Goal: Information Seeking & Learning: Find contact information

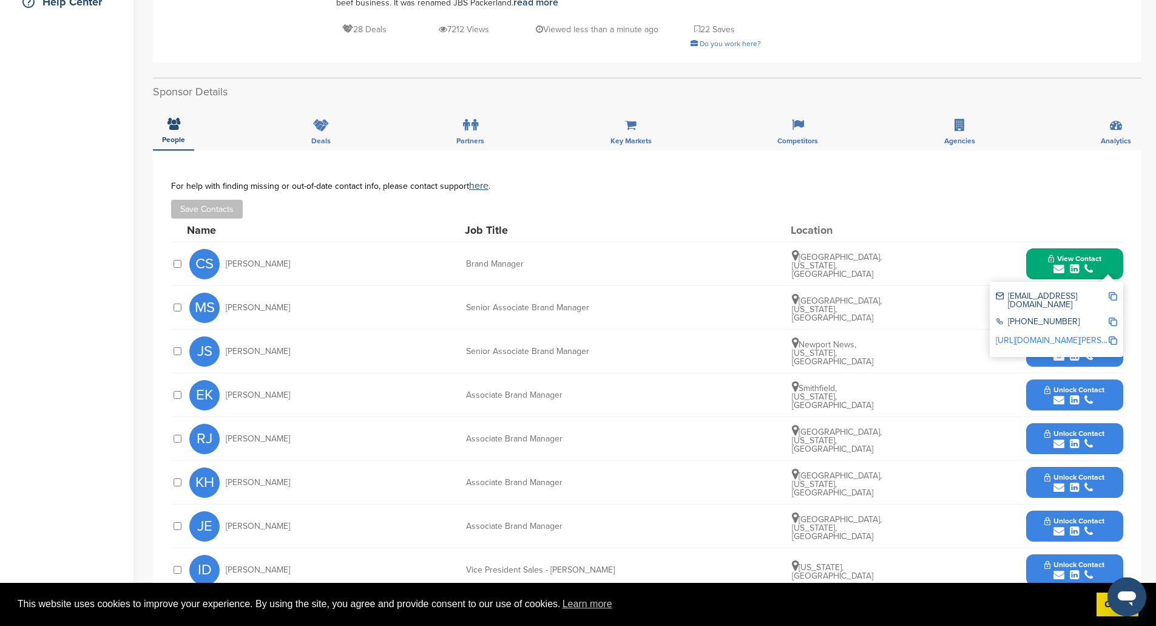
click at [1116, 288] on div "csiracusa@smithfield.com" at bounding box center [1056, 300] width 121 height 25
click at [1114, 292] on img at bounding box center [1112, 296] width 8 height 8
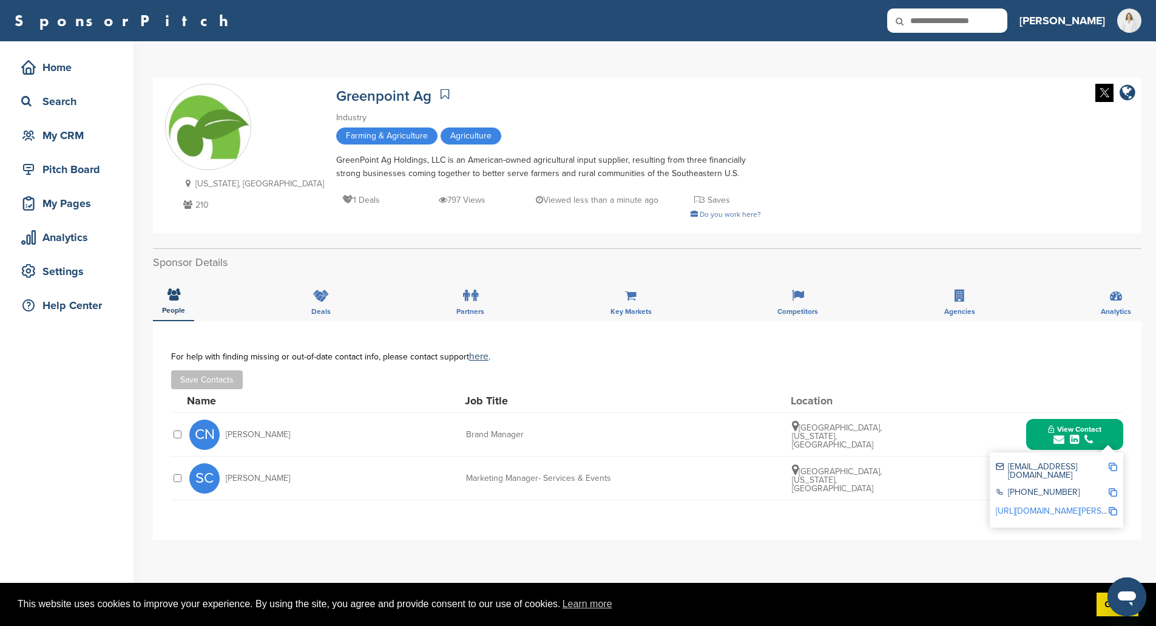
click at [1112, 462] on div "caitlyn.mayberrynoe@greenpointag.com" at bounding box center [1056, 470] width 121 height 25
click at [1111, 467] on img at bounding box center [1112, 466] width 8 height 8
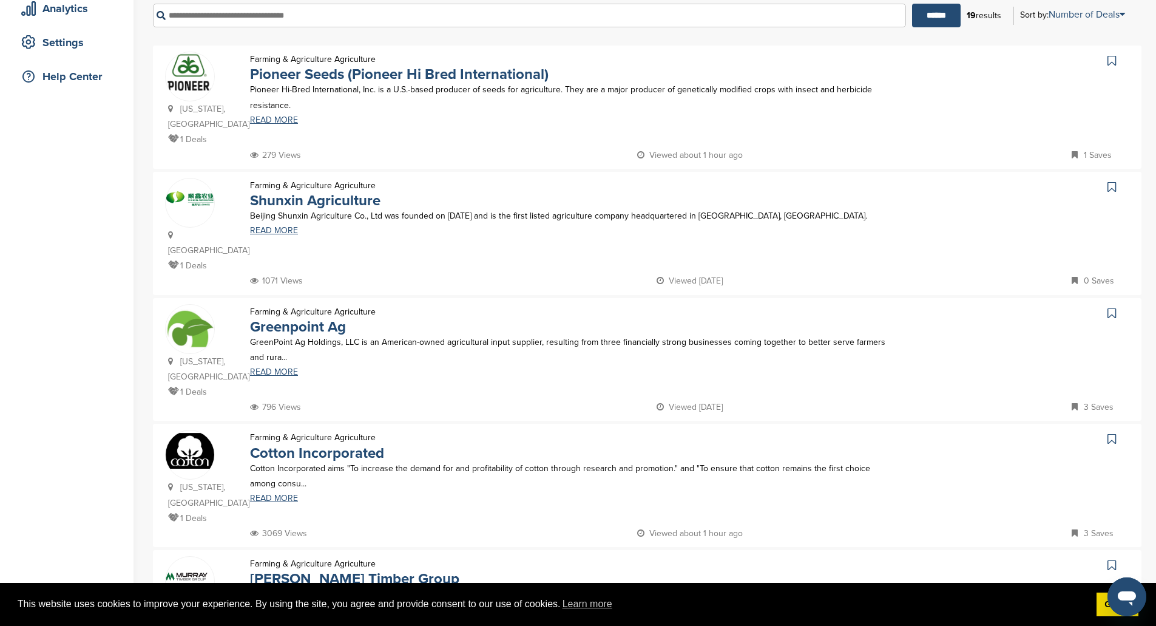
scroll to position [303, 0]
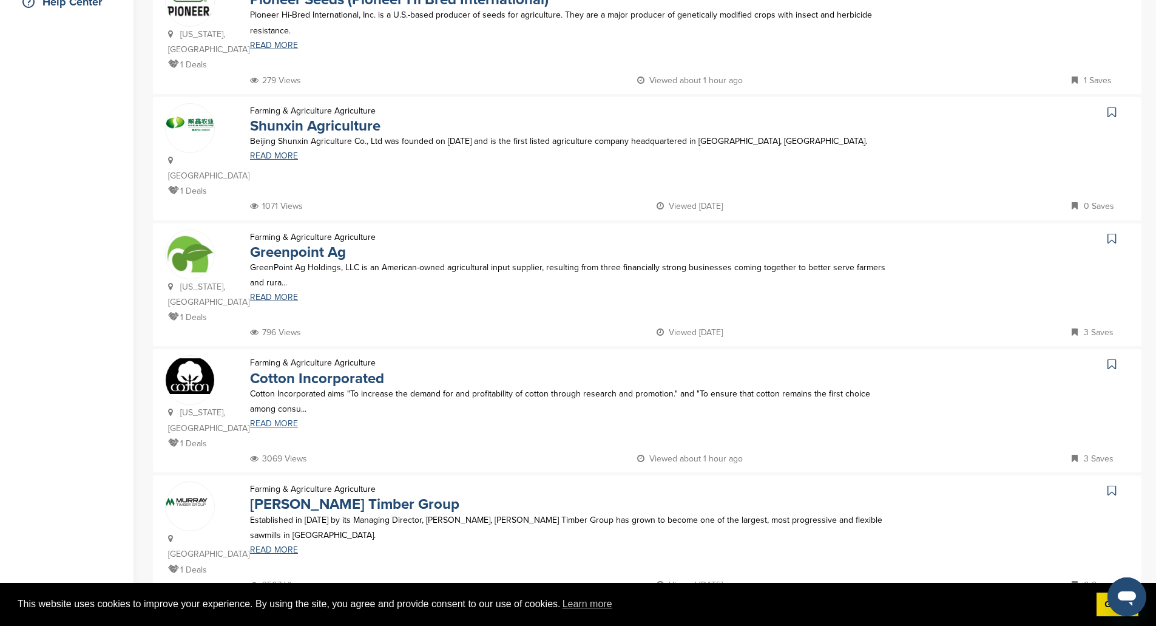
click at [271, 419] on link "READ MORE" at bounding box center [572, 423] width 644 height 8
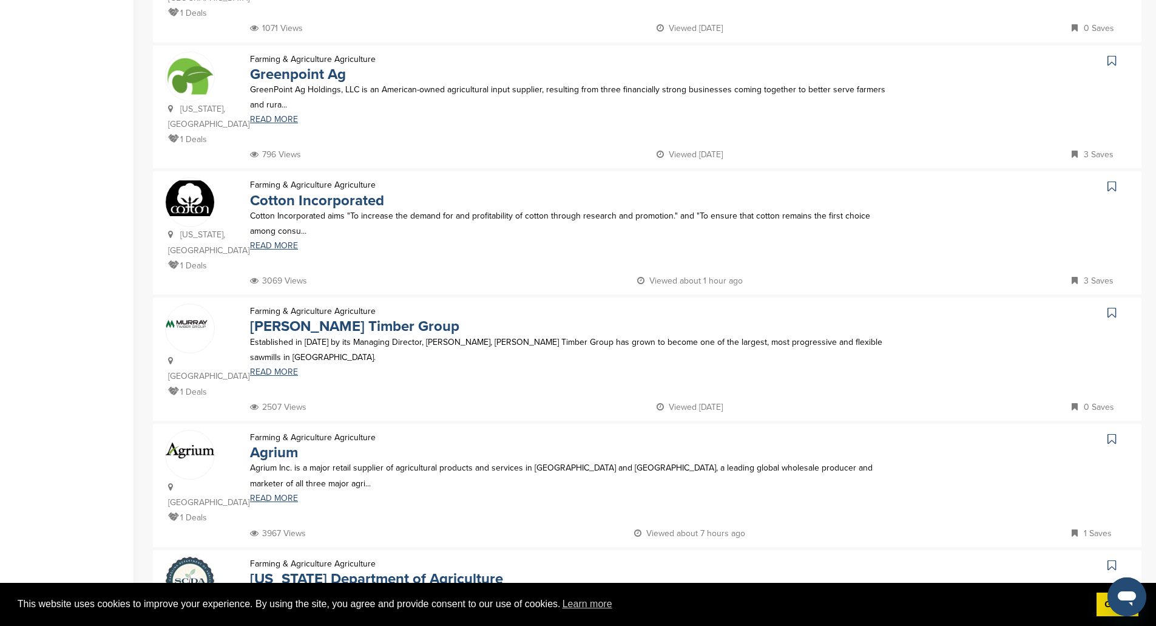
scroll to position [546, 0]
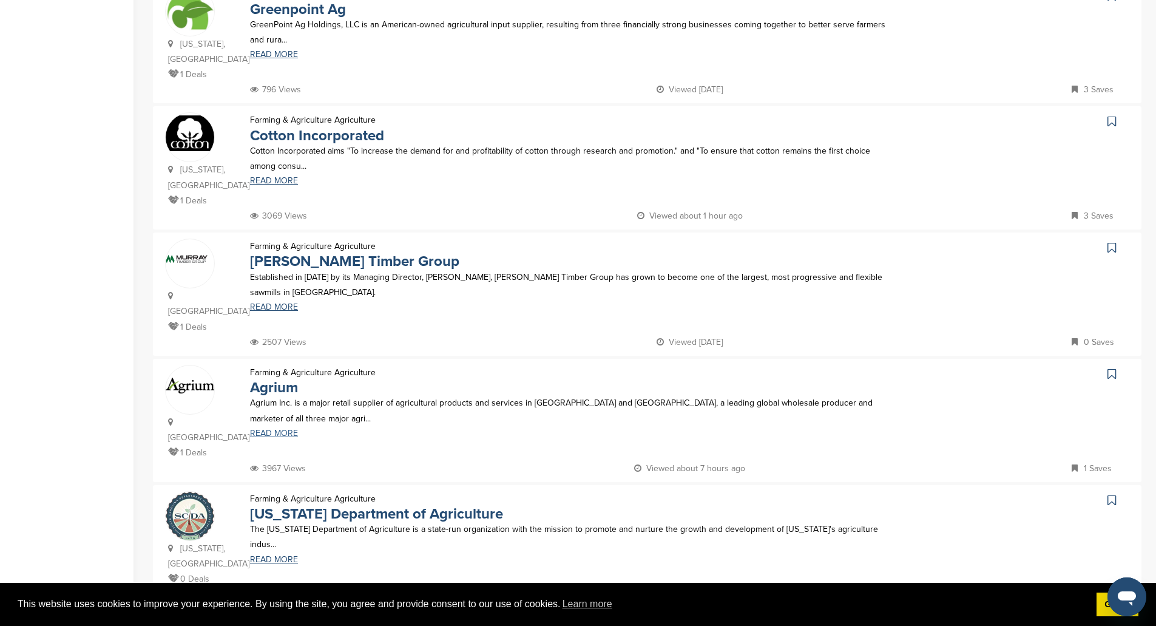
click at [274, 429] on link "READ MORE" at bounding box center [572, 433] width 644 height 8
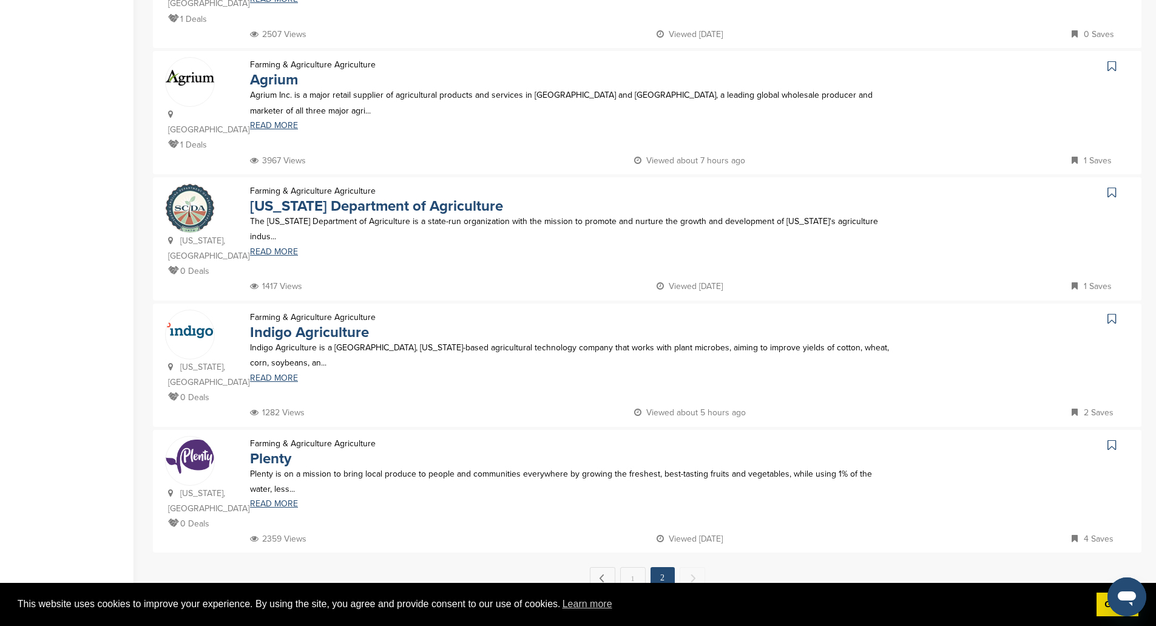
scroll to position [1031, 0]
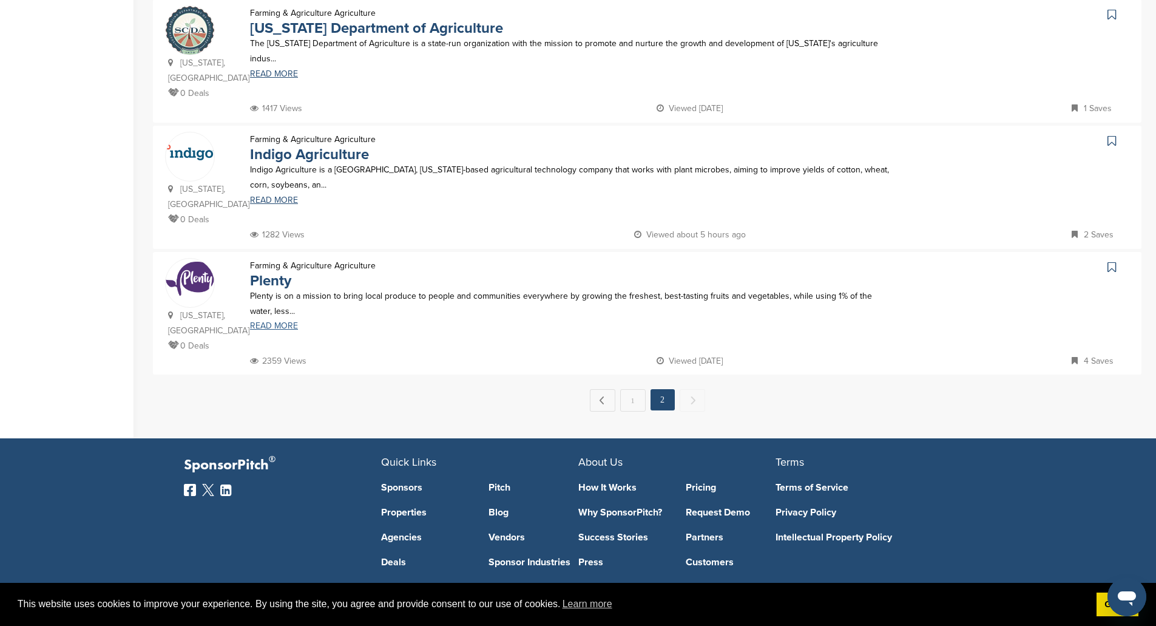
click at [266, 322] on link "READ MORE" at bounding box center [572, 326] width 644 height 8
click at [633, 389] on link "1" at bounding box center [632, 400] width 25 height 22
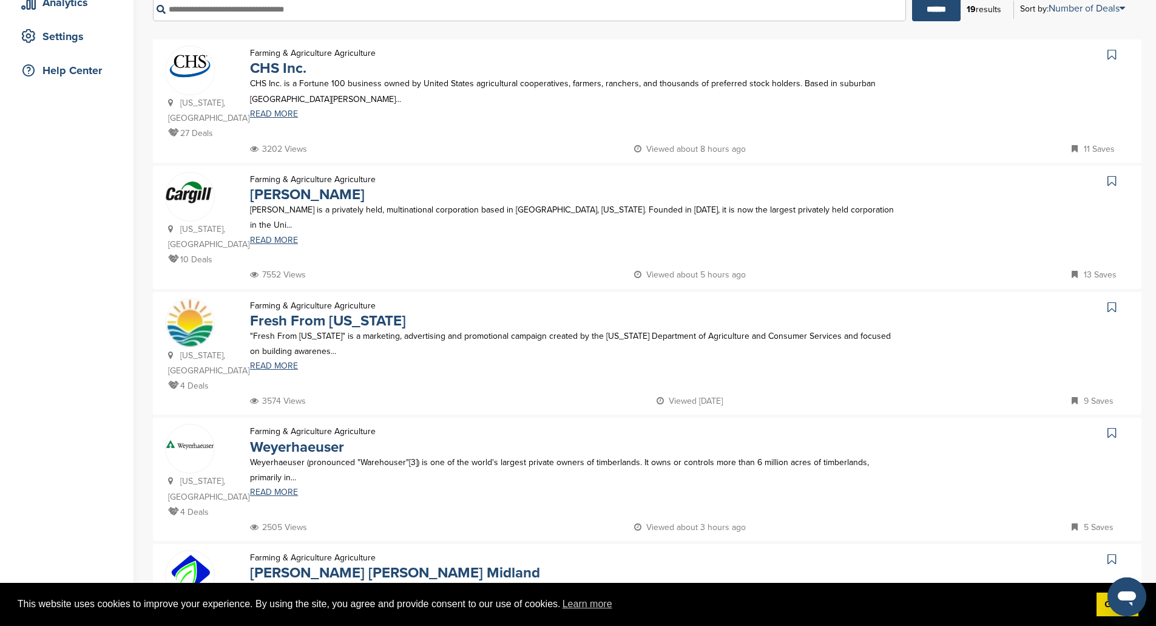
scroll to position [243, 0]
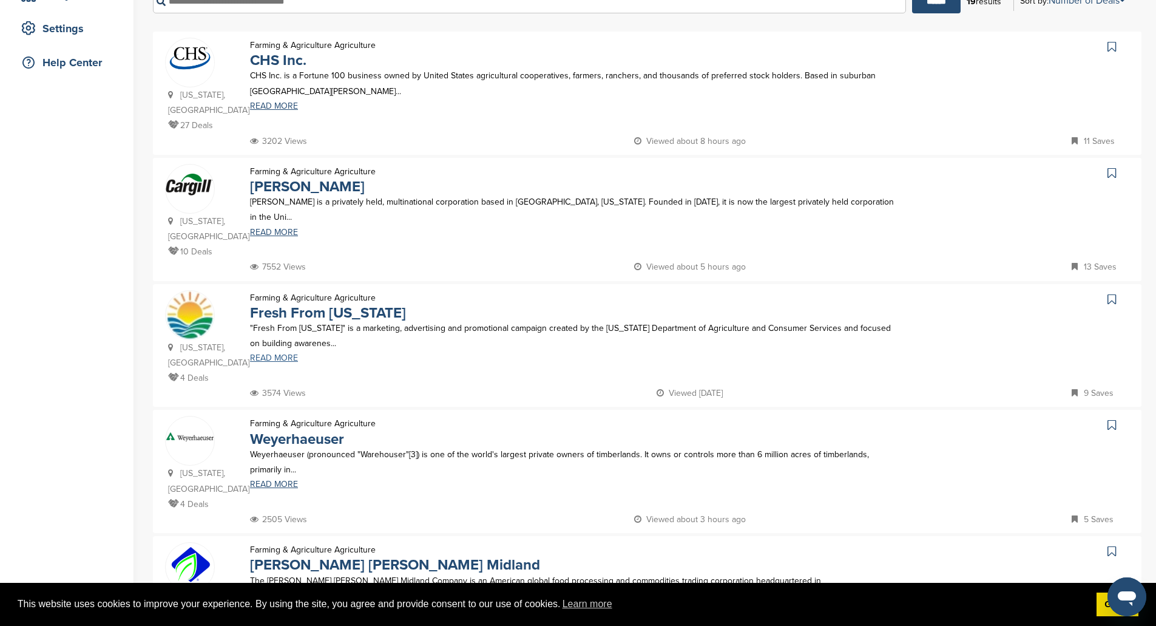
click at [293, 356] on link "READ MORE" at bounding box center [572, 358] width 644 height 8
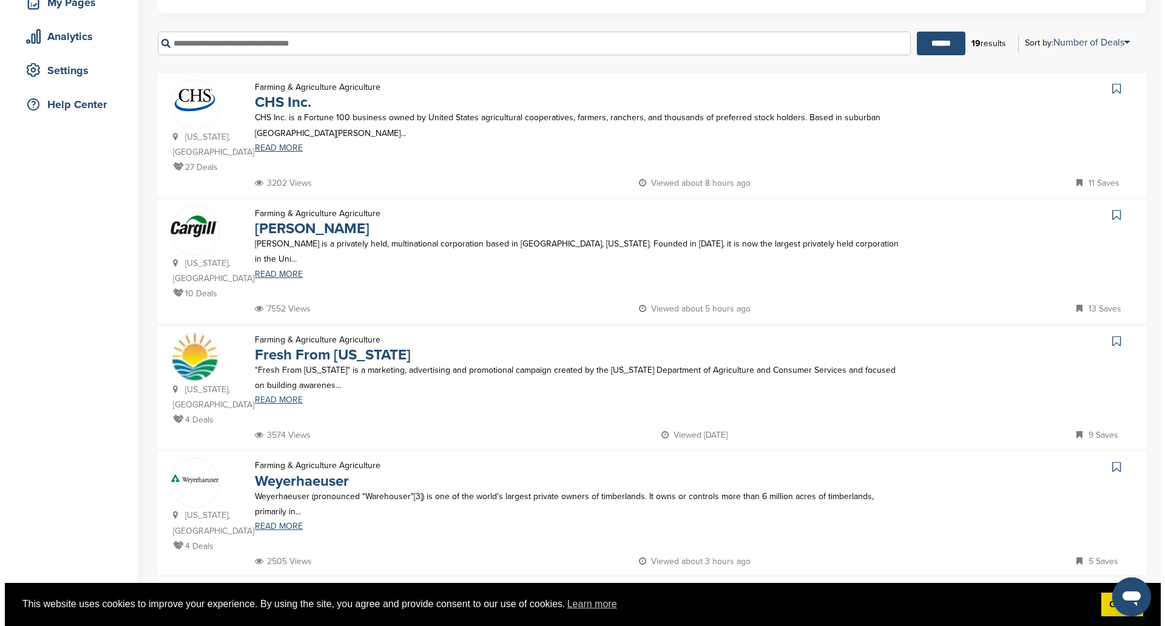
scroll to position [0, 0]
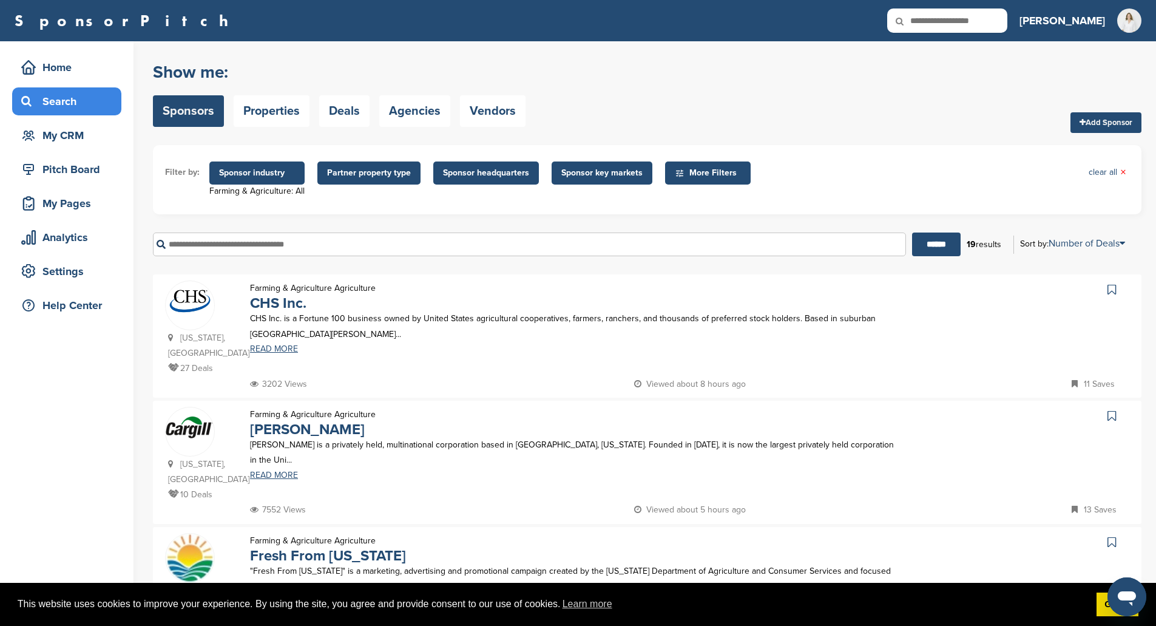
click at [247, 175] on span "Sponsor industry" at bounding box center [257, 172] width 76 height 13
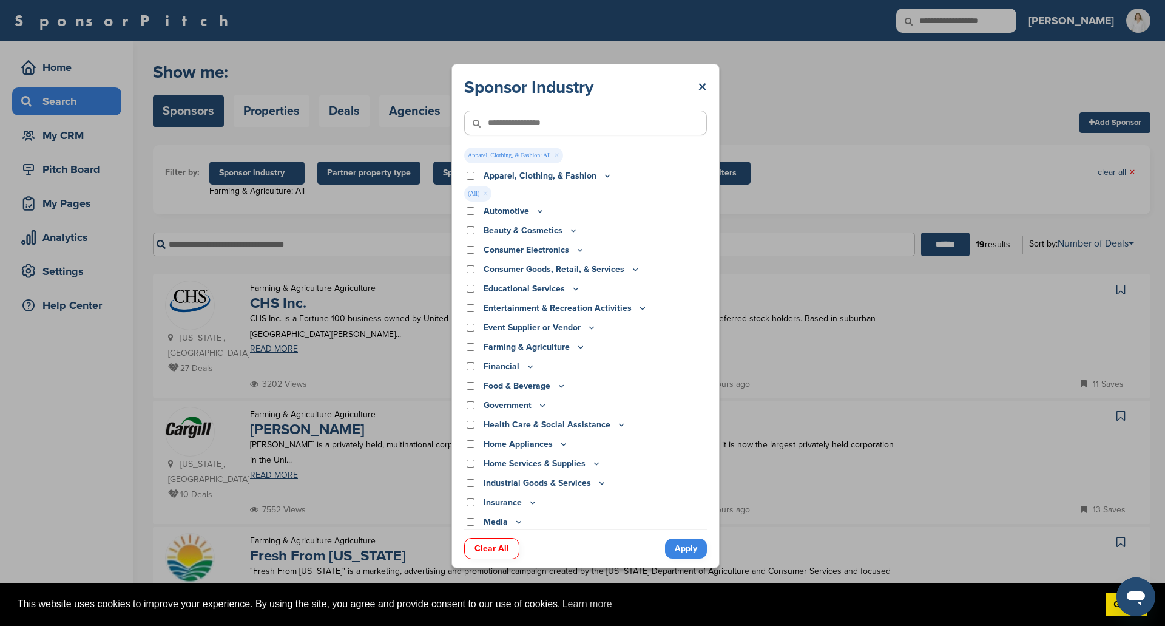
click at [680, 553] on link "Apply" at bounding box center [686, 548] width 42 height 20
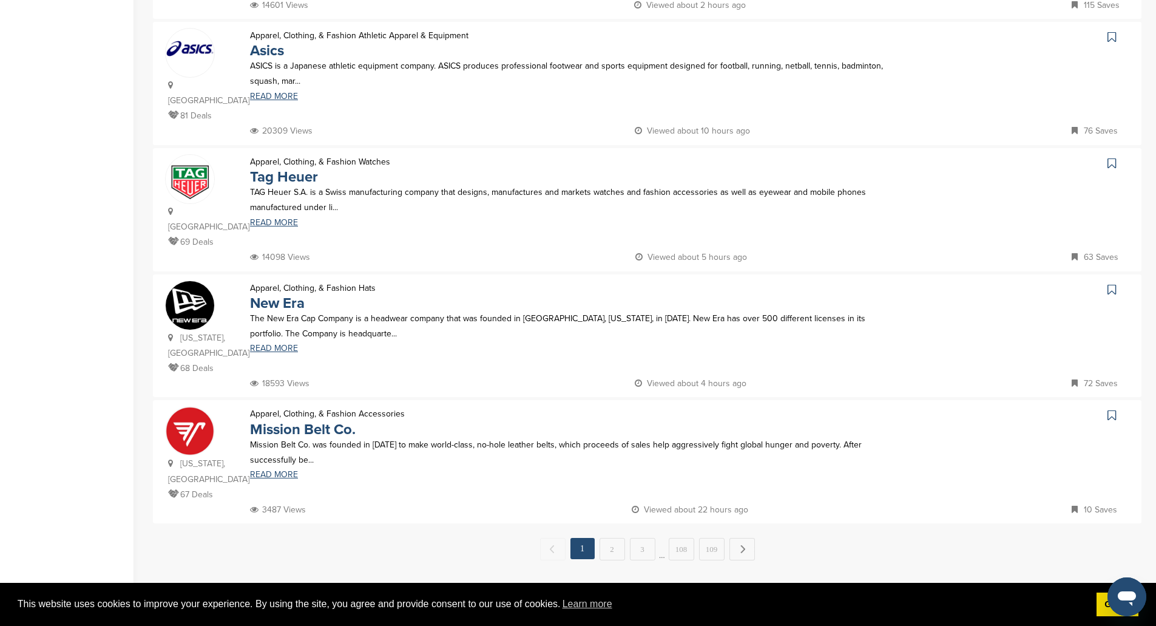
scroll to position [1092, 0]
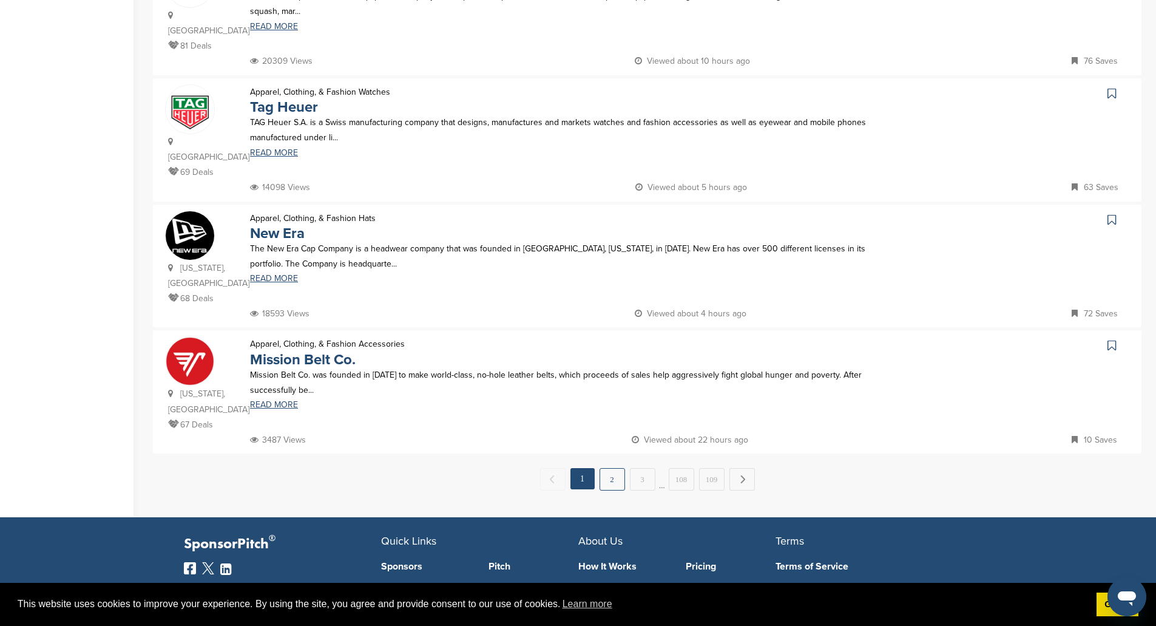
click at [609, 468] on link "2" at bounding box center [611, 479] width 25 height 22
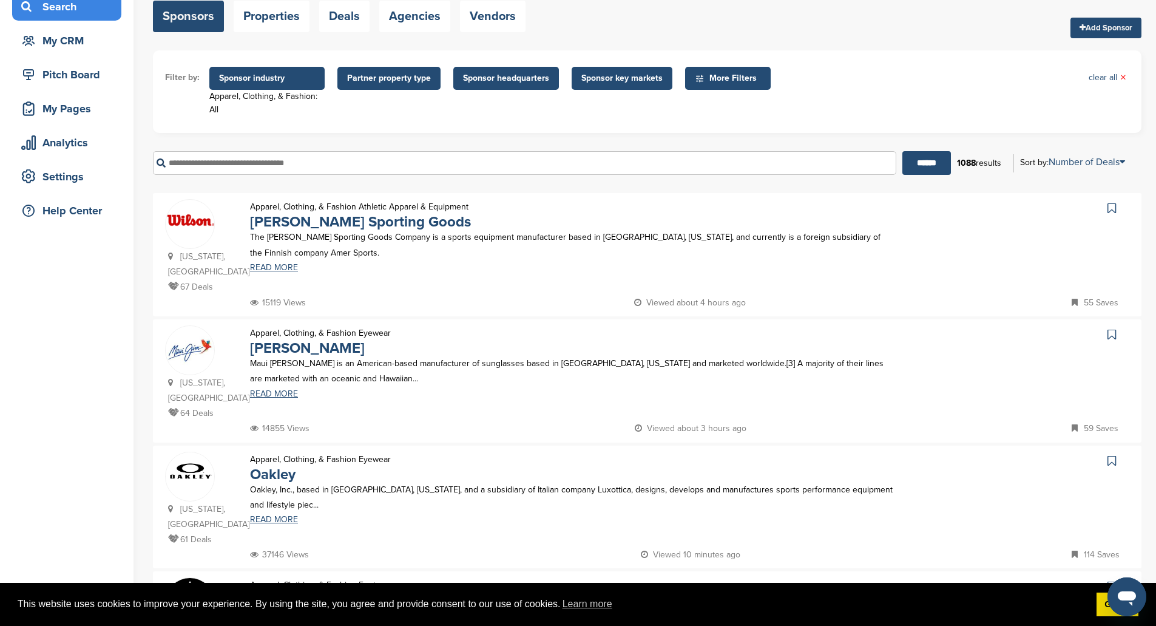
scroll to position [182, 0]
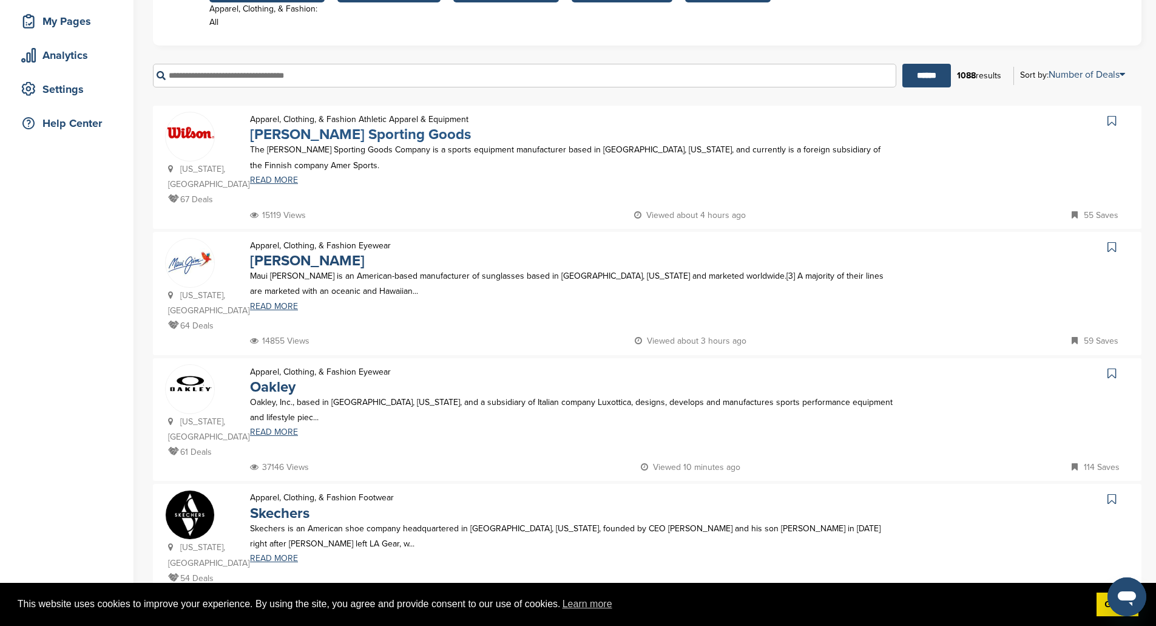
click at [332, 130] on link "Wilson Sporting Goods" at bounding box center [360, 135] width 221 height 18
click at [346, 75] on input "text" at bounding box center [524, 76] width 743 height 24
type input "**********"
click at [902, 64] on input "******" at bounding box center [926, 76] width 49 height 24
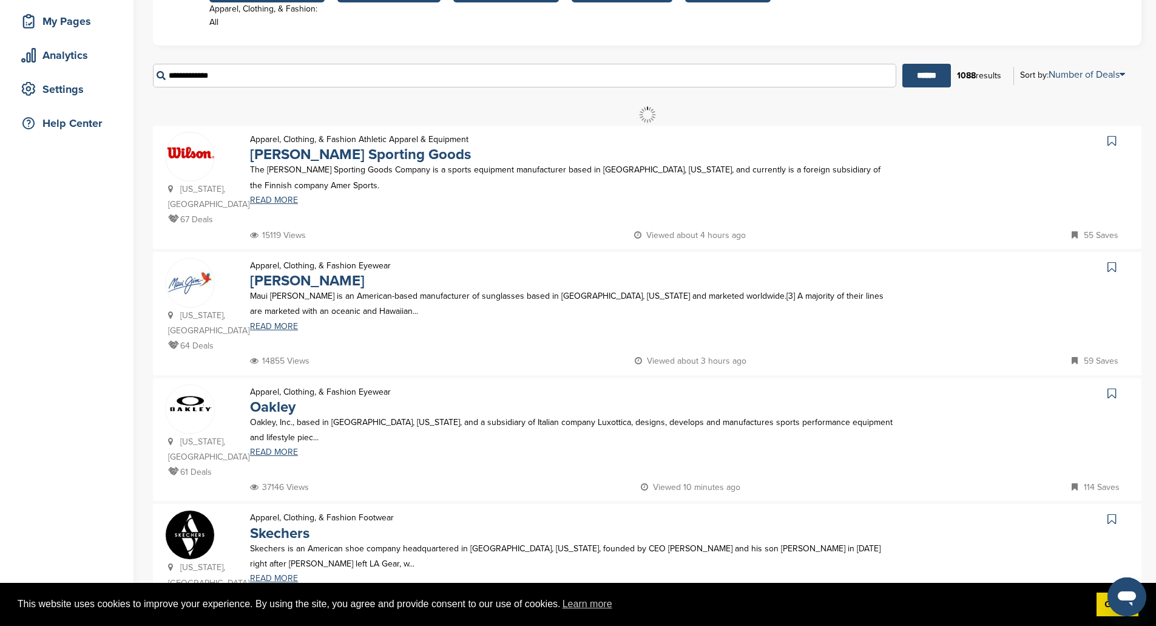
scroll to position [0, 0]
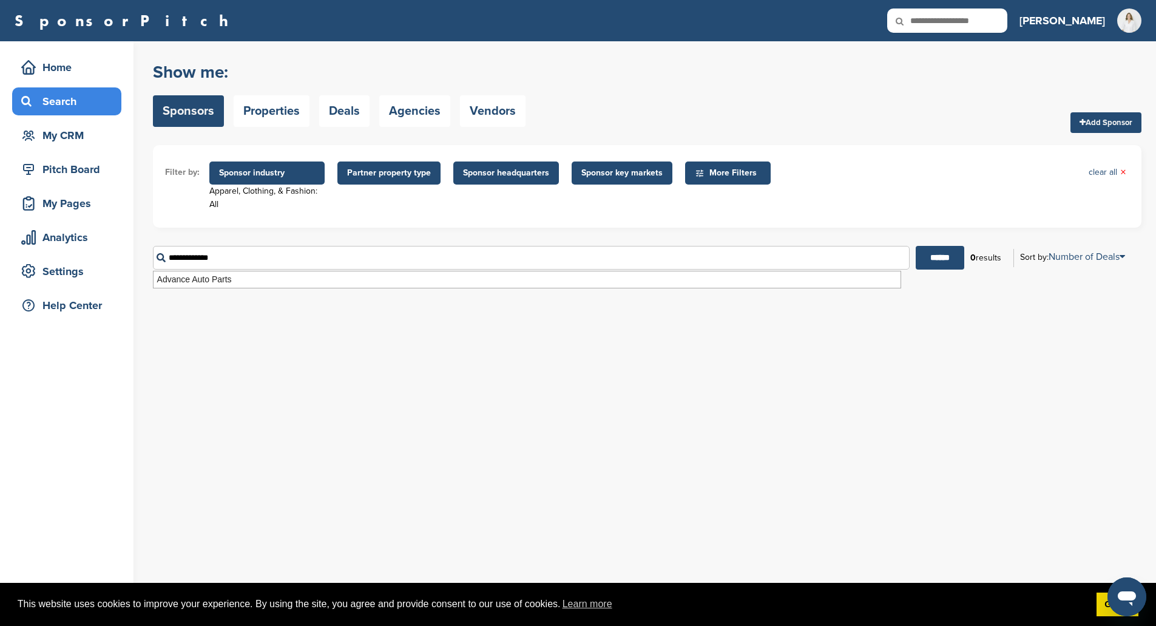
click at [255, 170] on span "Sponsor industry" at bounding box center [267, 172] width 96 height 13
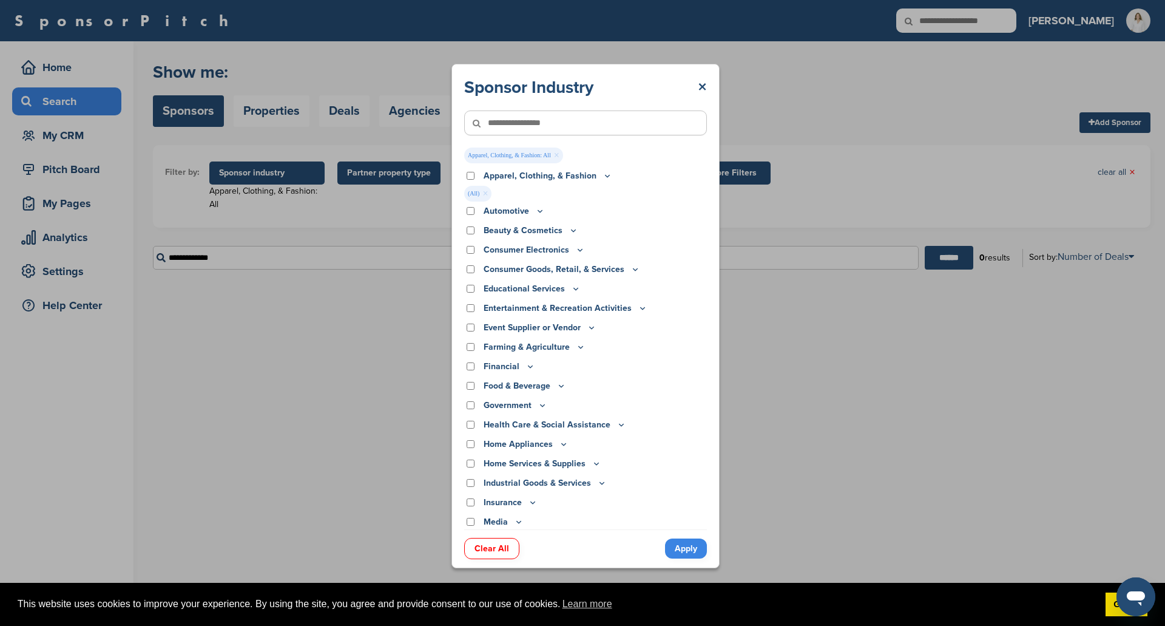
click at [474, 171] on div "Apparel, Clothing, & Fashion" at bounding box center [585, 175] width 243 height 13
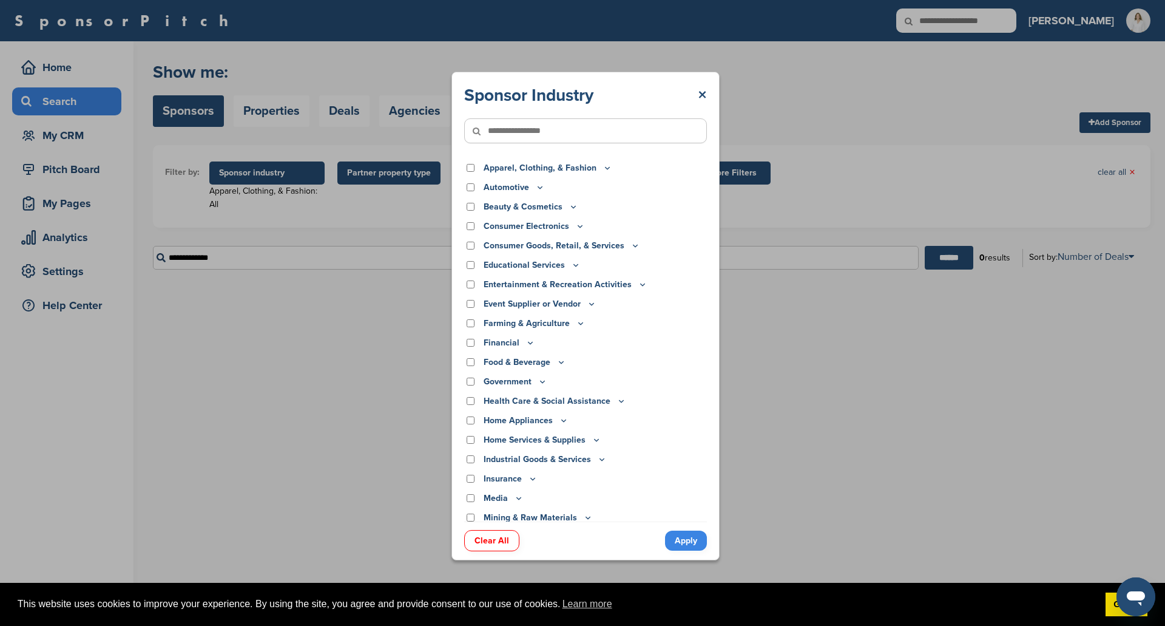
click at [687, 541] on link "Apply" at bounding box center [686, 540] width 42 height 20
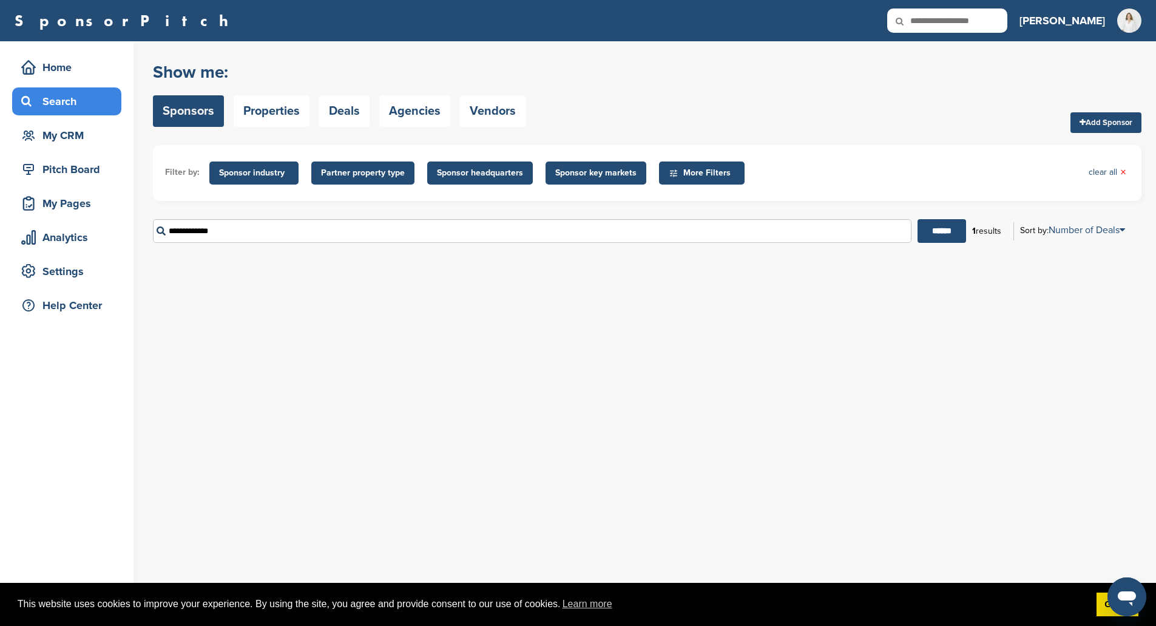
click at [271, 227] on input "**********" at bounding box center [532, 231] width 758 height 24
click at [948, 226] on input "******" at bounding box center [941, 231] width 49 height 24
click at [262, 220] on input "**********" at bounding box center [532, 231] width 758 height 24
click at [987, 235] on div "1 results" at bounding box center [986, 231] width 41 height 21
drag, startPoint x: 194, startPoint y: 184, endPoint x: 204, endPoint y: 189, distance: 10.9
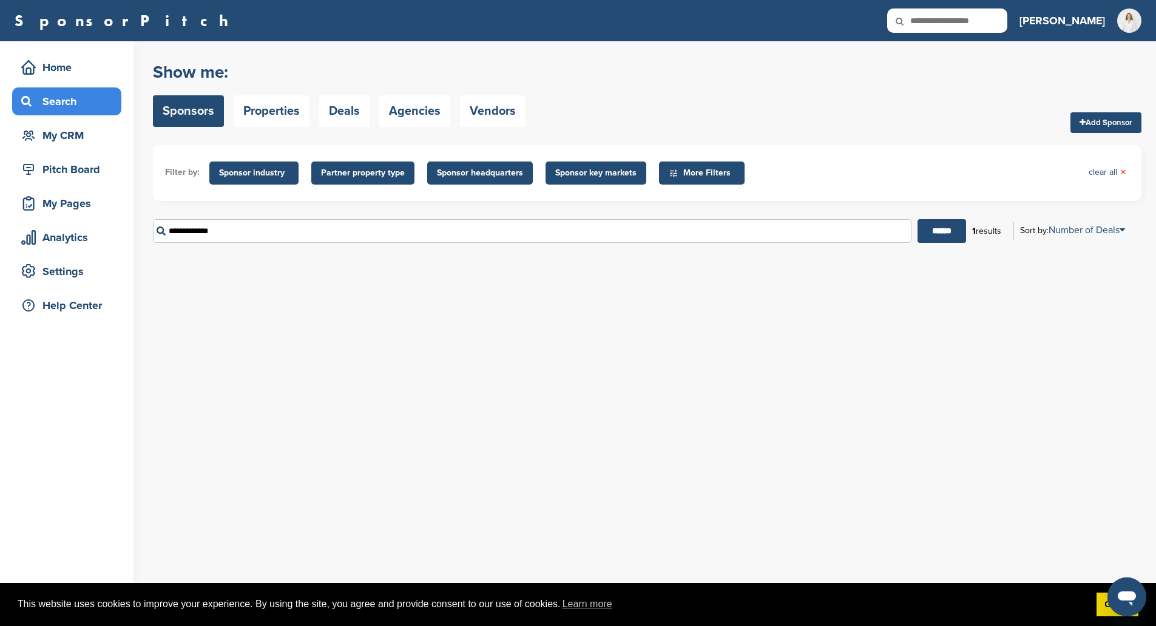
click at [199, 187] on ul "Filter by: Sponsor industry Sponsor Industry × Apparel, Clothing, & Fashion Acc…" at bounding box center [647, 173] width 964 height 32
click at [195, 101] on link "Sponsors" at bounding box center [188, 111] width 71 height 32
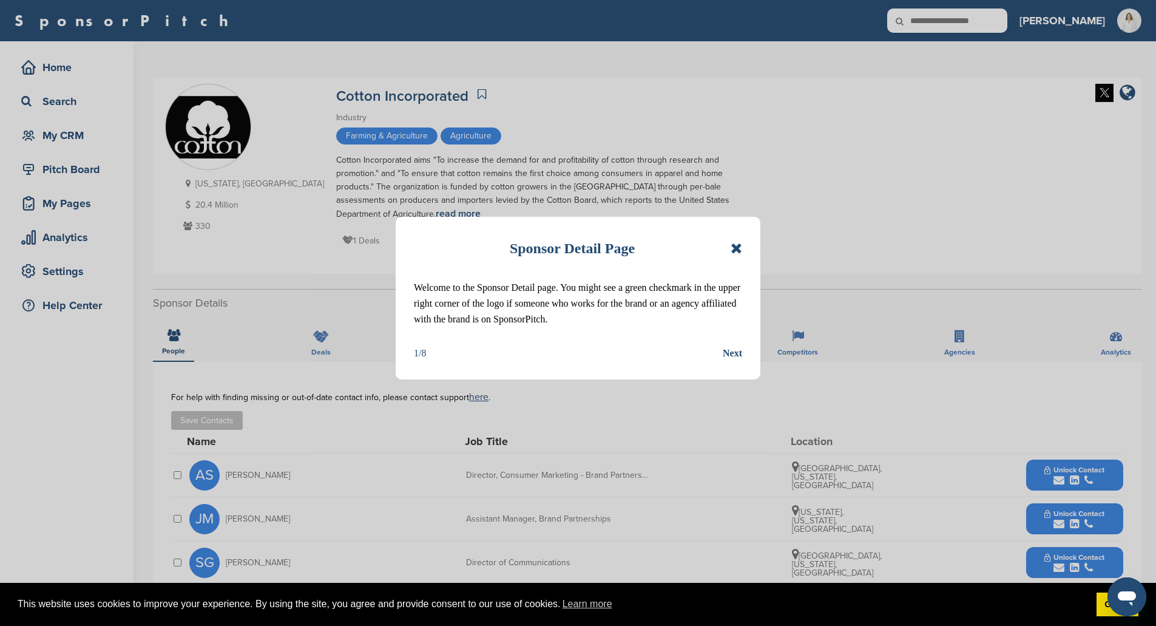
click at [740, 245] on icon at bounding box center [736, 248] width 12 height 15
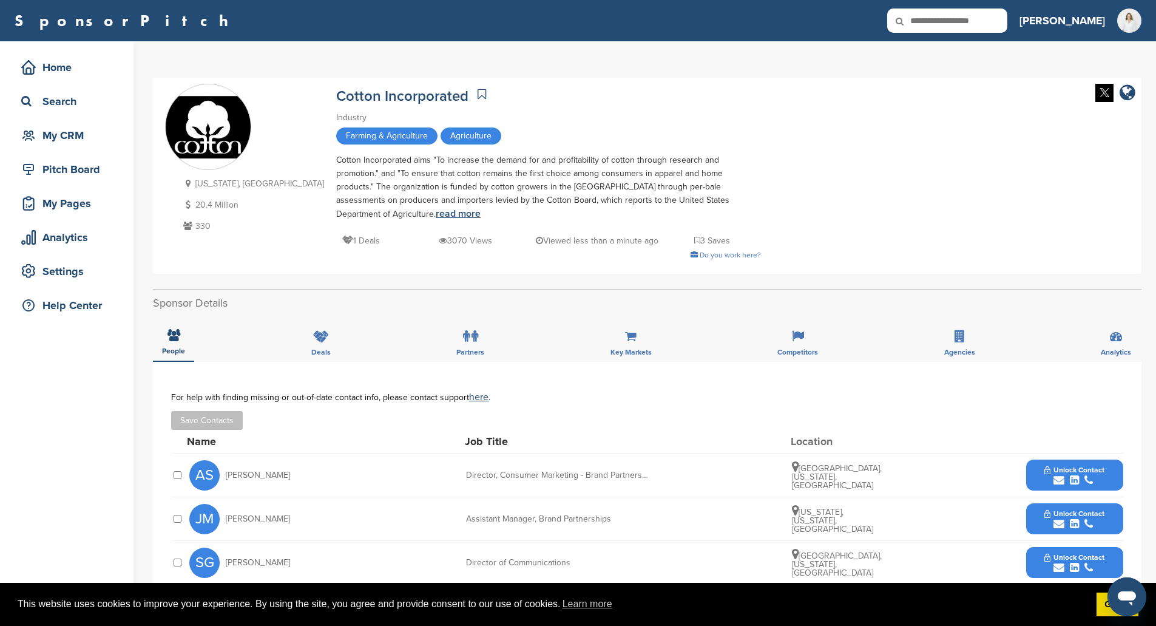
click at [481, 207] on link "read more" at bounding box center [458, 213] width 45 height 12
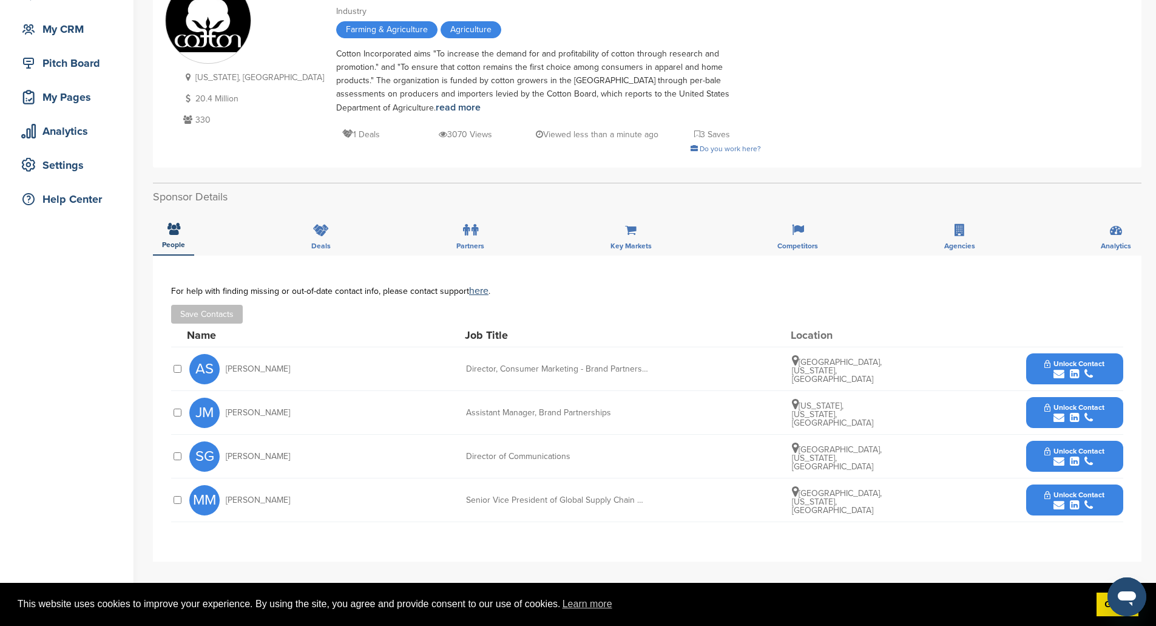
scroll to position [121, 0]
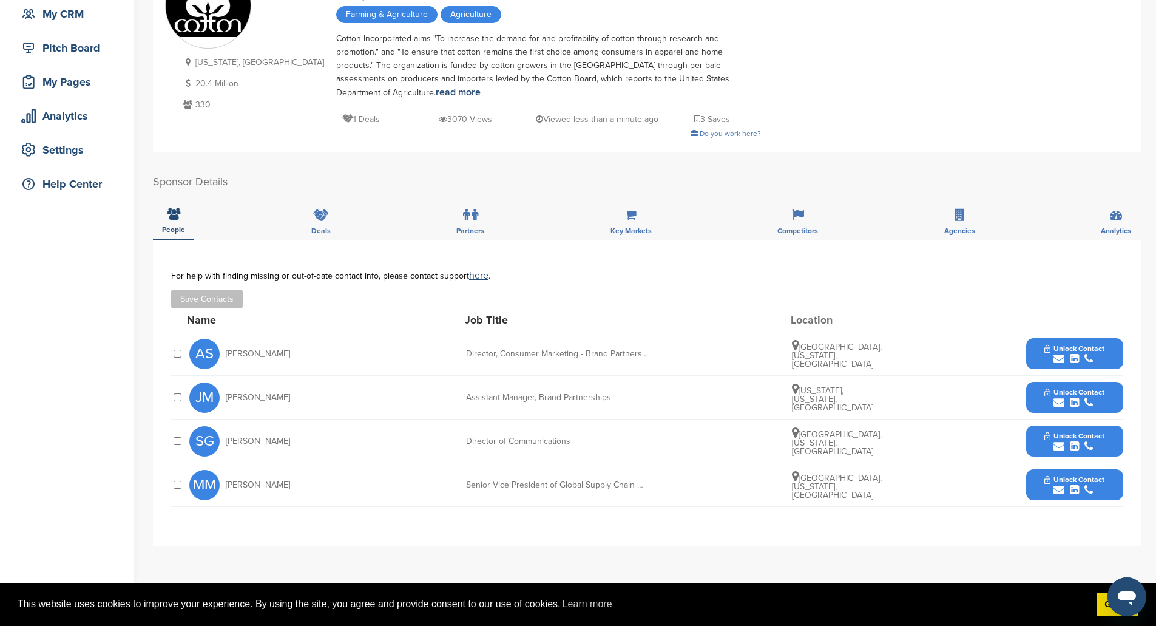
click at [1087, 344] on span "Unlock Contact" at bounding box center [1074, 348] width 60 height 8
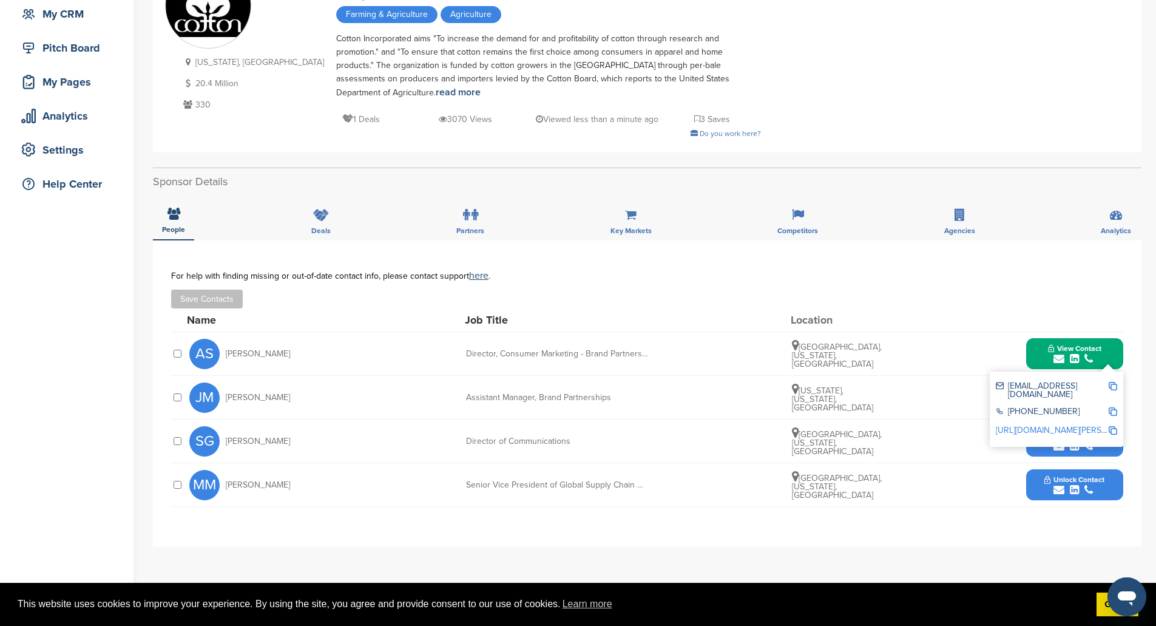
click at [1113, 382] on img at bounding box center [1112, 386] width 8 height 8
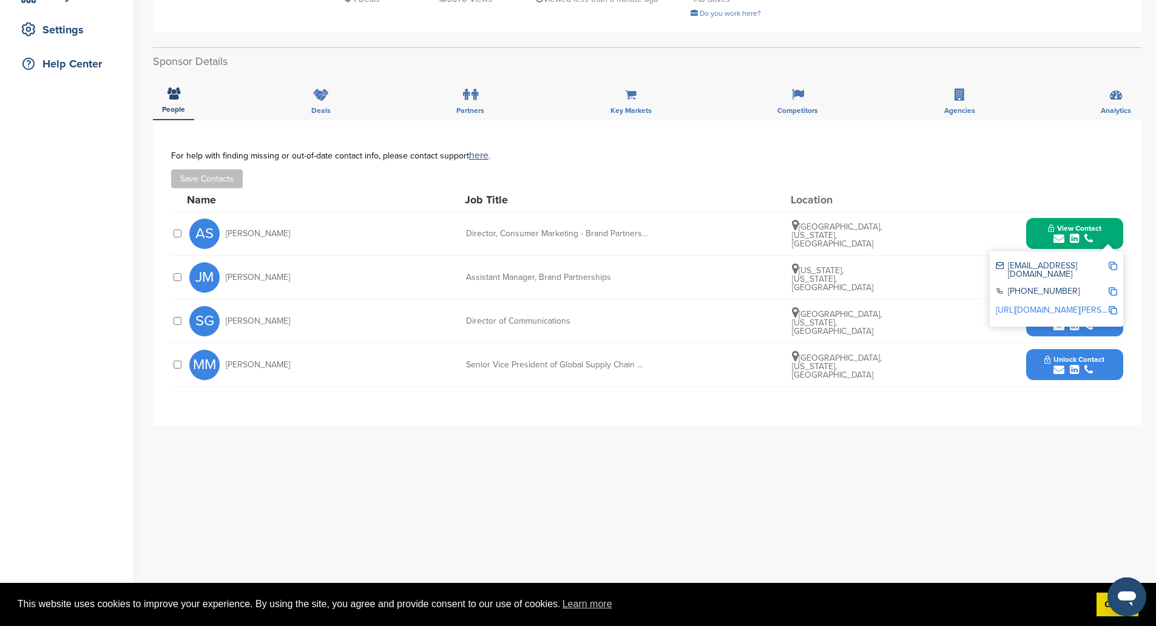
scroll to position [232, 0]
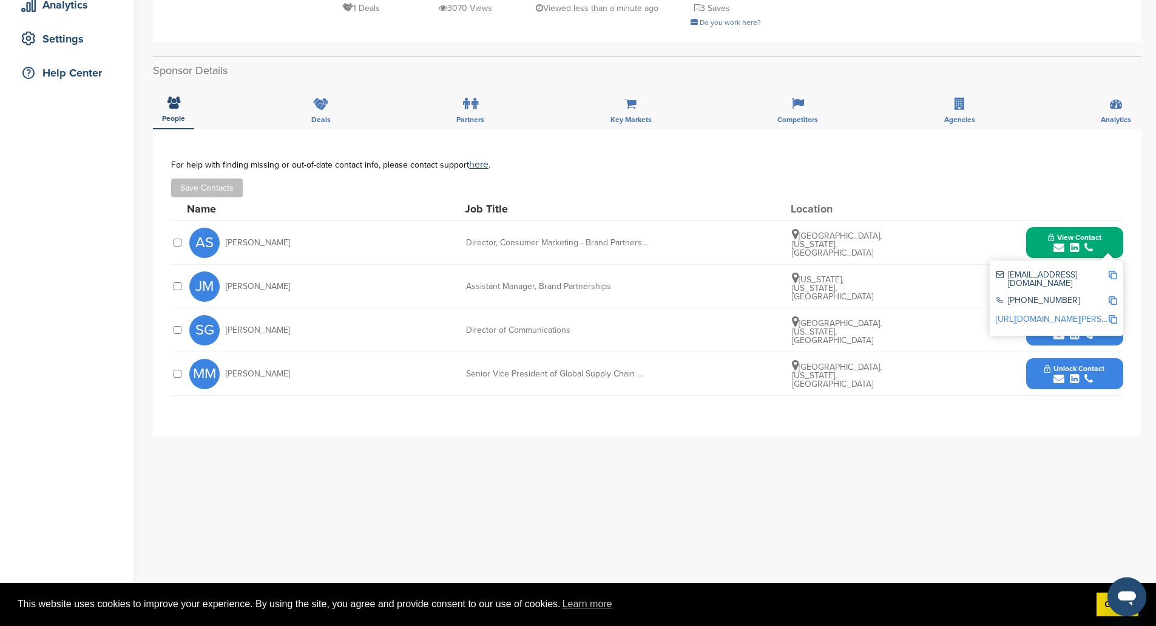
click at [835, 464] on div "**********" at bounding box center [647, 371] width 988 height 485
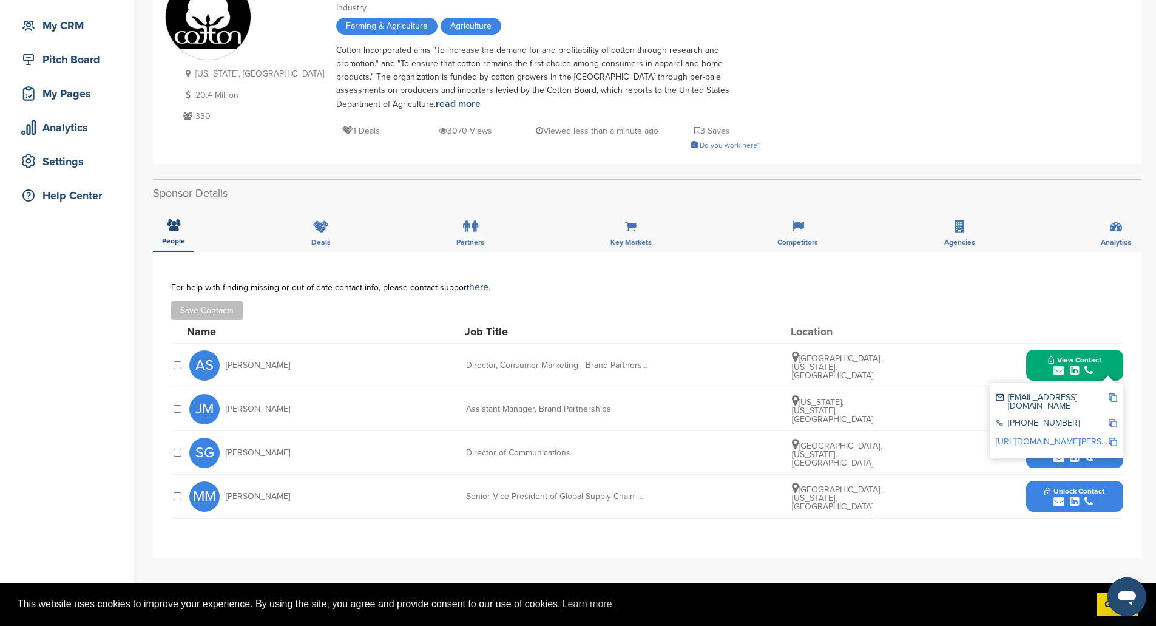
scroll to position [0, 0]
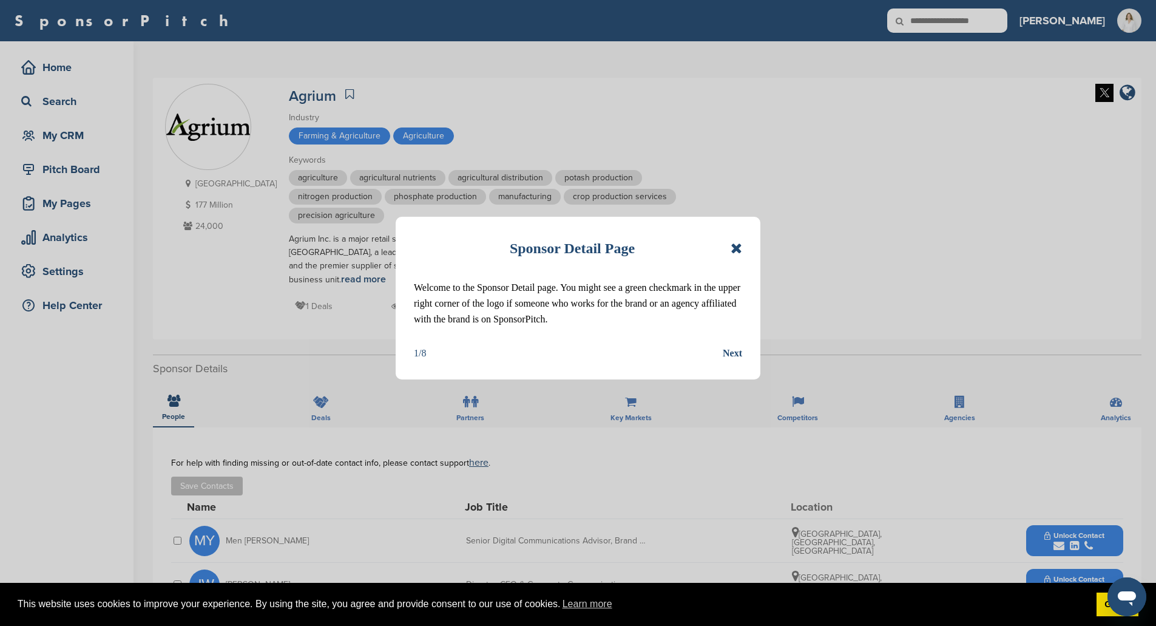
click at [746, 249] on div "Sponsor Detail Page Welcome to the Sponsor Detail page. You might see a green c…" at bounding box center [578, 298] width 365 height 163
click at [739, 249] on icon at bounding box center [736, 248] width 12 height 15
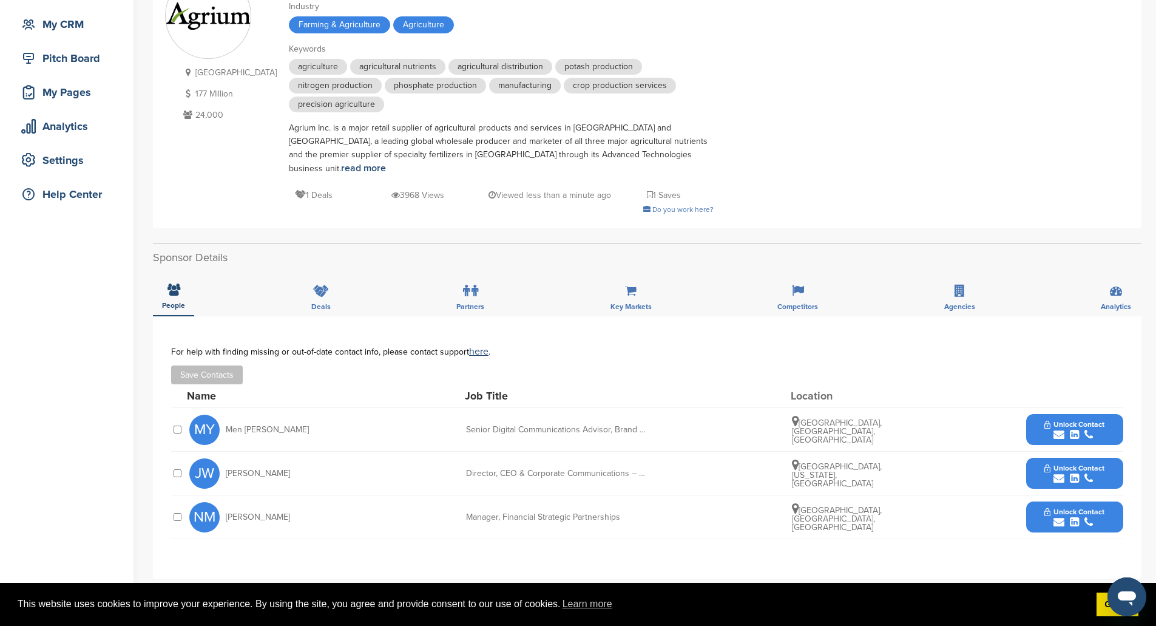
scroll to position [121, 0]
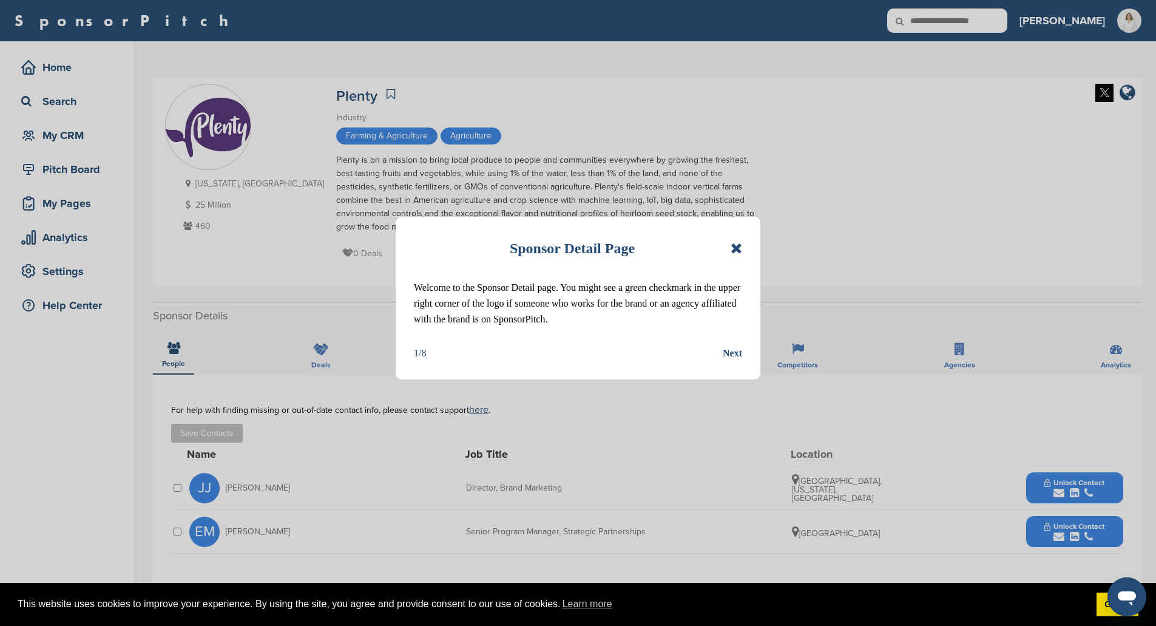
click at [740, 246] on icon at bounding box center [736, 248] width 12 height 15
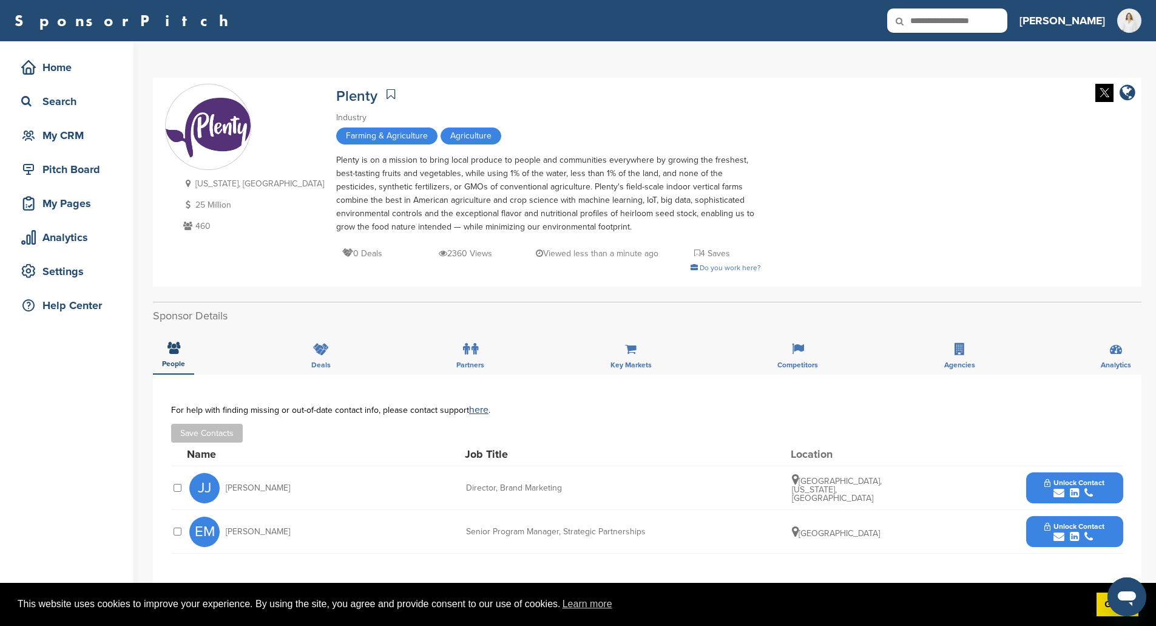
scroll to position [61, 0]
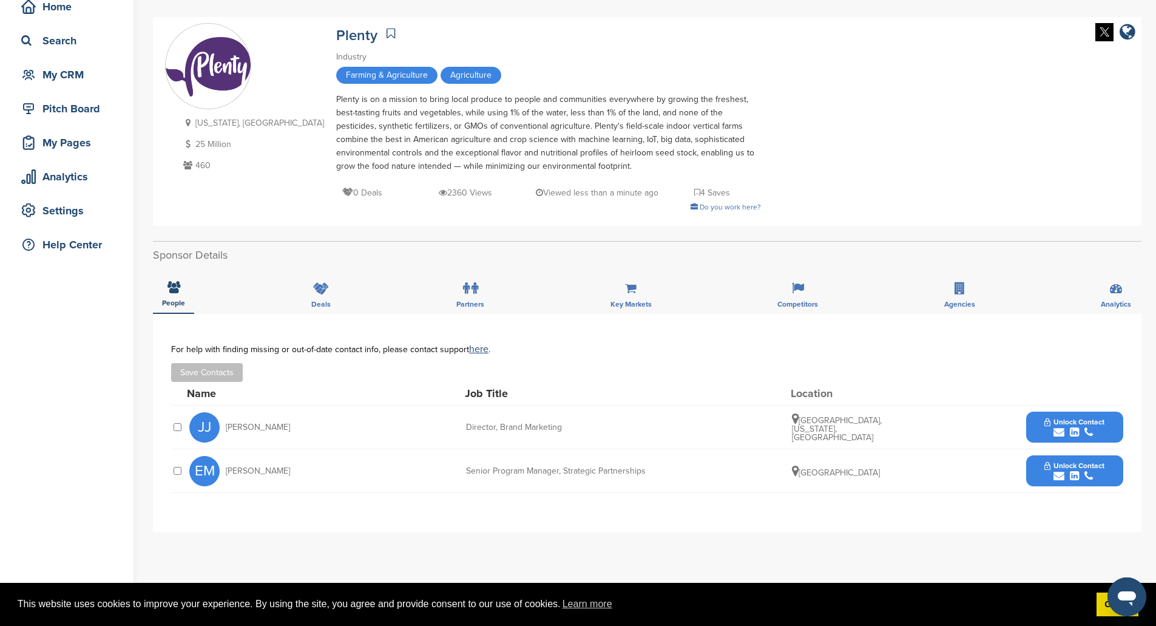
click at [1072, 425] on span "Unlock Contact" at bounding box center [1074, 421] width 60 height 8
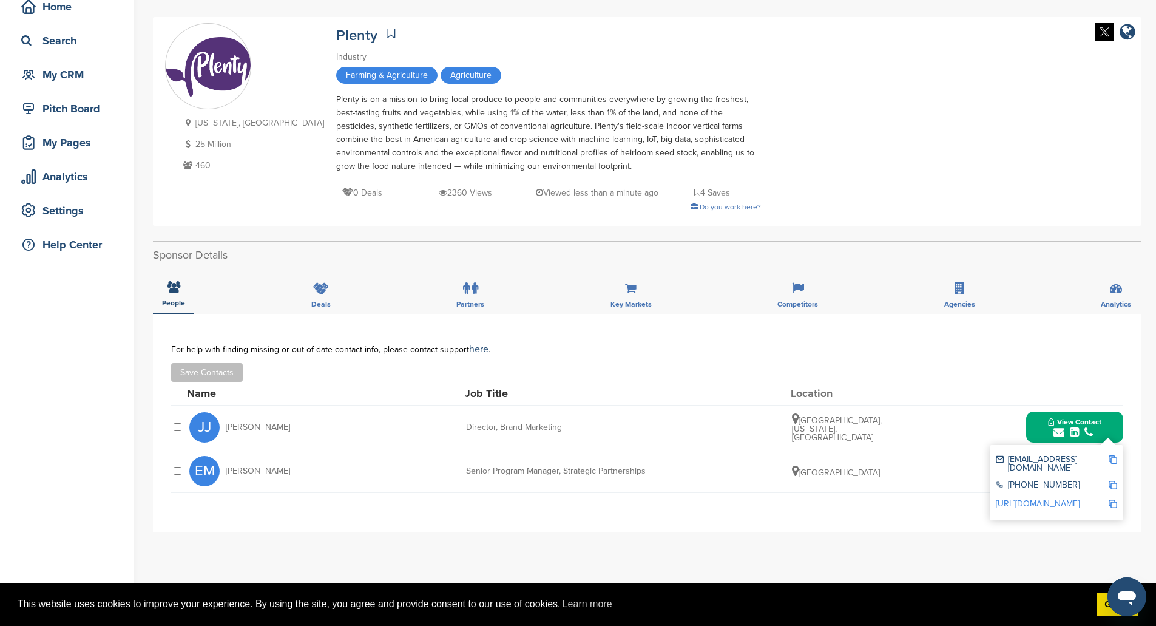
click at [1113, 457] on img at bounding box center [1112, 459] width 8 height 8
click at [663, 143] on div "Plenty is on a mission to bring local produce to people and communities everywh…" at bounding box center [548, 133] width 425 height 80
click at [510, 150] on div "Plenty is on a mission to bring local produce to people and communities everywh…" at bounding box center [548, 133] width 425 height 80
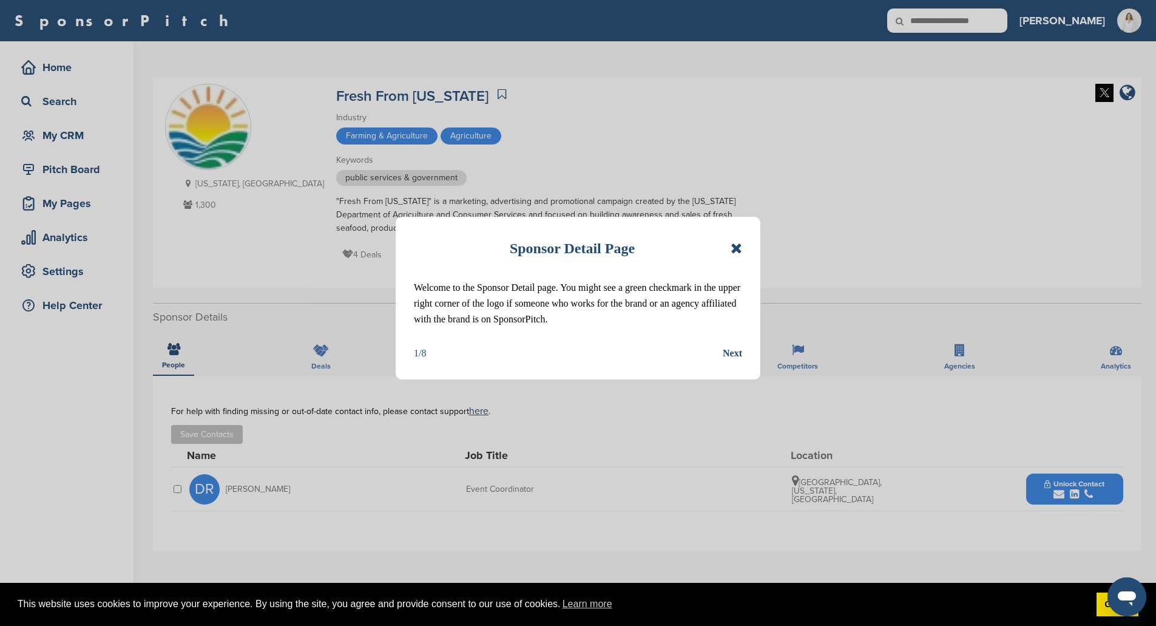
click at [736, 249] on icon at bounding box center [736, 248] width 12 height 15
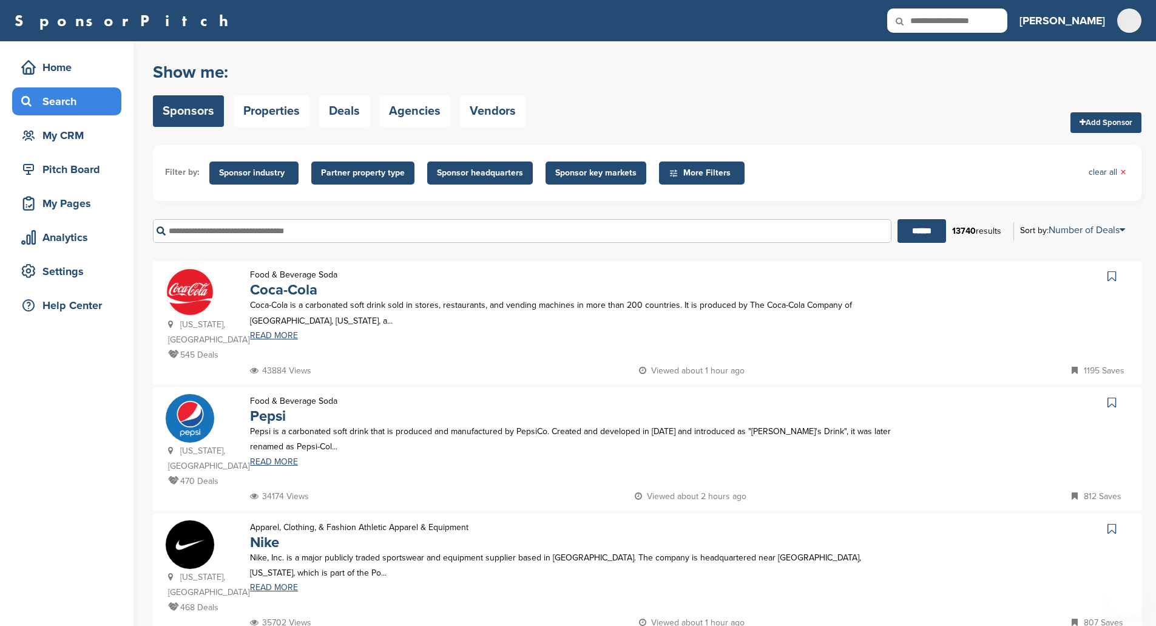
click at [943, 18] on input "text" at bounding box center [947, 20] width 120 height 24
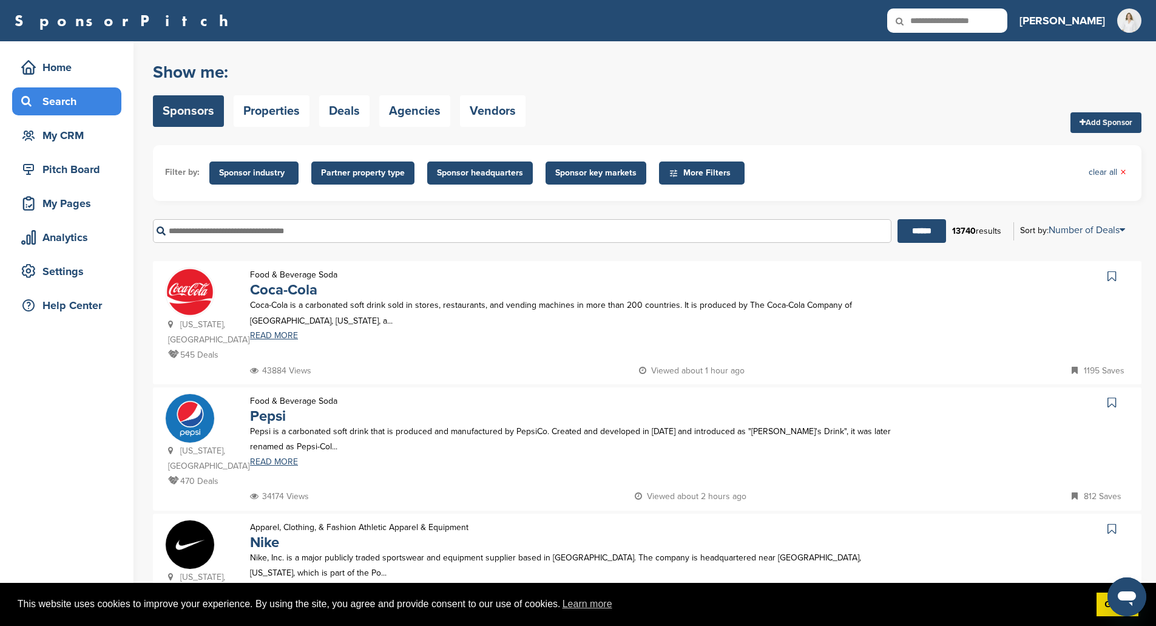
type input "**********"
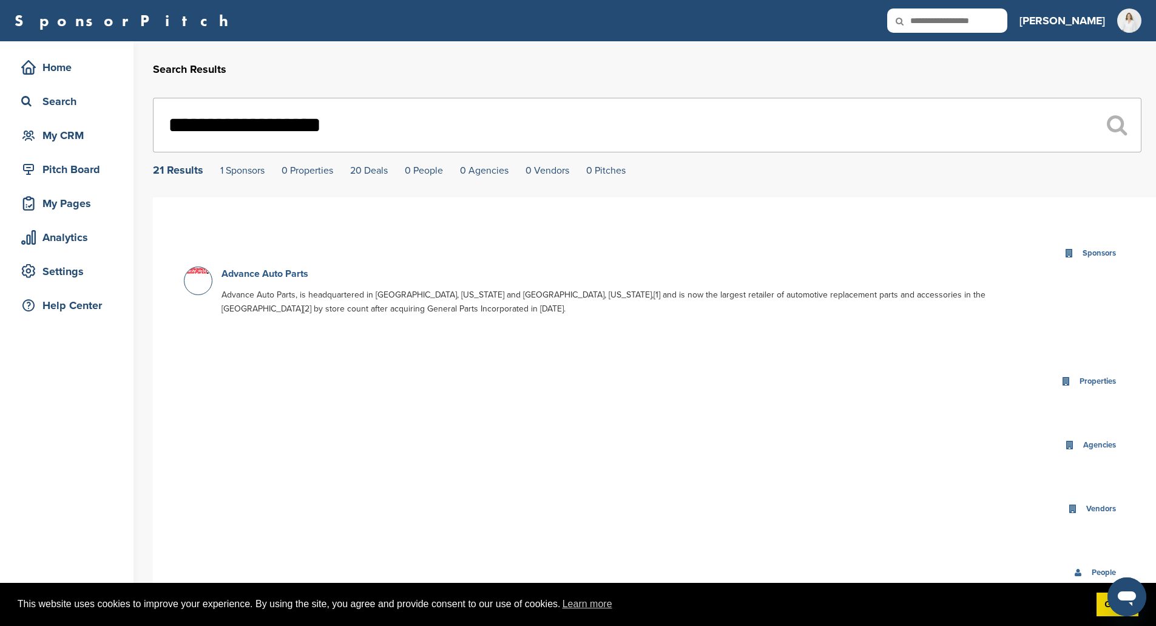
click at [245, 272] on link "Advance Auto Parts" at bounding box center [264, 274] width 87 height 12
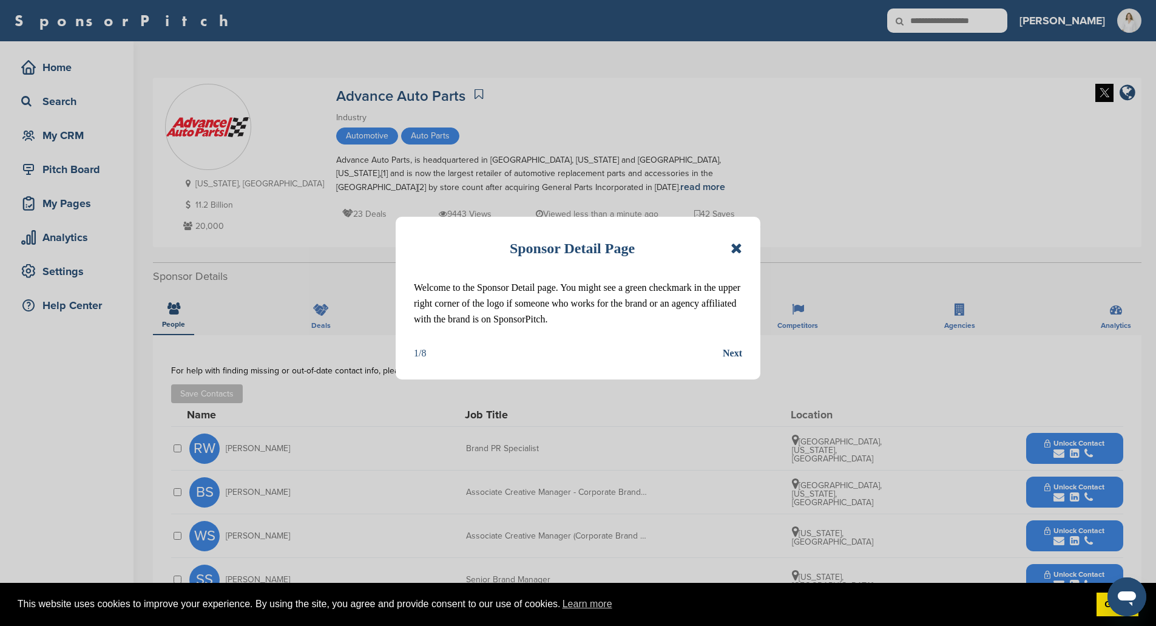
click at [734, 245] on icon at bounding box center [736, 248] width 12 height 15
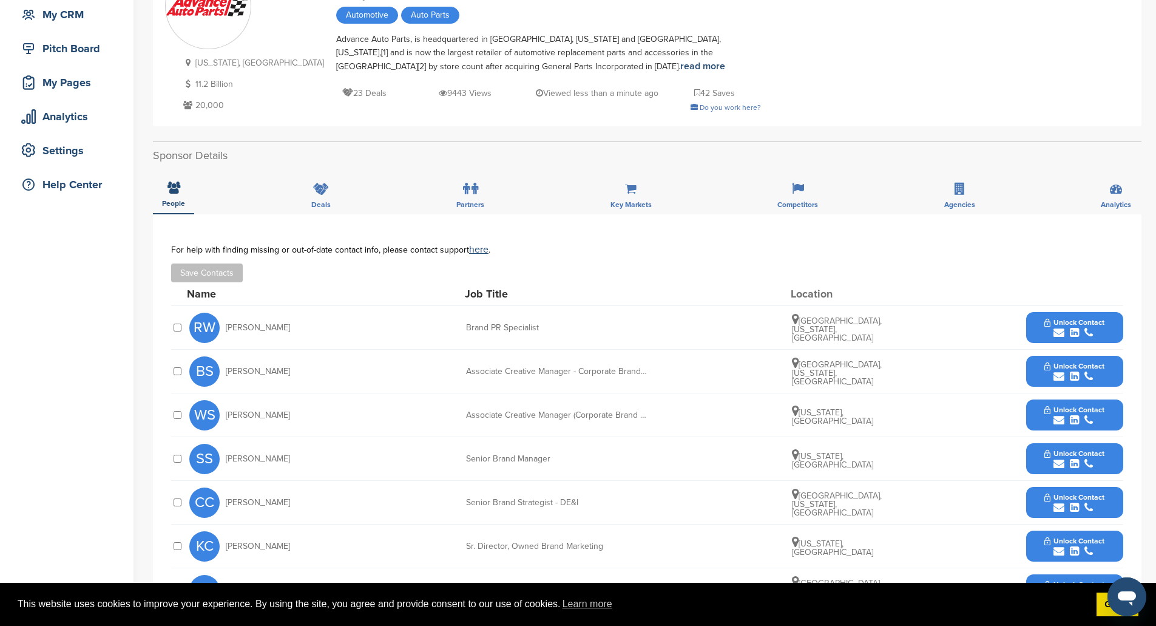
scroll to position [121, 0]
click at [1051, 456] on span "Unlock Contact" at bounding box center [1074, 452] width 60 height 8
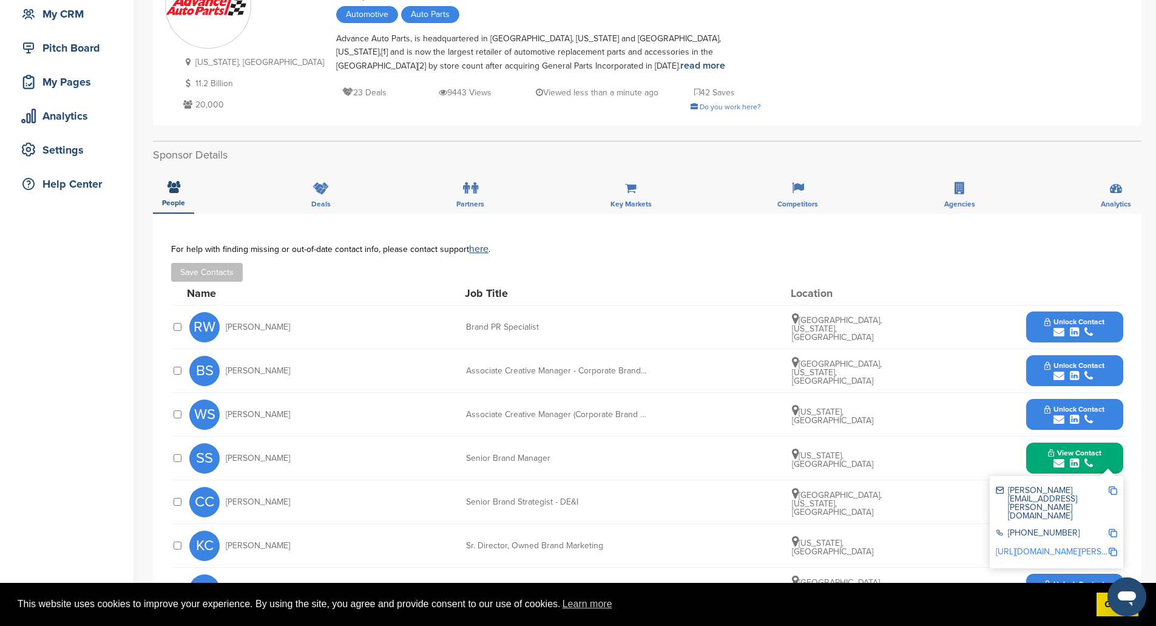
click at [1116, 490] on img at bounding box center [1112, 490] width 8 height 8
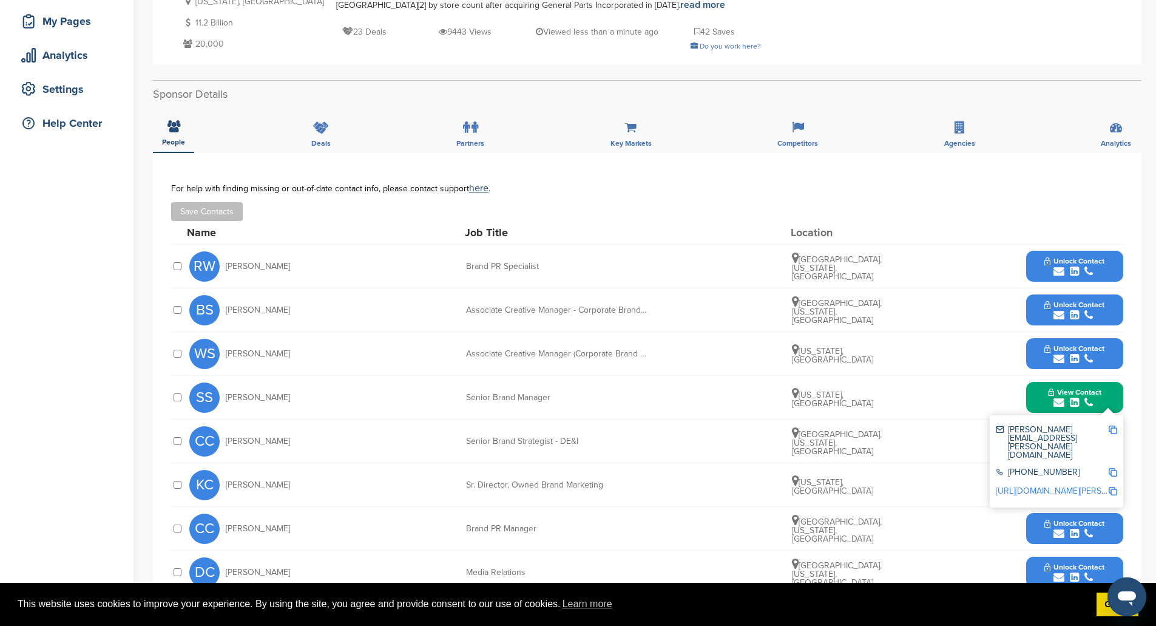
scroll to position [303, 0]
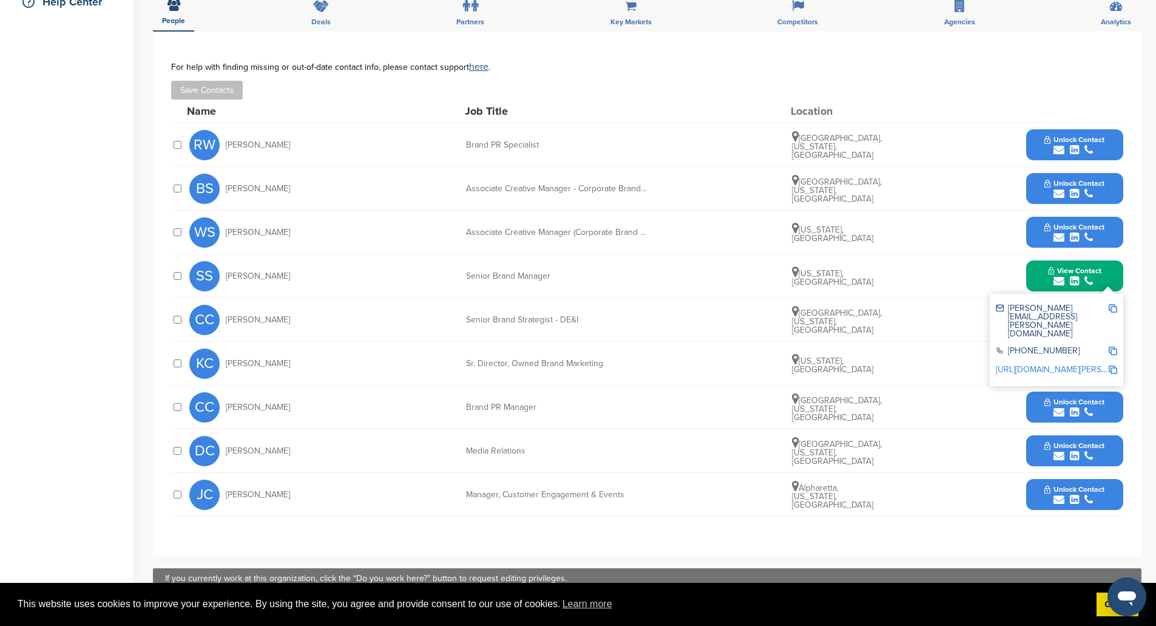
click at [1112, 309] on img at bounding box center [1112, 308] width 8 height 8
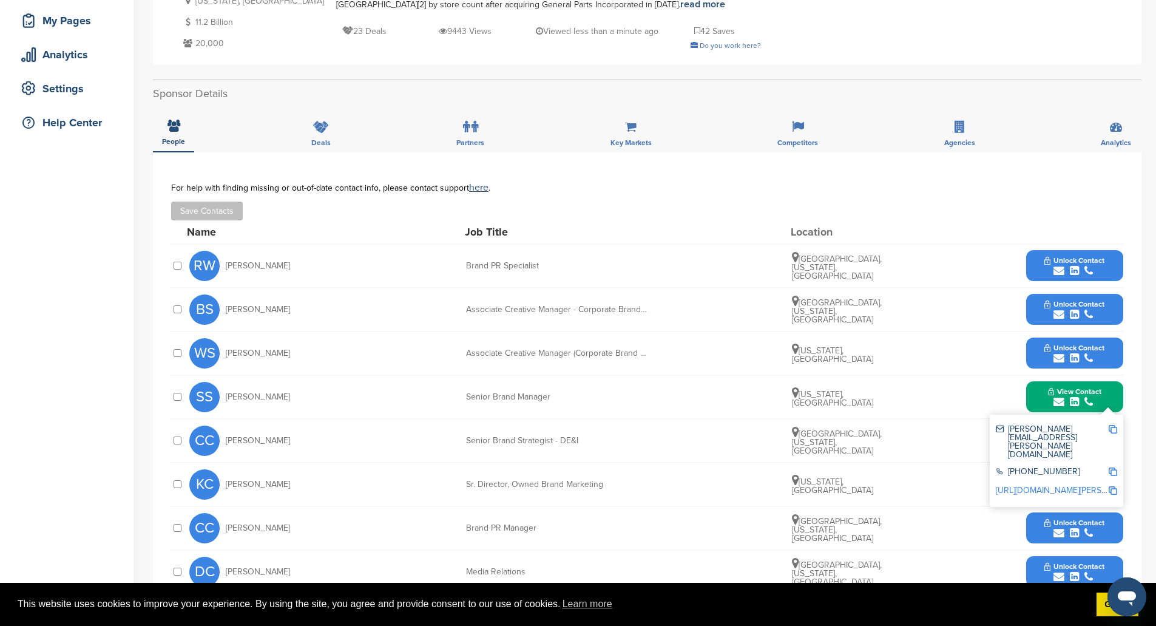
scroll to position [0, 0]
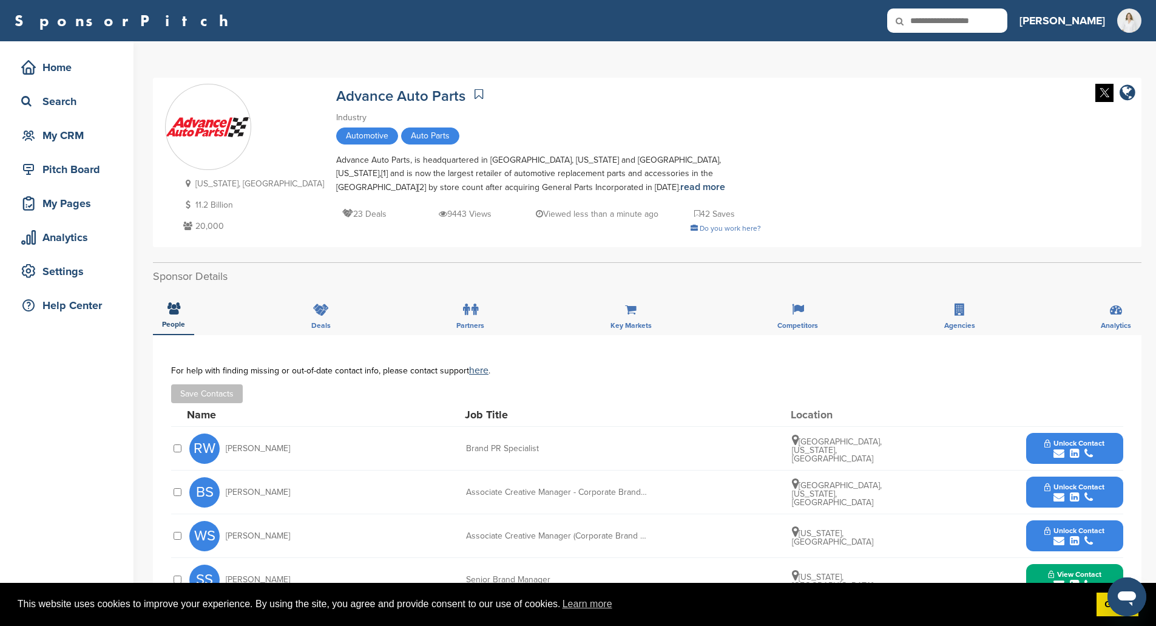
click at [950, 24] on input "text" at bounding box center [947, 20] width 120 height 24
type input "**********"
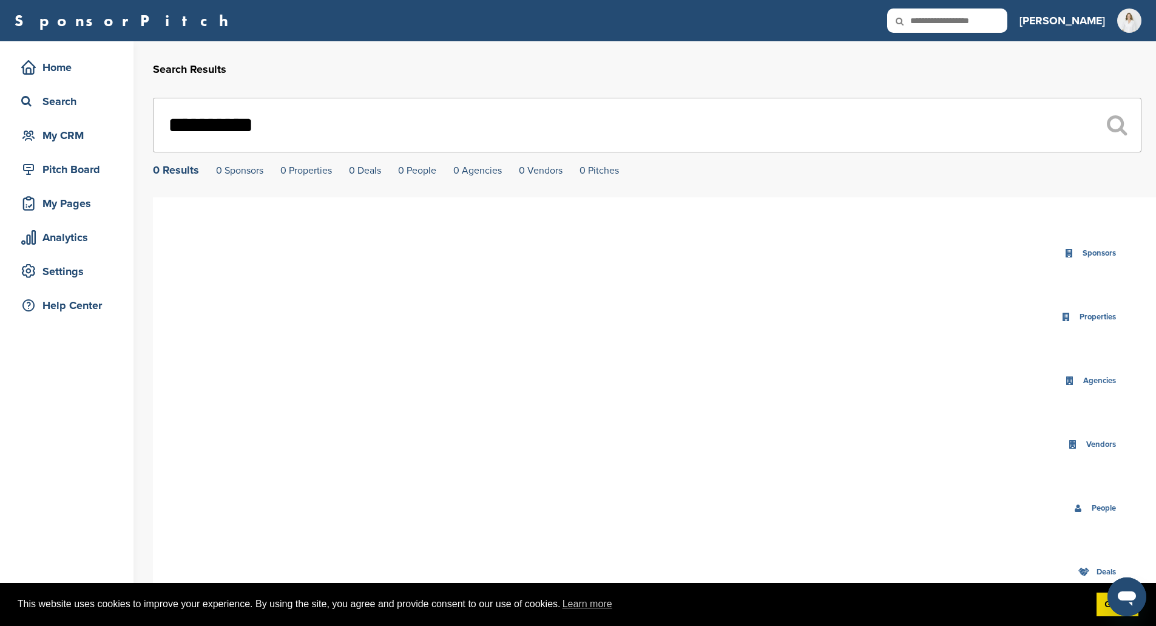
click at [924, 13] on icon at bounding box center [907, 20] width 41 height 25
click at [927, 15] on icon at bounding box center [907, 20] width 41 height 25
click at [928, 24] on icon at bounding box center [907, 20] width 41 height 25
click at [952, 26] on input "text" at bounding box center [947, 20] width 120 height 24
click at [969, 28] on input "*********" at bounding box center [947, 20] width 120 height 24
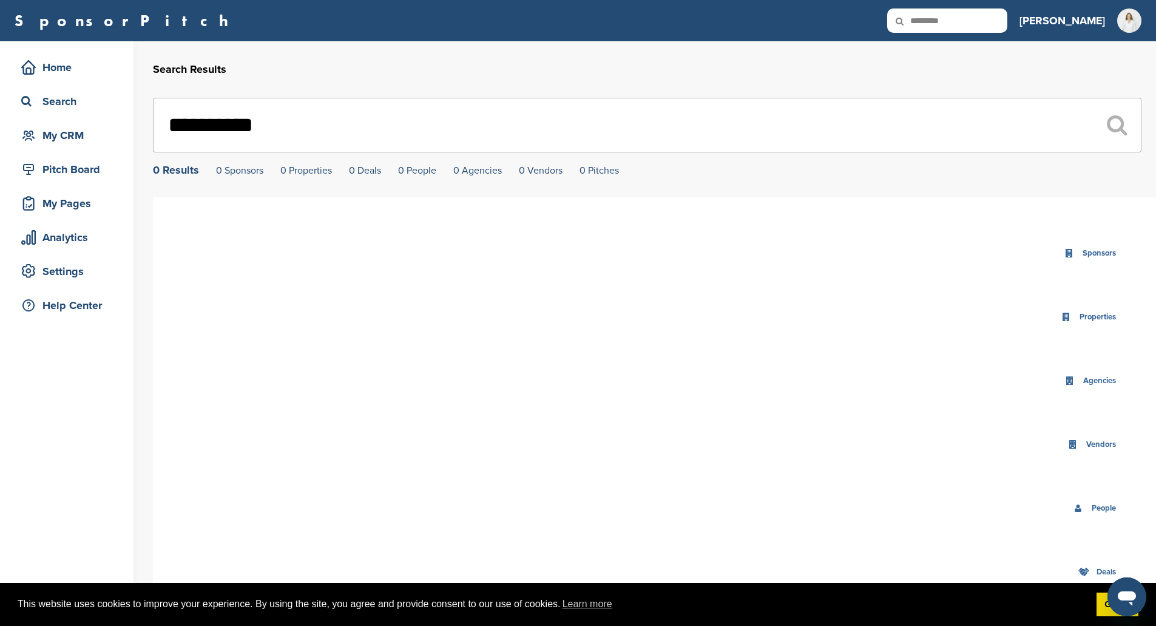
drag, startPoint x: 973, startPoint y: 20, endPoint x: 942, endPoint y: 20, distance: 31.5
click at [942, 20] on input "*********" at bounding box center [947, 20] width 120 height 24
type input "***"
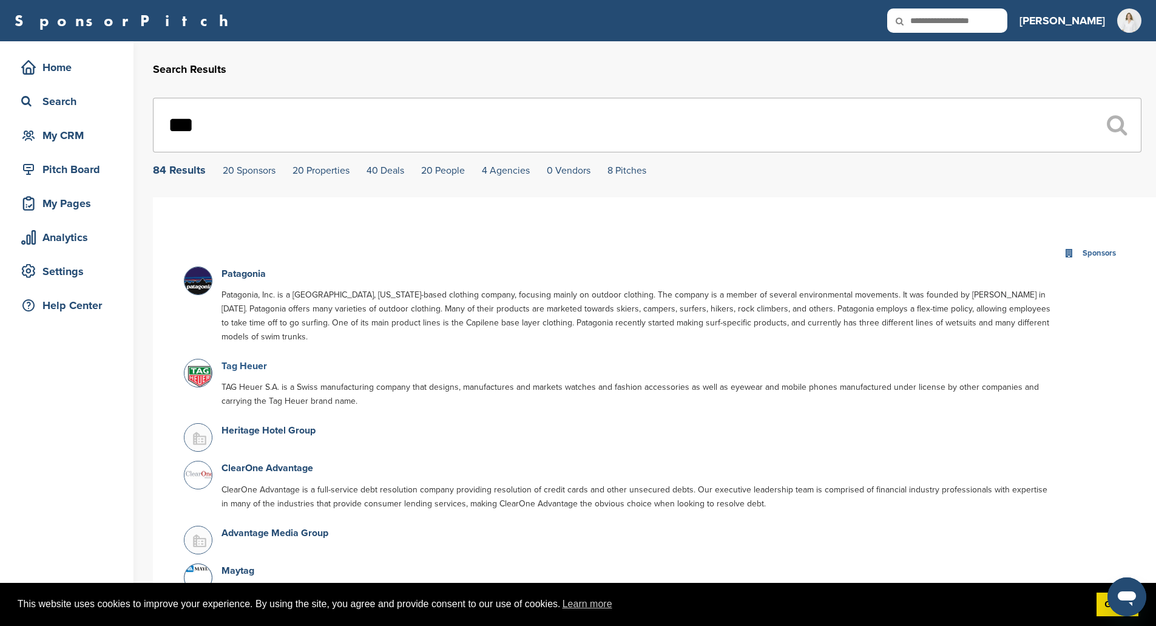
click at [247, 360] on link "Tag Heuer" at bounding box center [244, 366] width 46 height 12
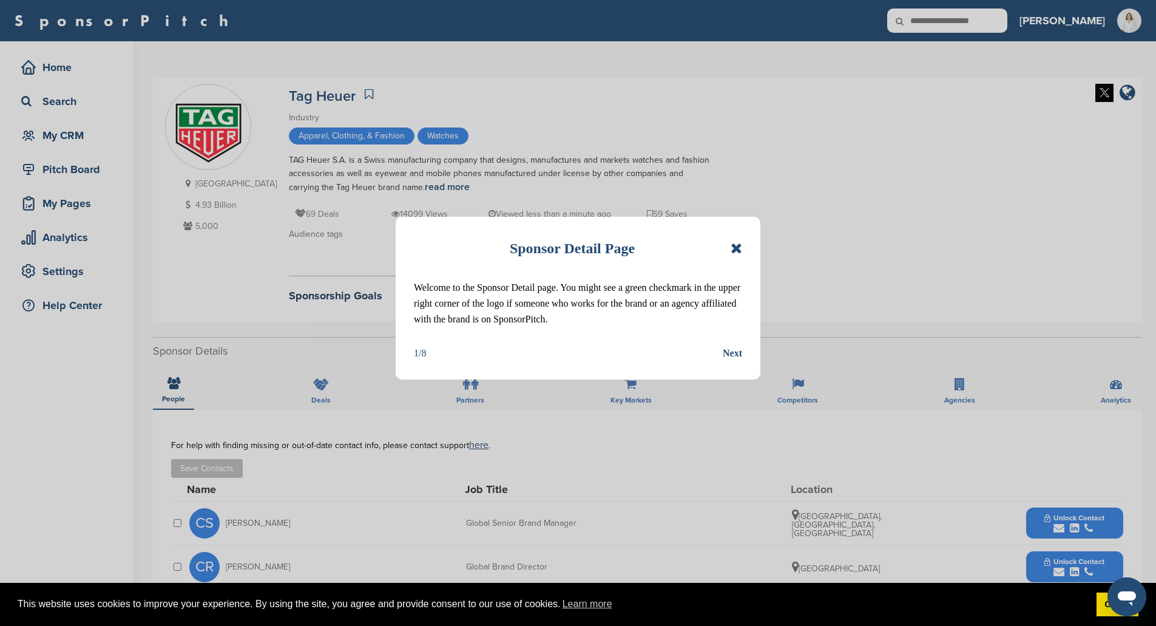
click at [1061, 525] on div "Sponsor Detail Page Welcome to the Sponsor Detail page. You might see a green c…" at bounding box center [578, 313] width 1156 height 626
click at [741, 246] on icon at bounding box center [736, 248] width 12 height 15
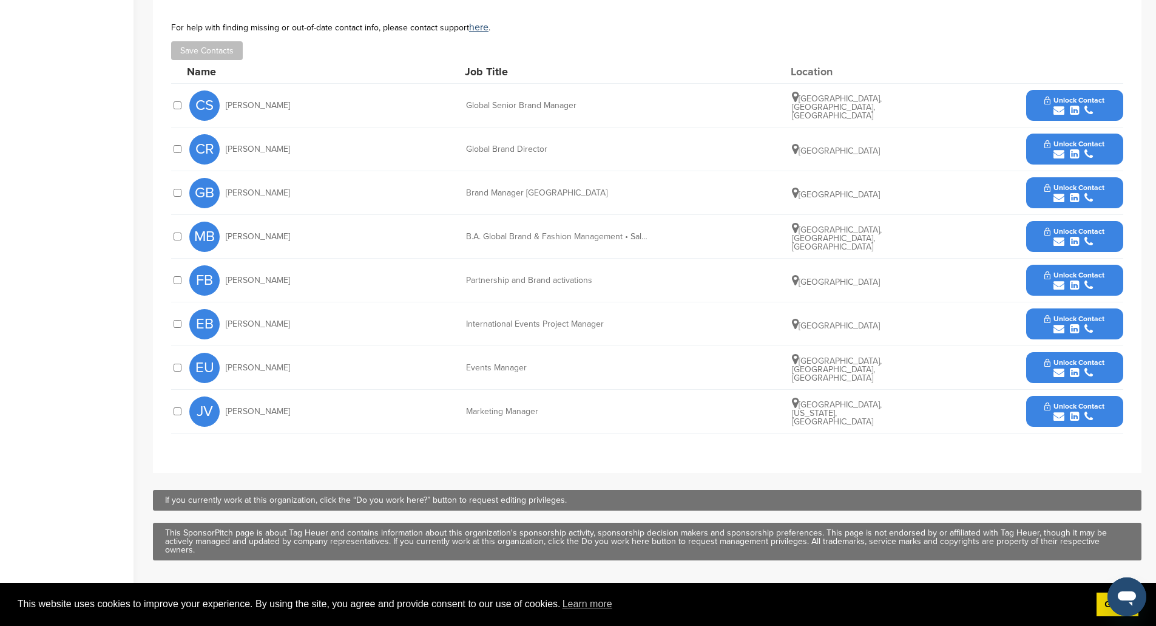
scroll to position [425, 0]
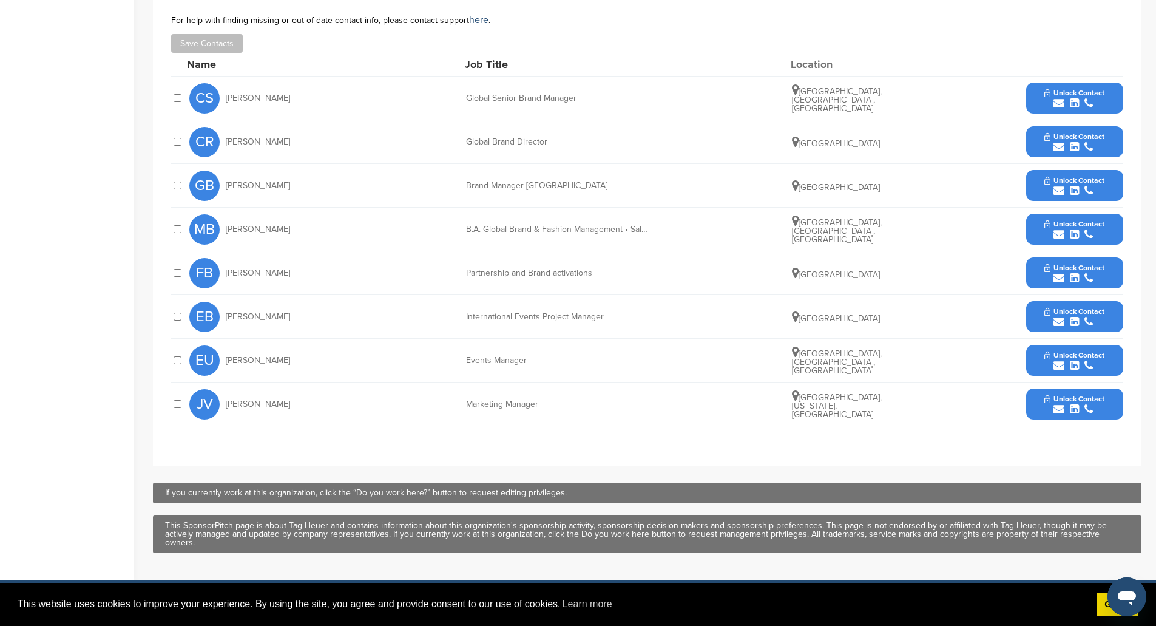
click at [1082, 405] on div "submit" at bounding box center [1074, 409] width 60 height 12
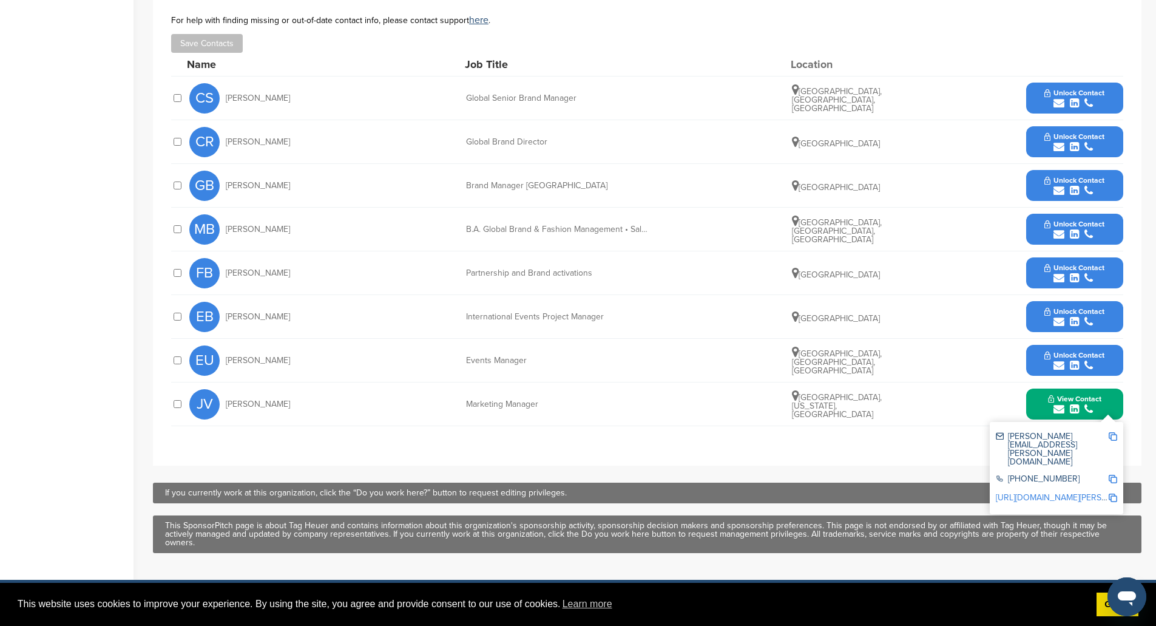
click at [1112, 435] on img at bounding box center [1112, 436] width 8 height 8
click at [1113, 435] on img at bounding box center [1112, 436] width 8 height 8
click at [845, 464] on div "**********" at bounding box center [647, 225] width 988 height 481
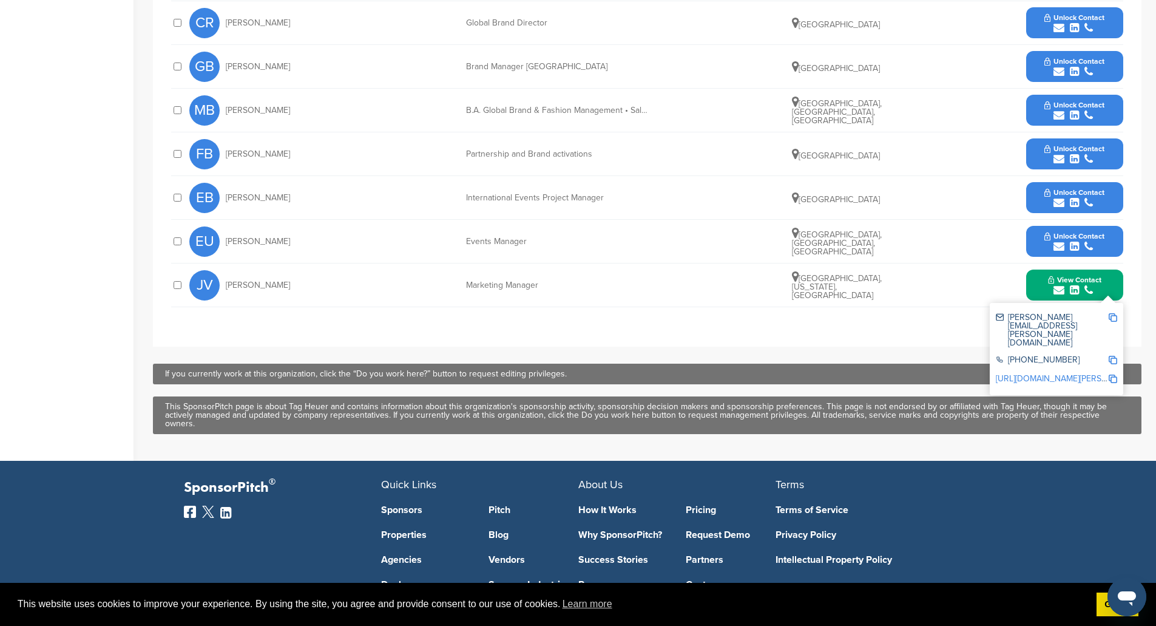
scroll to position [546, 0]
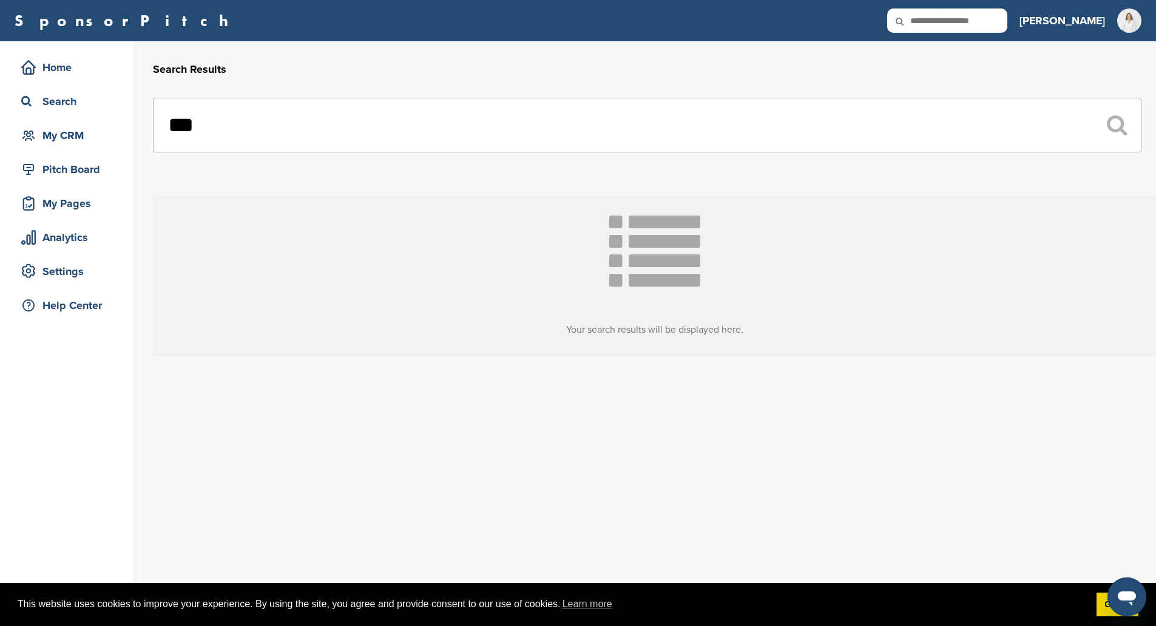
click at [300, 117] on input "***" at bounding box center [647, 125] width 988 height 55
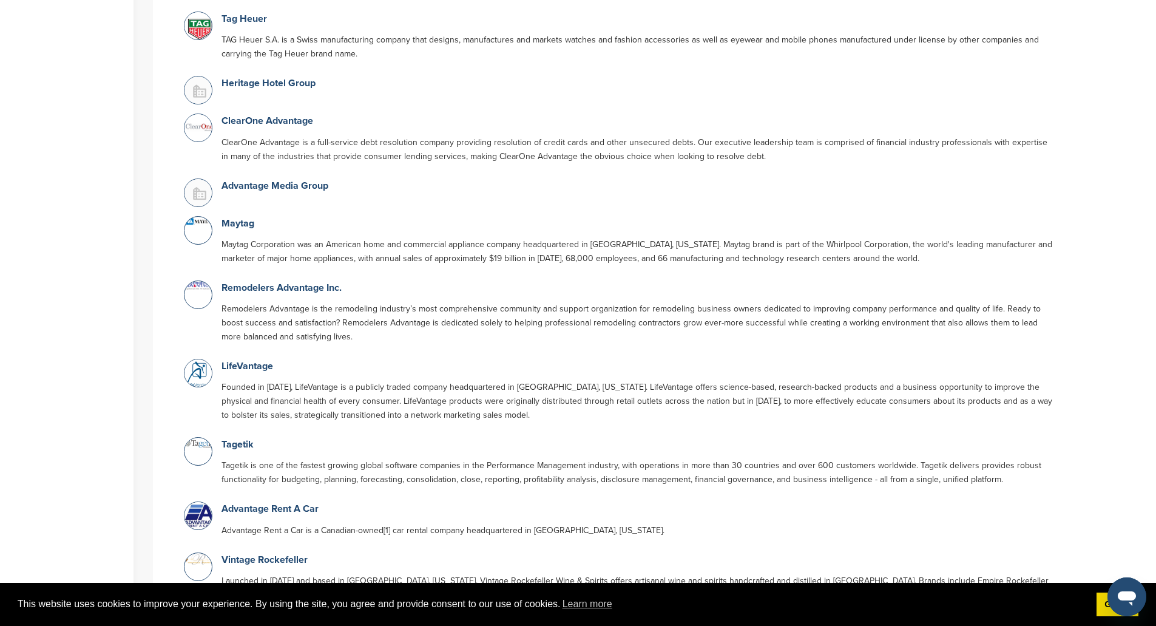
scroll to position [364, 0]
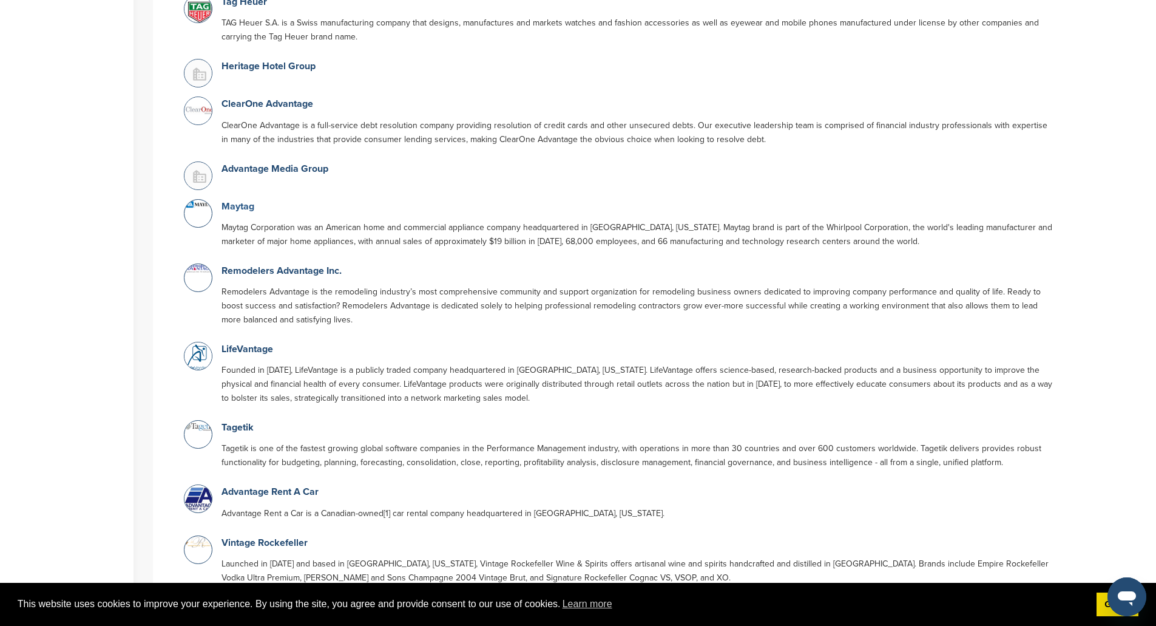
click at [235, 200] on link "Maytag" at bounding box center [237, 206] width 33 height 12
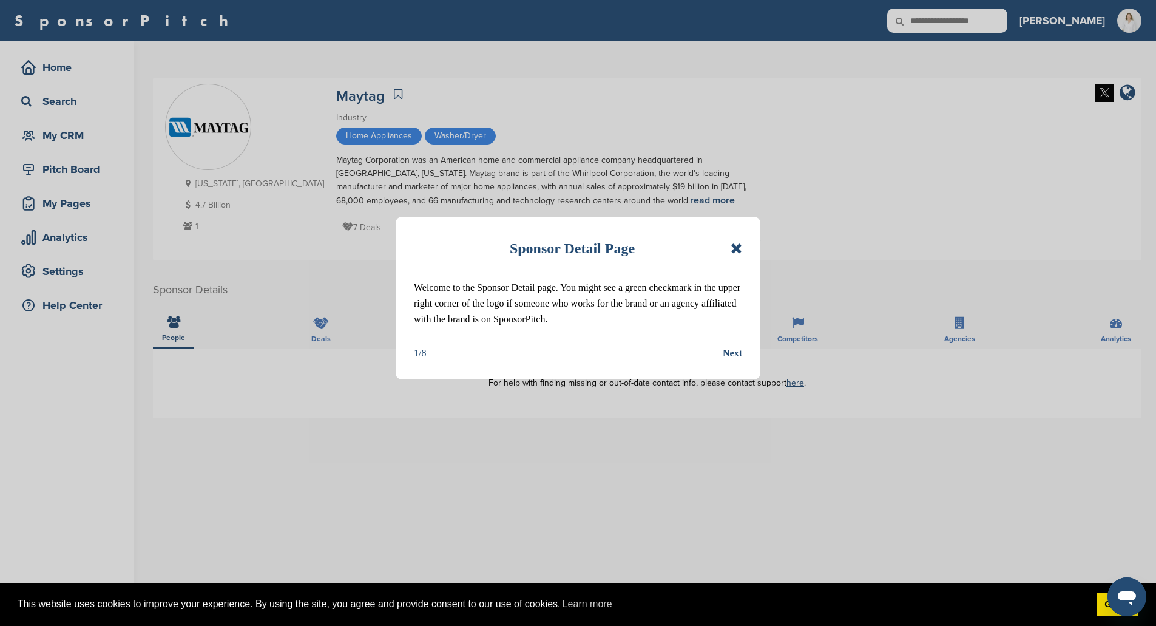
click at [737, 246] on icon at bounding box center [736, 248] width 12 height 15
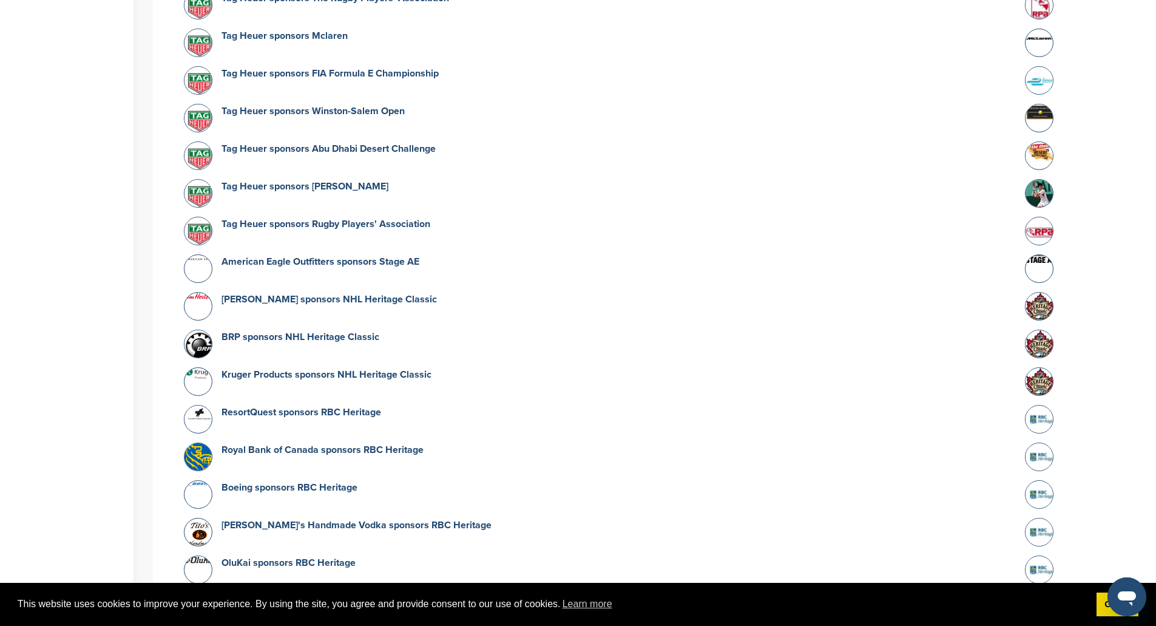
scroll to position [4759, 0]
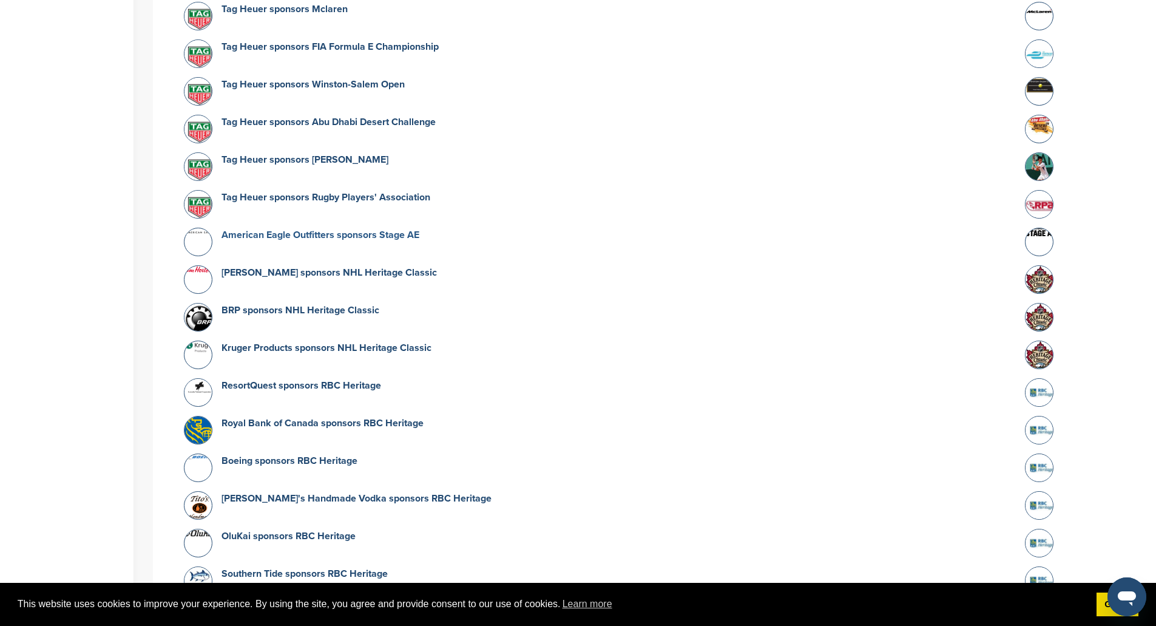
click at [311, 229] on link "American Eagle Outfitters sponsors Stage AE" at bounding box center [320, 235] width 198 height 12
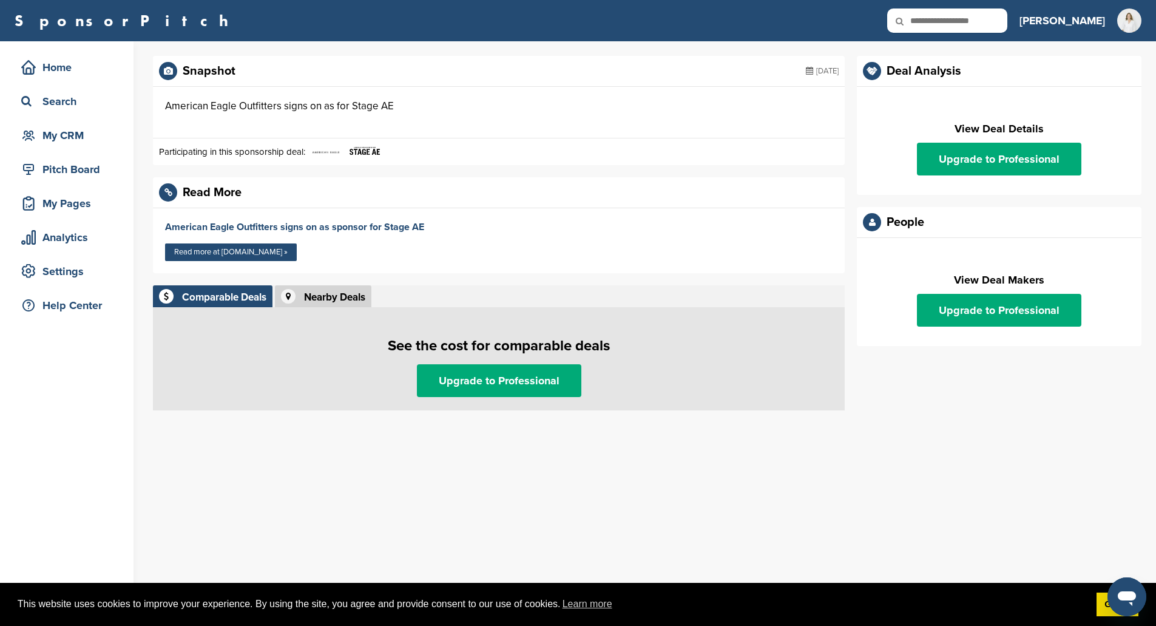
click at [926, 25] on icon at bounding box center [907, 20] width 41 height 25
click at [928, 20] on icon at bounding box center [907, 20] width 41 height 25
click at [963, 10] on input "text" at bounding box center [947, 20] width 120 height 24
type input "**********"
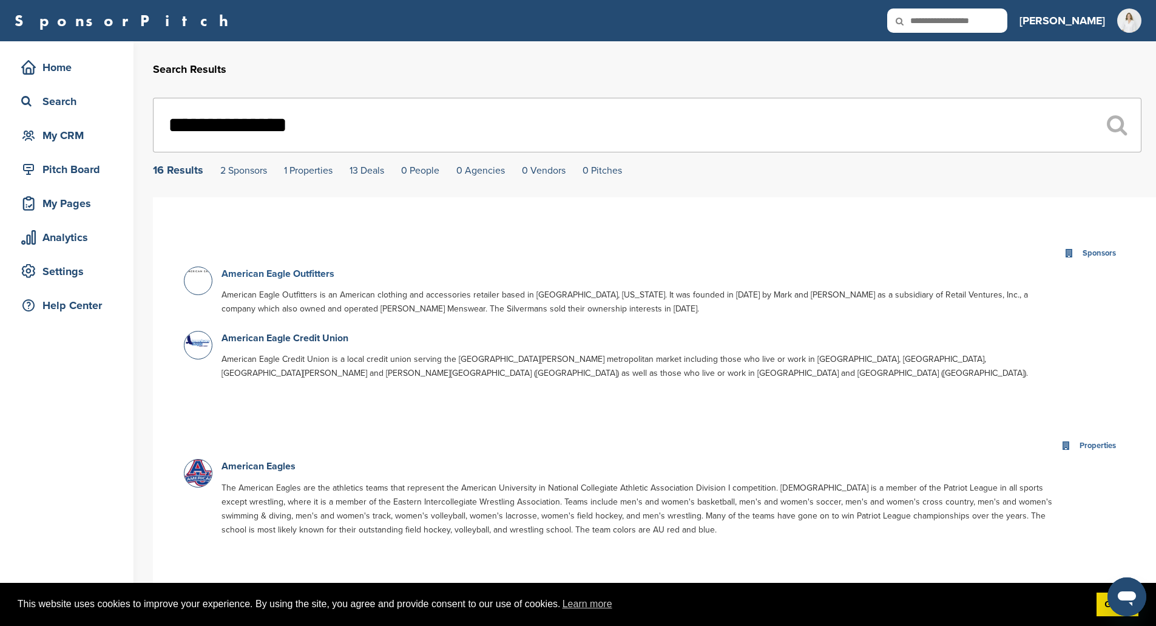
click at [282, 276] on link "American Eagle Outfitters" at bounding box center [277, 274] width 113 height 12
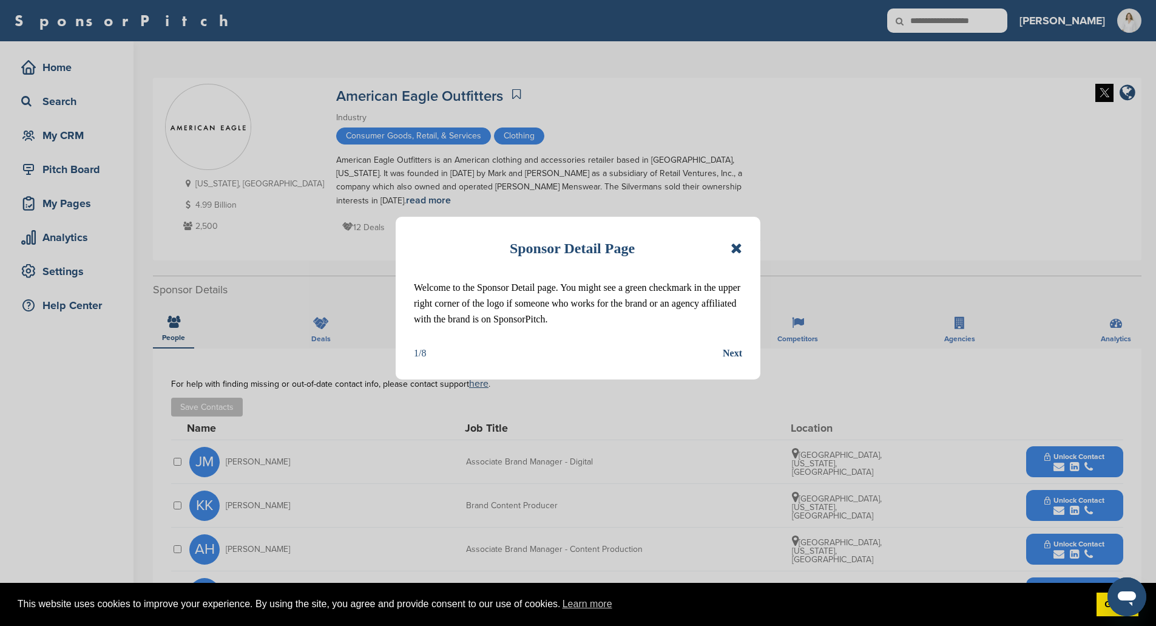
click at [736, 252] on icon at bounding box center [736, 248] width 12 height 15
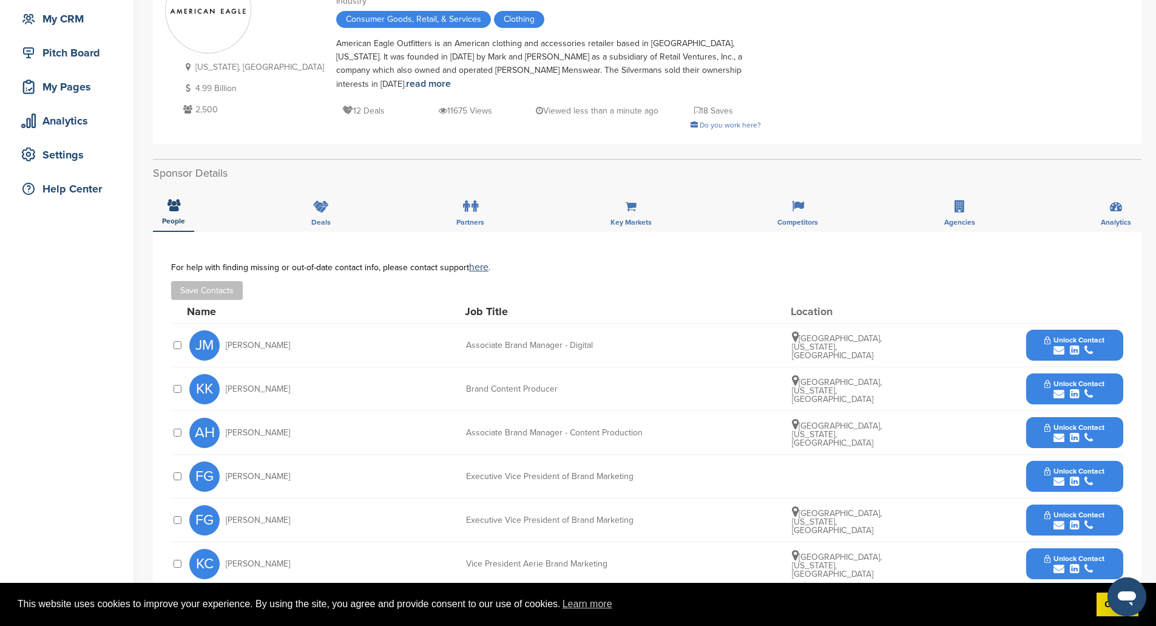
scroll to position [121, 0]
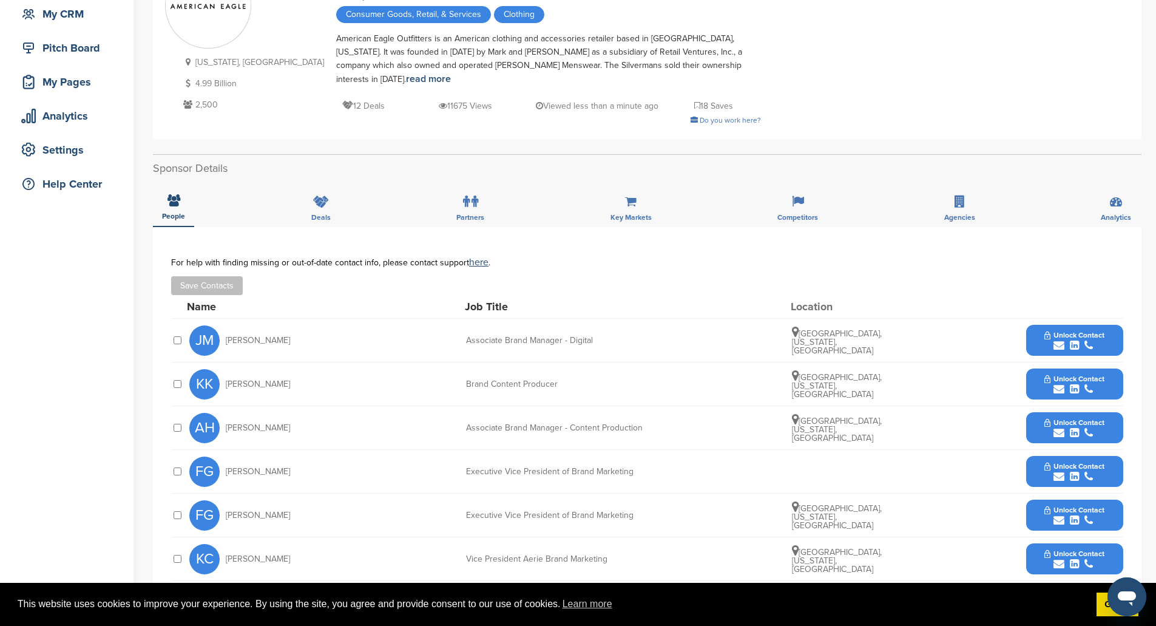
click at [1102, 471] on div "submit" at bounding box center [1074, 477] width 60 height 12
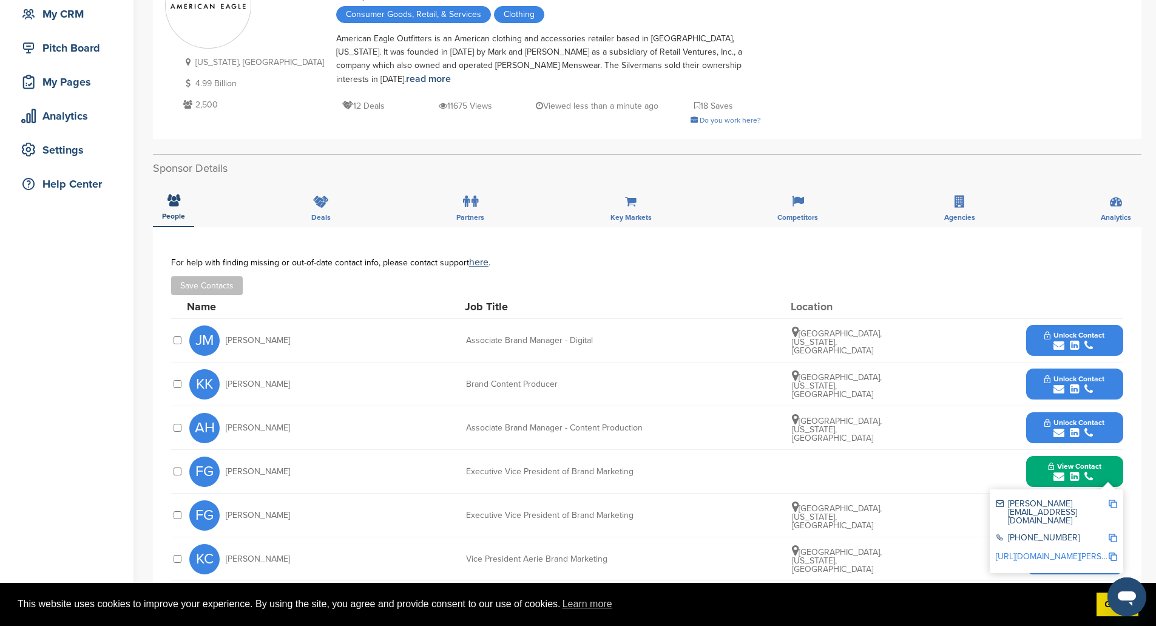
click at [1113, 499] on img at bounding box center [1112, 503] width 8 height 8
click at [701, 466] on div "FG Frederick Grover Executive Vice President of Brand Marketing View Contact gr…" at bounding box center [656, 471] width 934 height 43
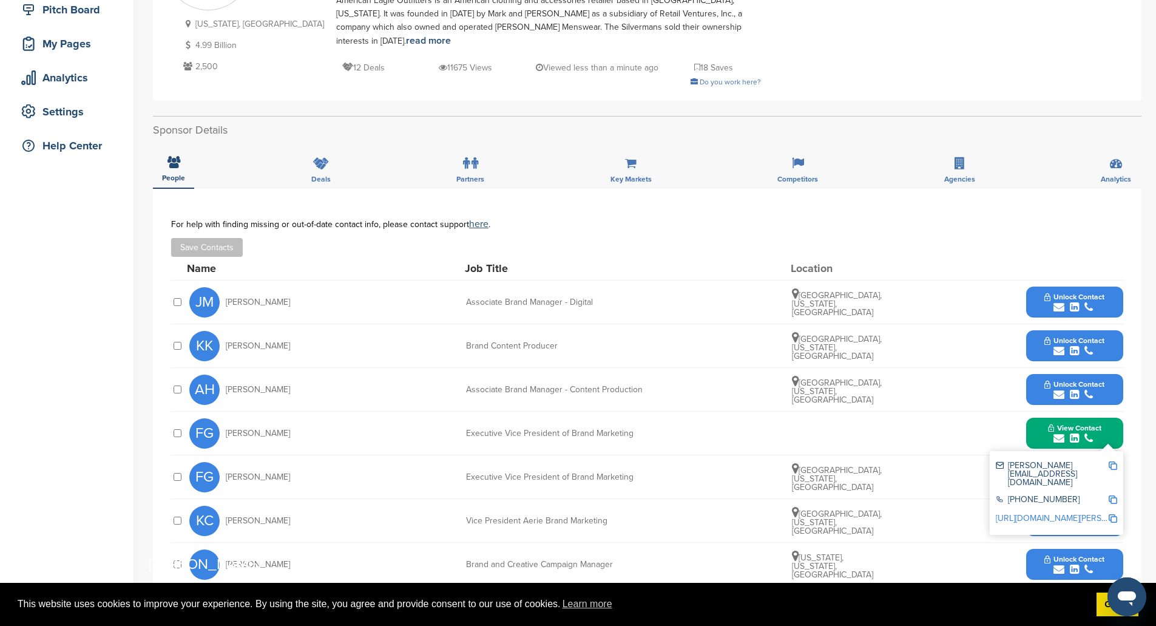
scroll to position [0, 0]
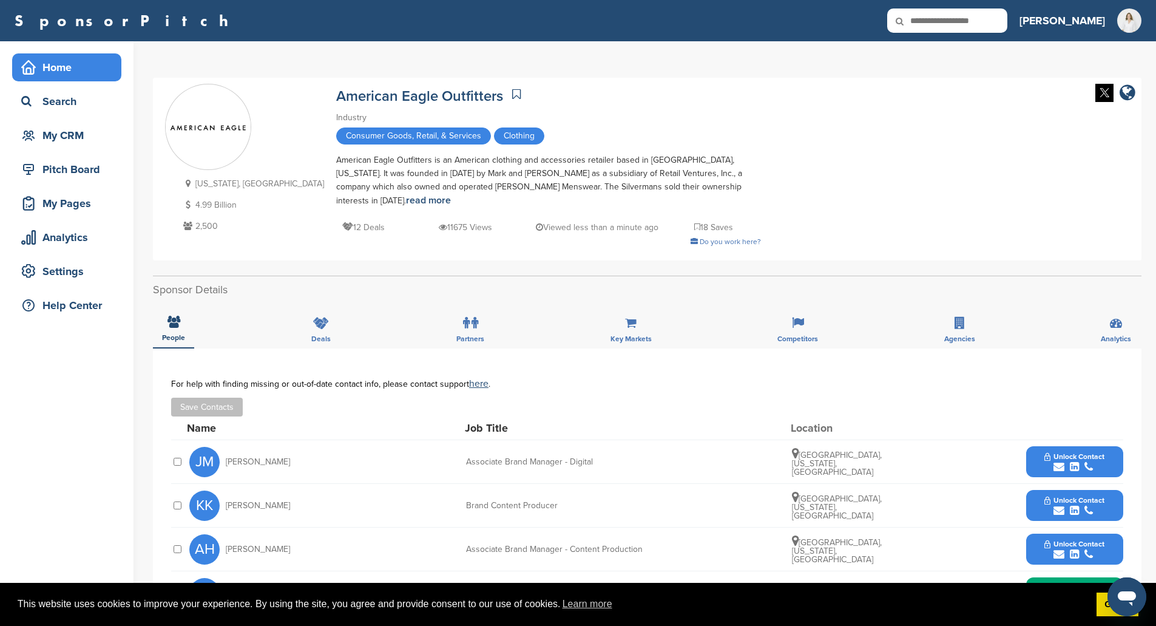
click at [35, 66] on icon at bounding box center [28, 67] width 13 height 13
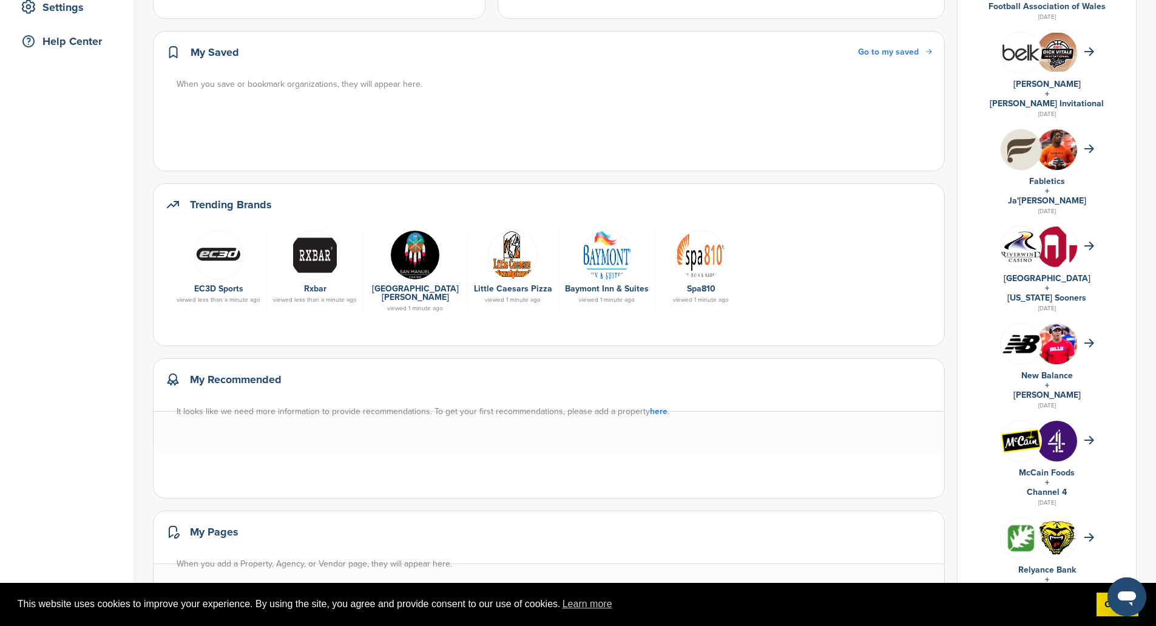
scroll to position [243, 0]
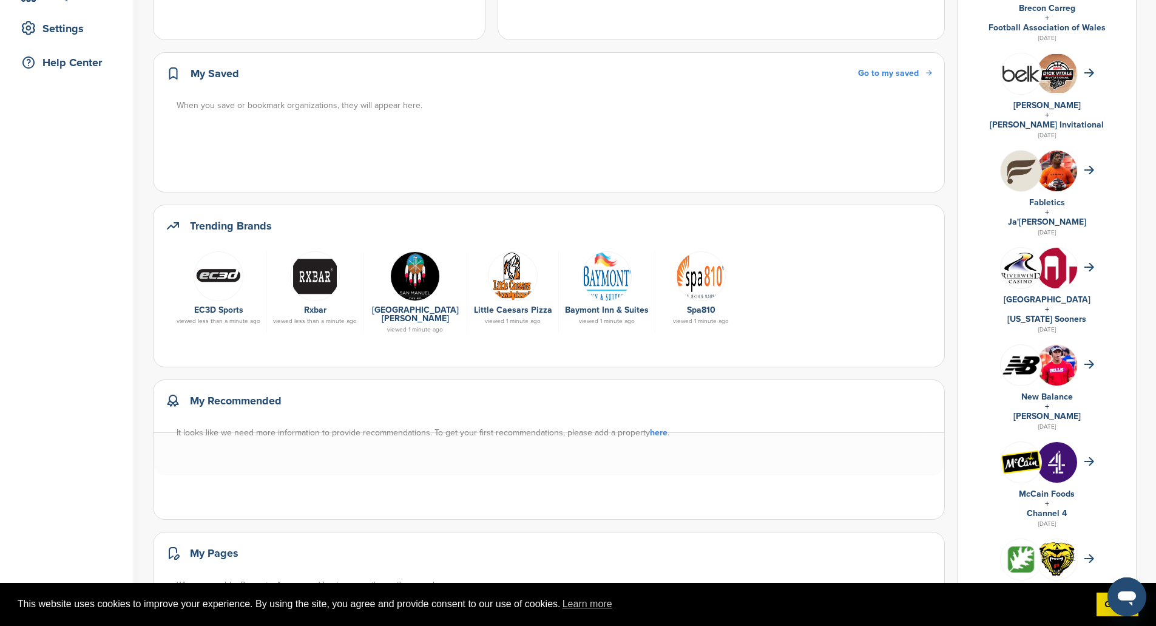
click at [324, 280] on img at bounding box center [315, 276] width 50 height 50
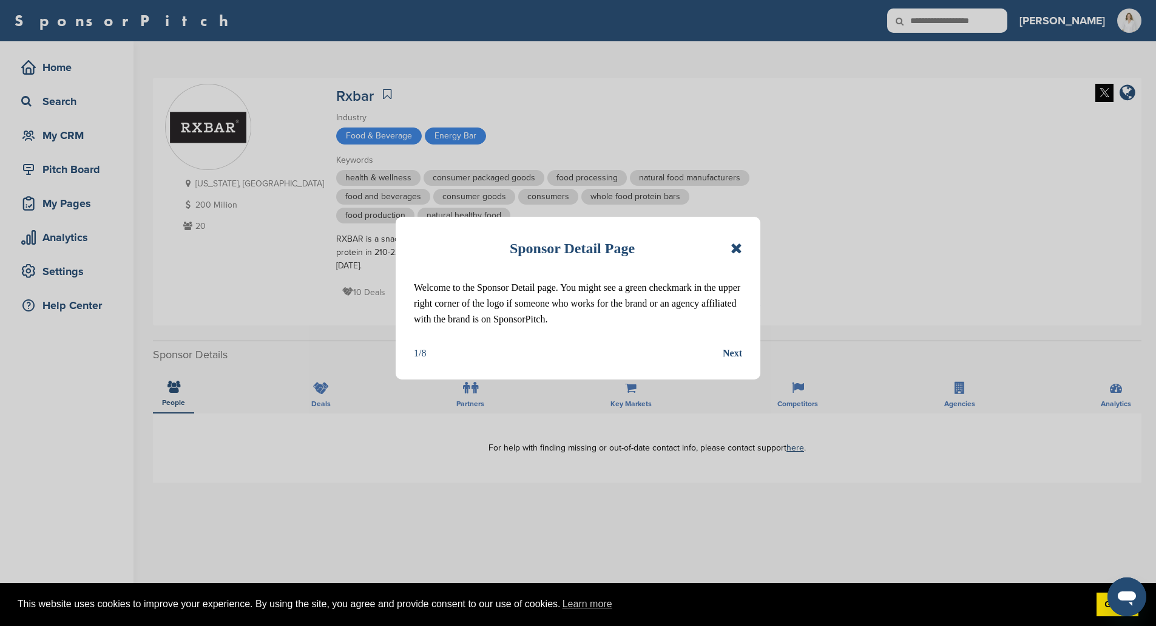
click at [746, 244] on div "Sponsor Detail Page Welcome to the Sponsor Detail page. You might see a green c…" at bounding box center [578, 298] width 365 height 163
click at [738, 250] on icon at bounding box center [736, 248] width 12 height 15
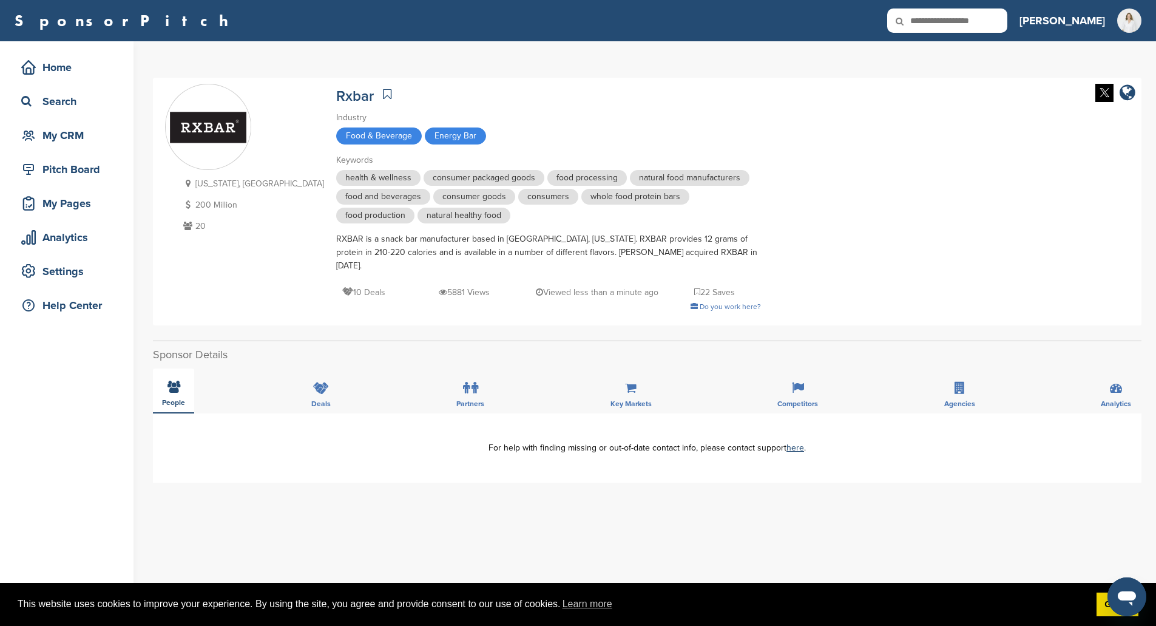
click at [157, 368] on div "People" at bounding box center [173, 390] width 41 height 45
click at [182, 371] on div "People" at bounding box center [173, 390] width 41 height 45
click at [312, 384] on div "Deals" at bounding box center [321, 390] width 38 height 45
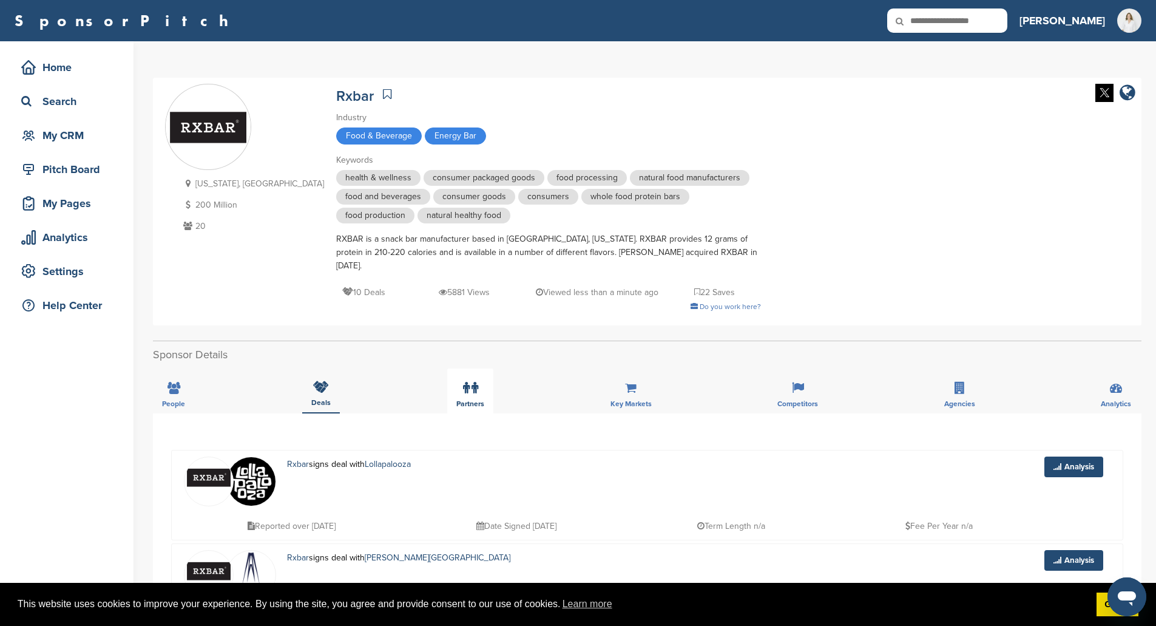
click at [464, 382] on label at bounding box center [470, 388] width 15 height 24
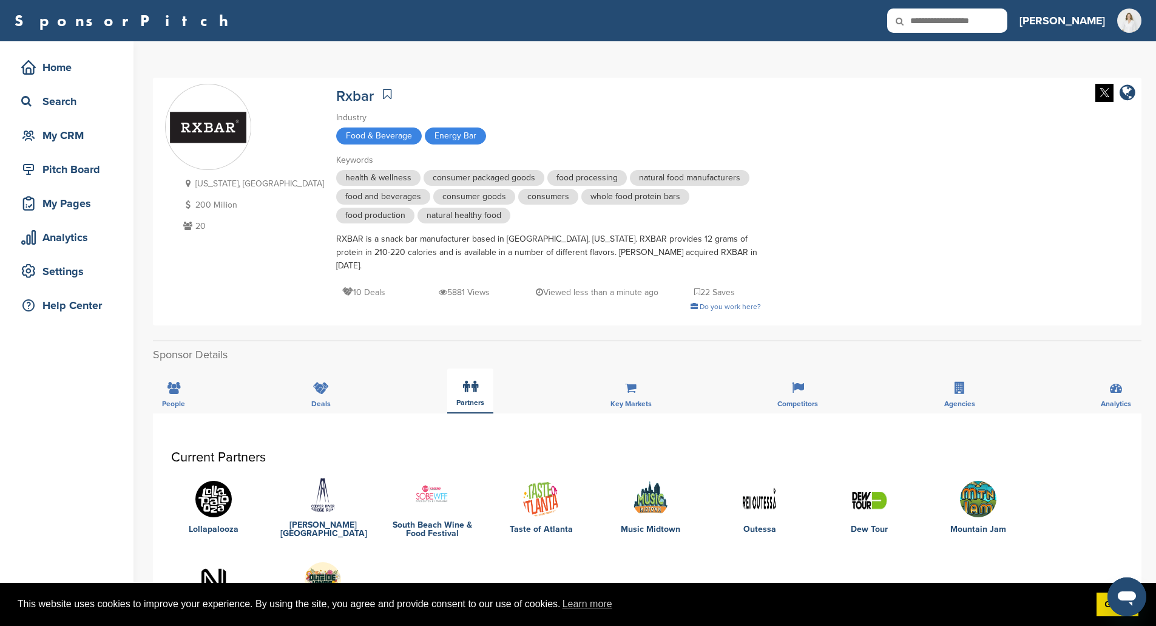
scroll to position [182, 0]
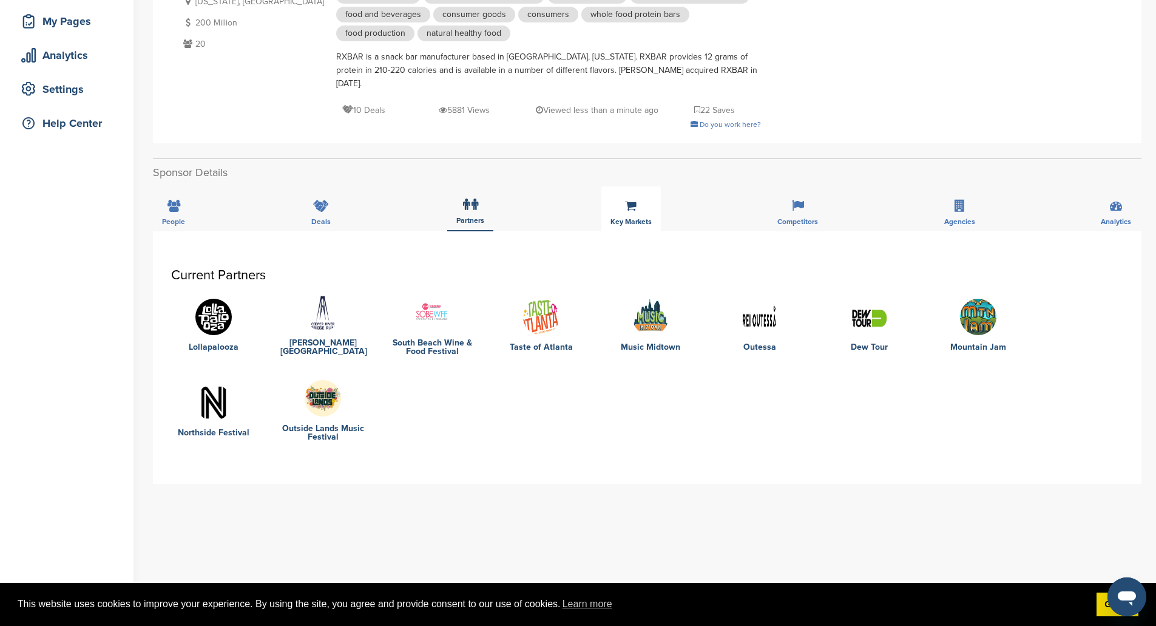
click at [635, 200] on icon at bounding box center [631, 206] width 12 height 12
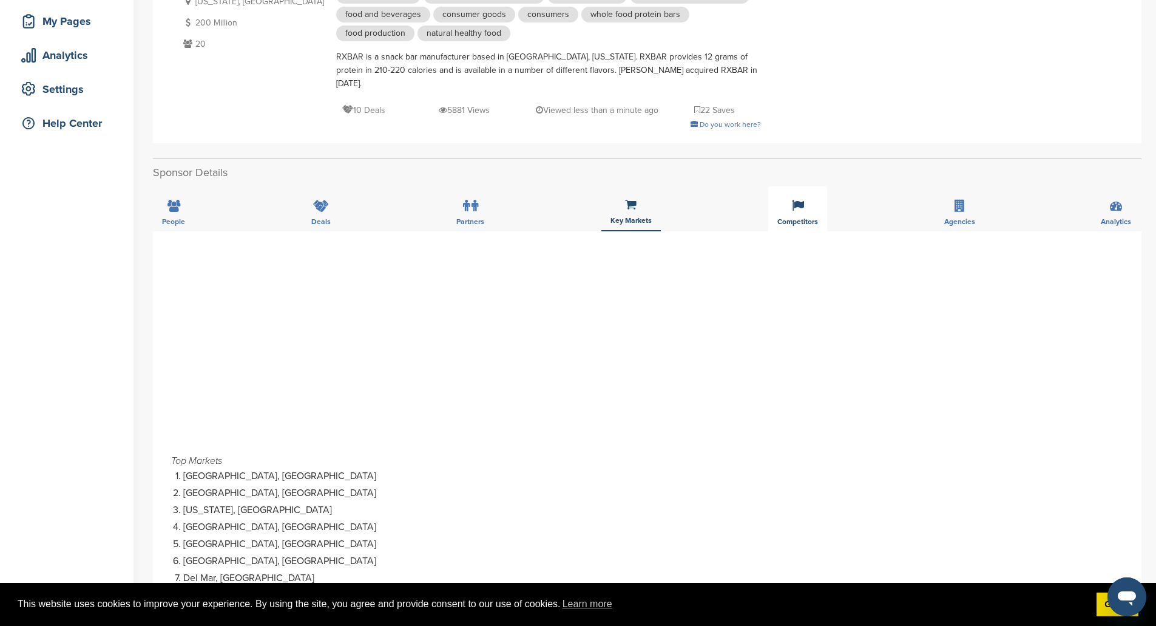
click at [783, 193] on div "Competitors" at bounding box center [797, 208] width 59 height 45
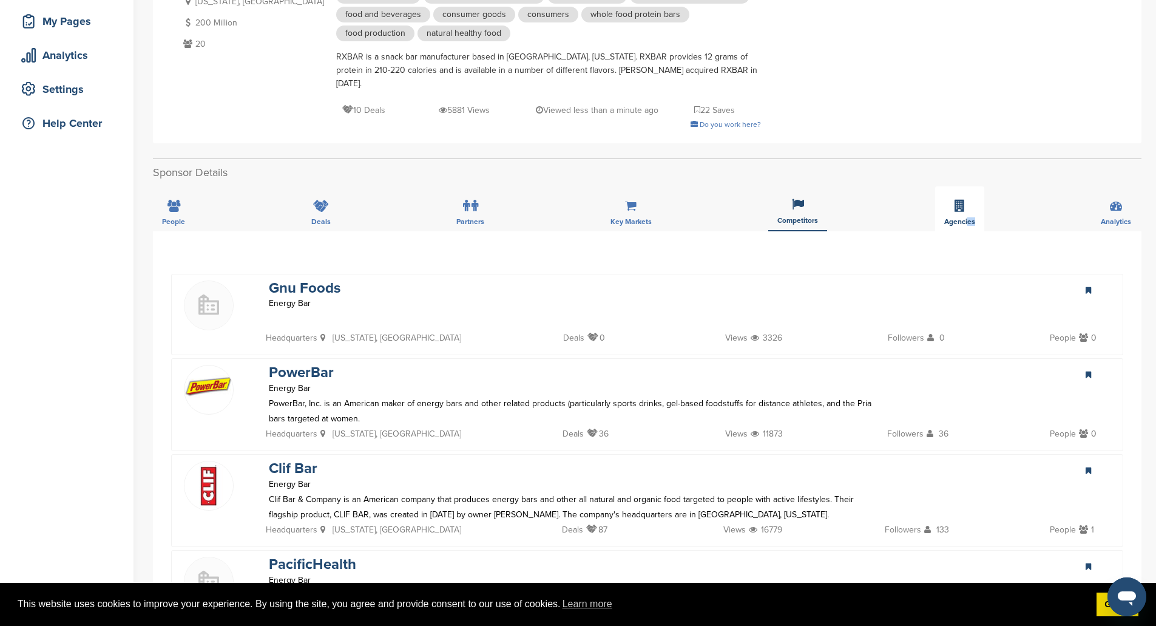
click at [966, 201] on div "Agencies" at bounding box center [959, 208] width 49 height 45
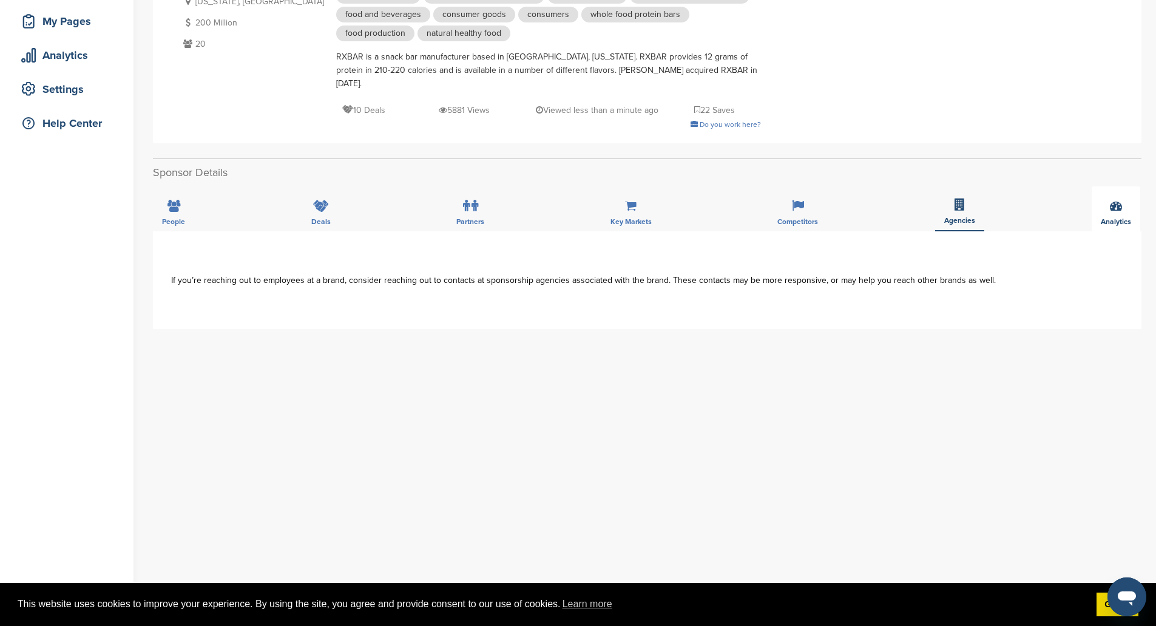
click at [1129, 201] on div "Analytics" at bounding box center [1115, 208] width 49 height 45
click at [168, 200] on icon at bounding box center [173, 206] width 13 height 12
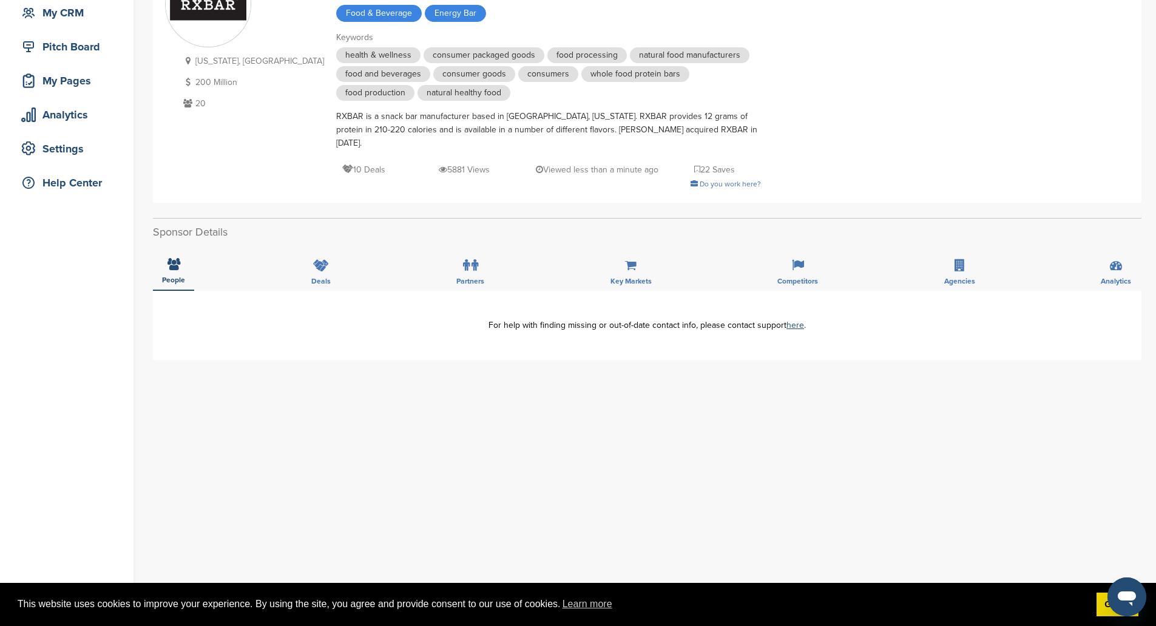
scroll to position [0, 0]
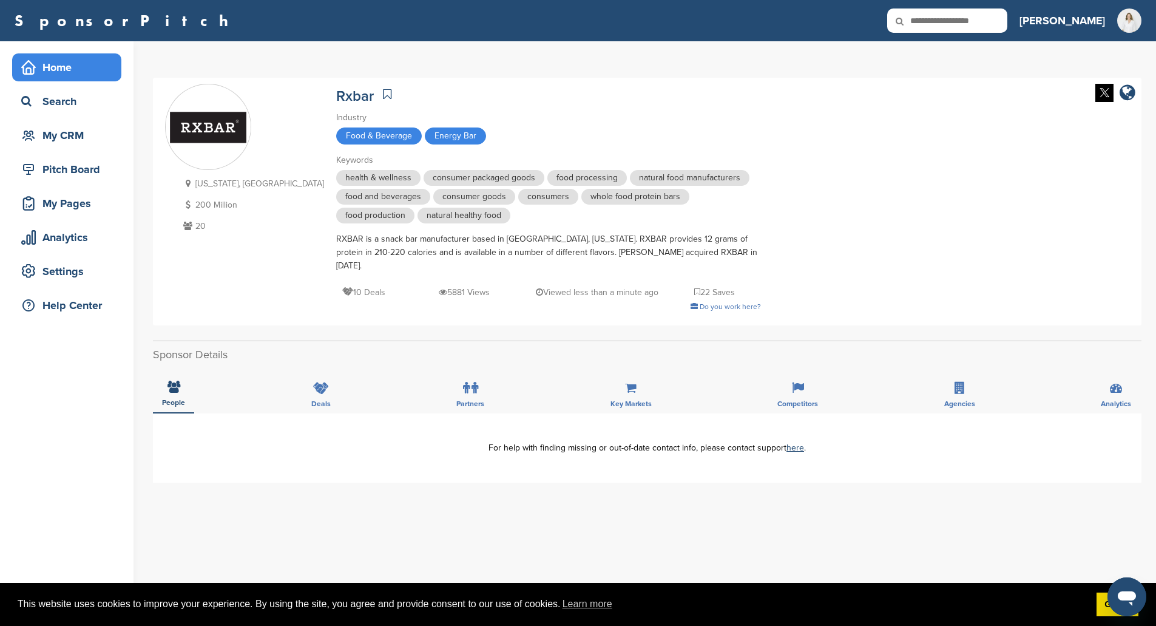
click at [45, 70] on div "Home" at bounding box center [69, 67] width 103 height 22
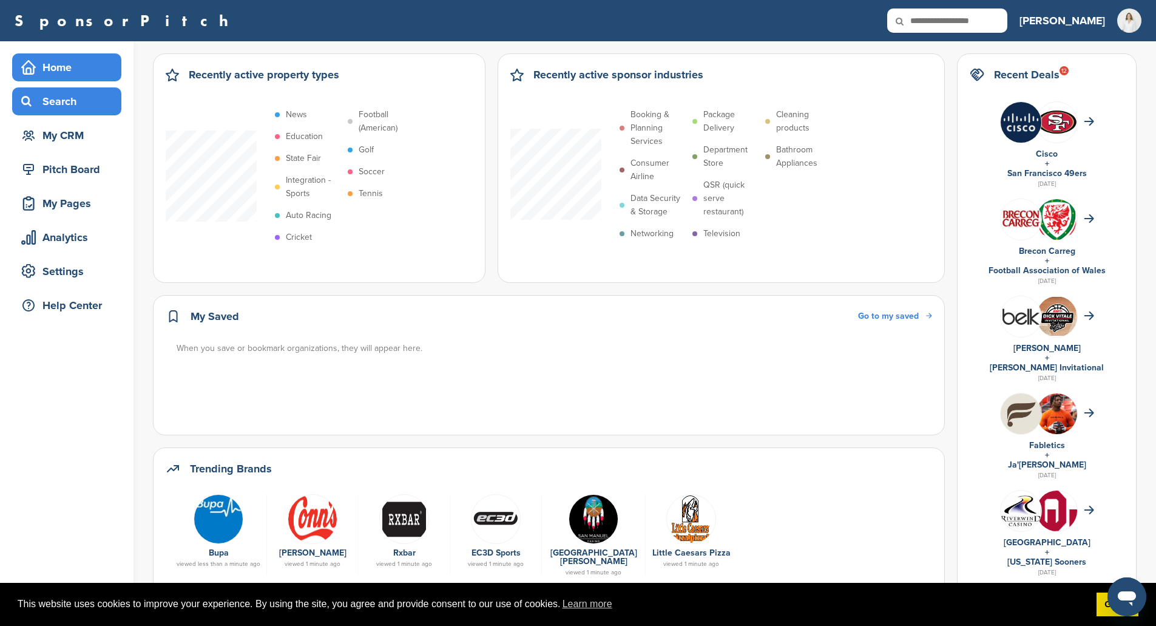
click at [79, 114] on div "Search" at bounding box center [66, 101] width 109 height 28
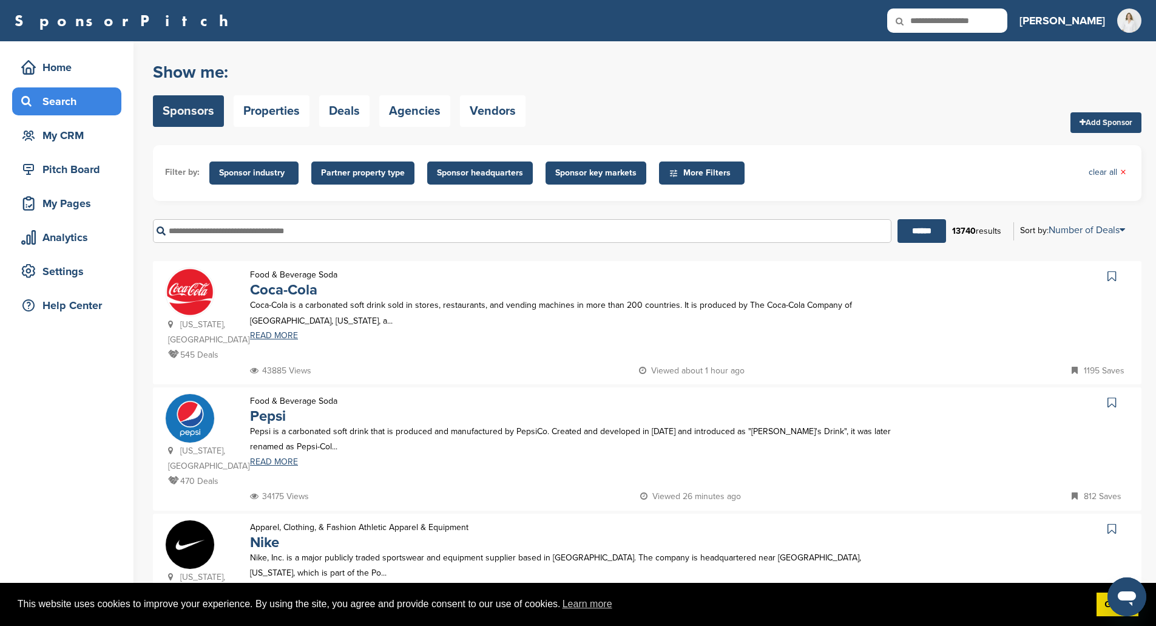
click at [239, 172] on span "Sponsor industry" at bounding box center [254, 172] width 70 height 13
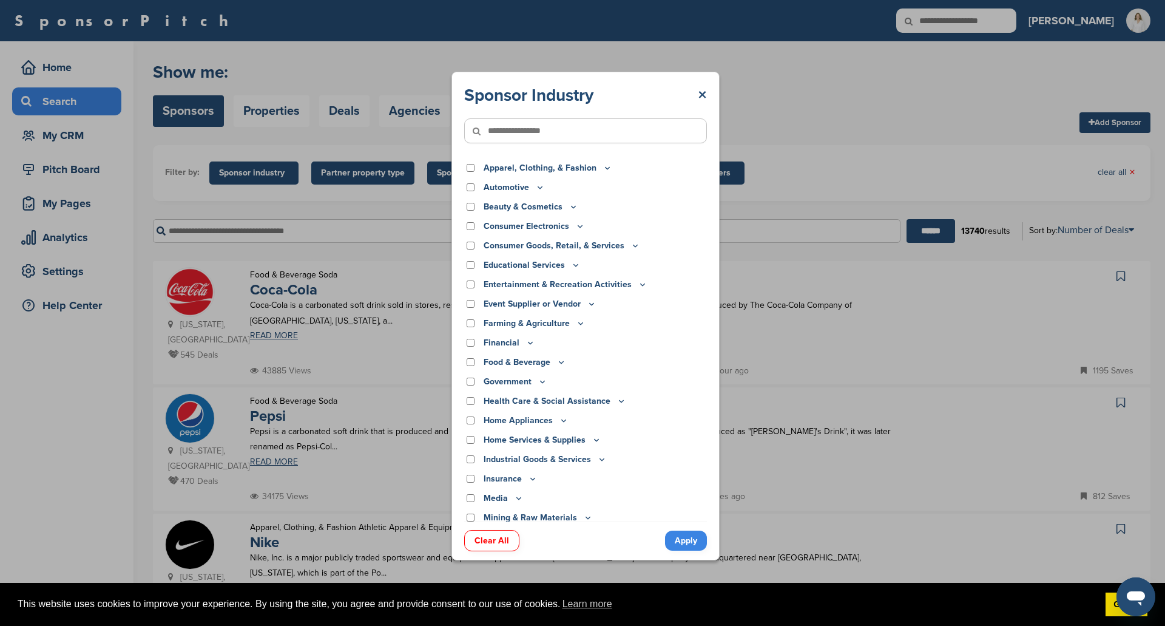
click at [477, 195] on div "Automotive ATV Auto Dealer Auto Manufacturer Auto Parts Car Wash Classifieds Mo…" at bounding box center [585, 189] width 243 height 16
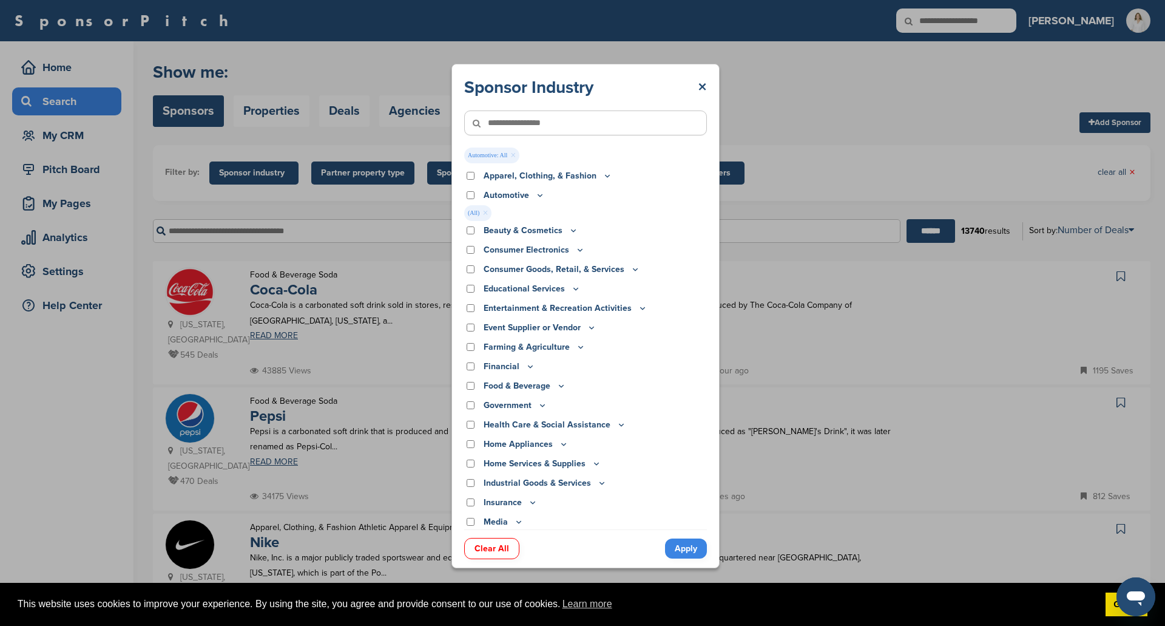
click at [670, 548] on link "Apply" at bounding box center [686, 548] width 42 height 20
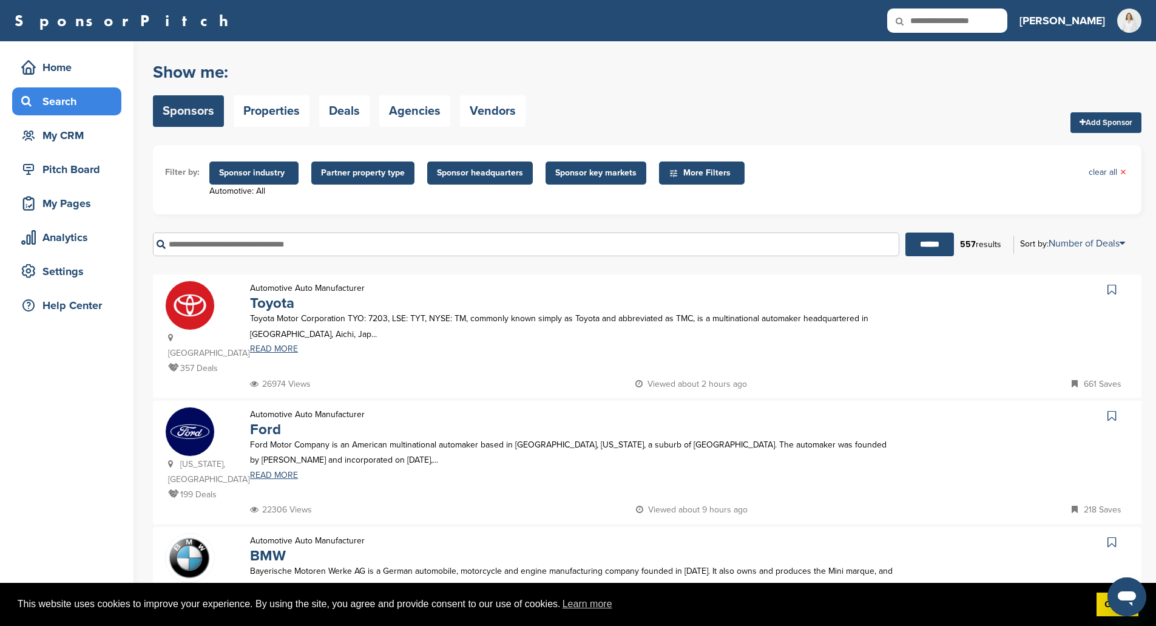
click at [76, 99] on div "Search" at bounding box center [69, 101] width 103 height 22
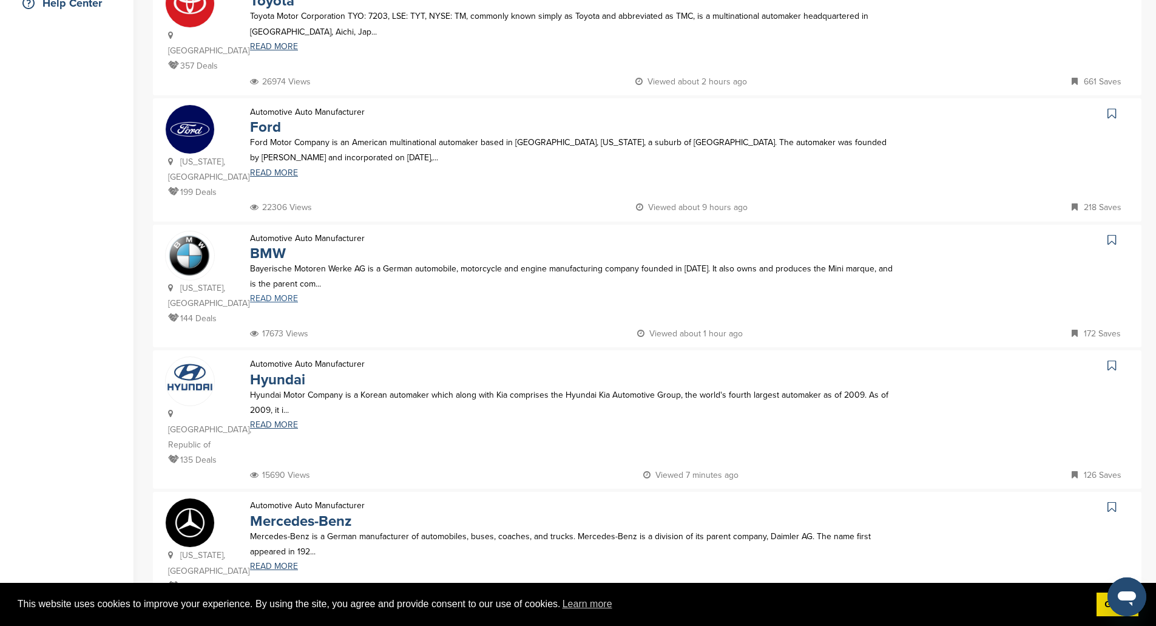
scroll to position [303, 0]
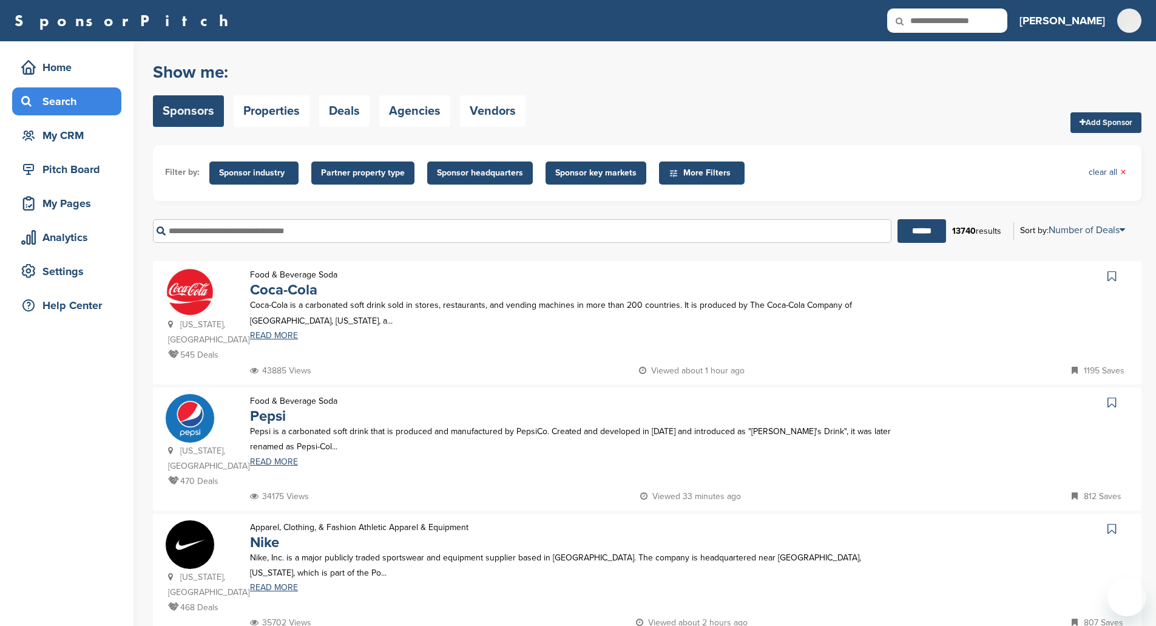
click at [977, 8] on div "SponsorPitch Home Search My CRM Pitch Board My Pages Analytics Settings Help Ce…" at bounding box center [578, 20] width 1156 height 41
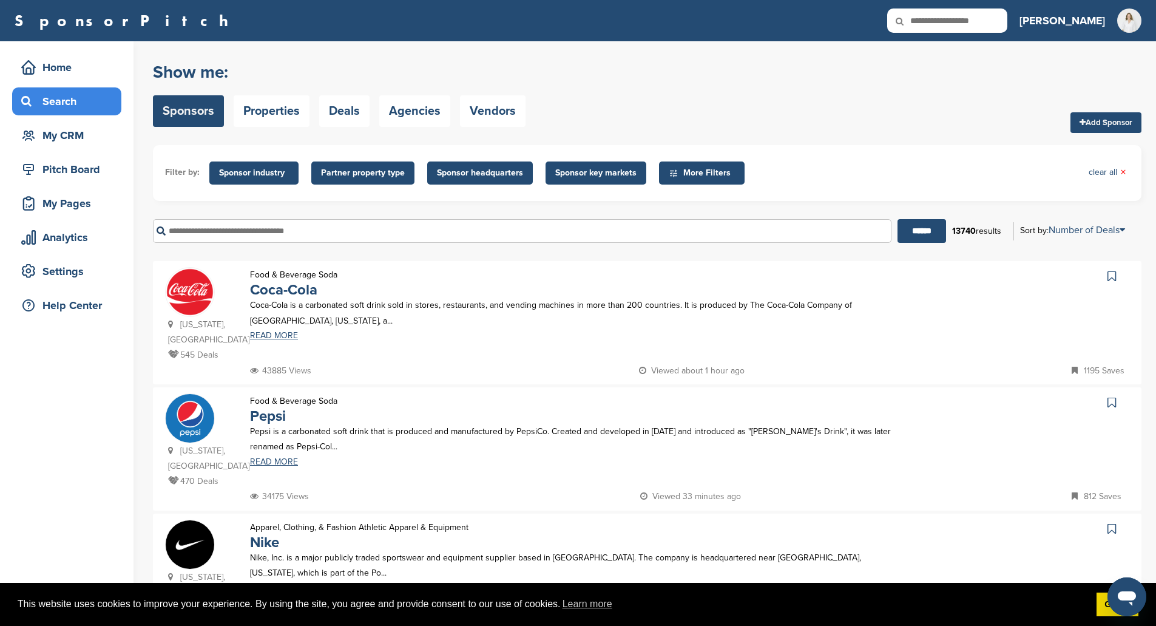
click at [977, 22] on input "text" at bounding box center [947, 20] width 120 height 24
type input "****"
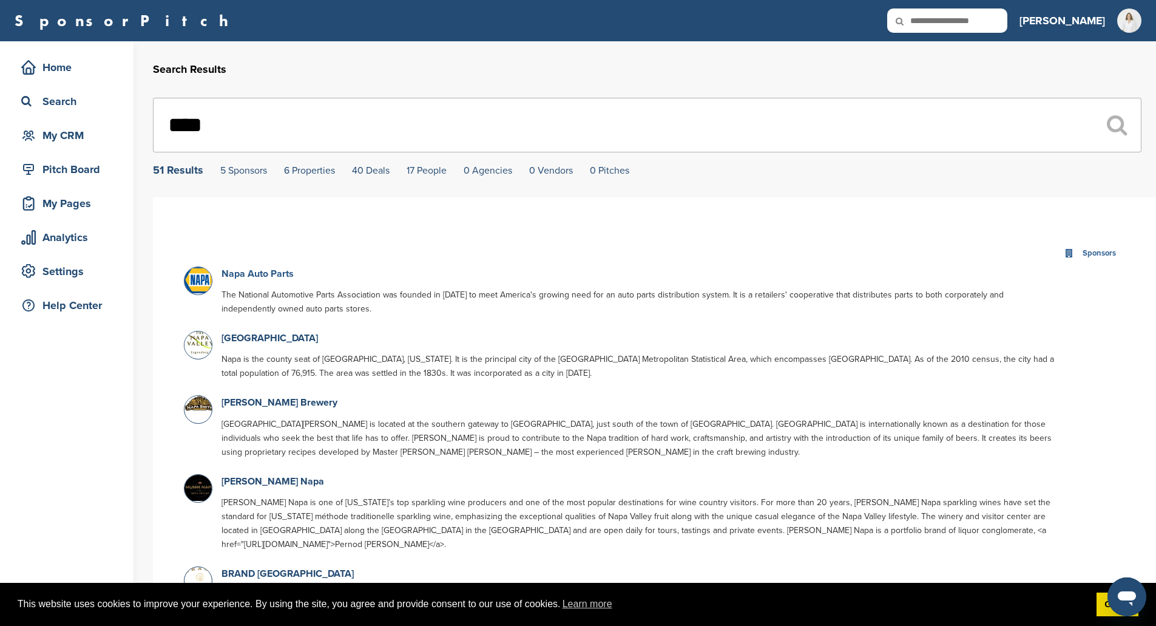
click at [272, 272] on link "Napa Auto Parts" at bounding box center [257, 274] width 72 height 12
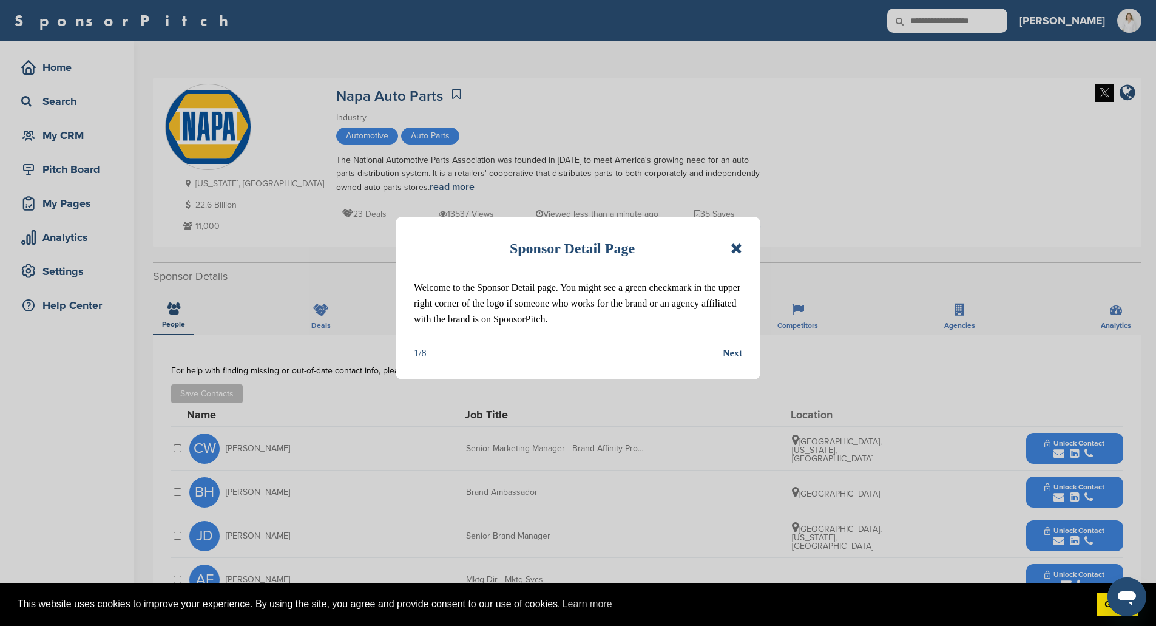
click at [1097, 449] on div "Sponsor Detail Page Welcome to the Sponsor Detail page. You might see a green c…" at bounding box center [578, 313] width 1156 height 626
click at [741, 251] on icon at bounding box center [736, 248] width 12 height 15
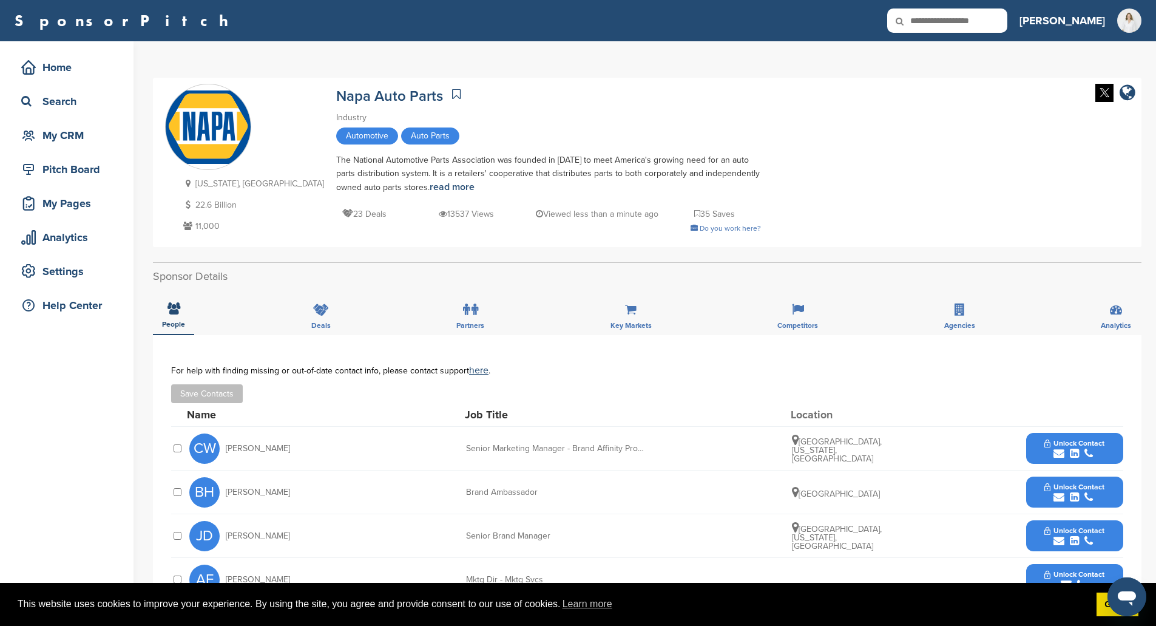
click at [1058, 441] on span "Unlock Contact" at bounding box center [1074, 443] width 60 height 8
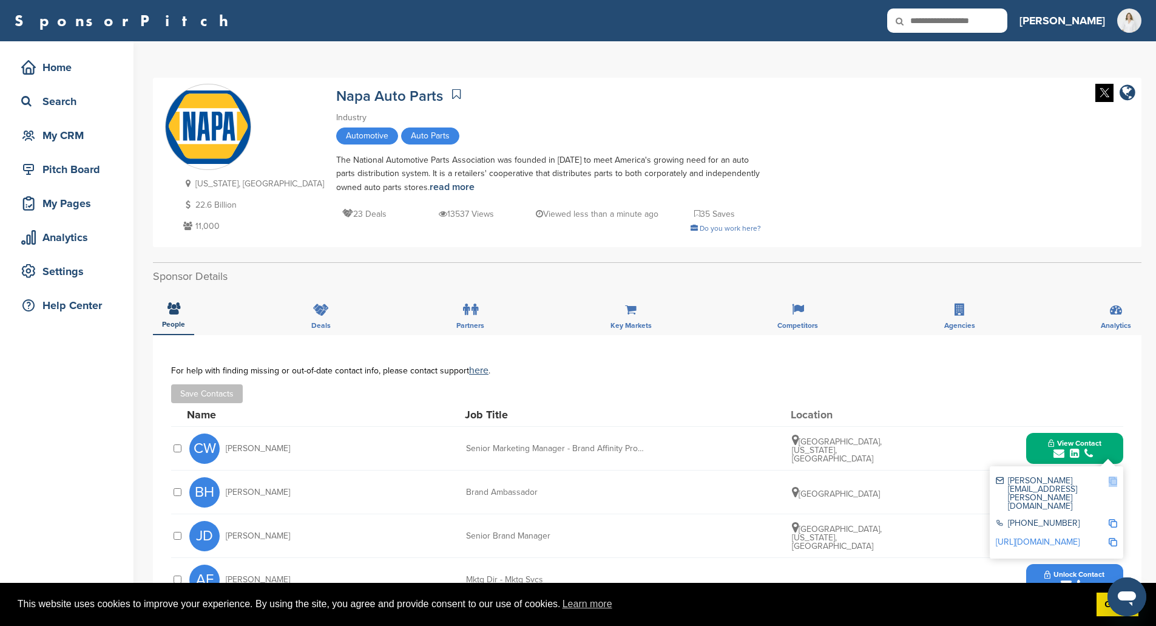
click at [1115, 479] on div "[PERSON_NAME][EMAIL_ADDRESS][PERSON_NAME][DOMAIN_NAME]" at bounding box center [1056, 493] width 121 height 42
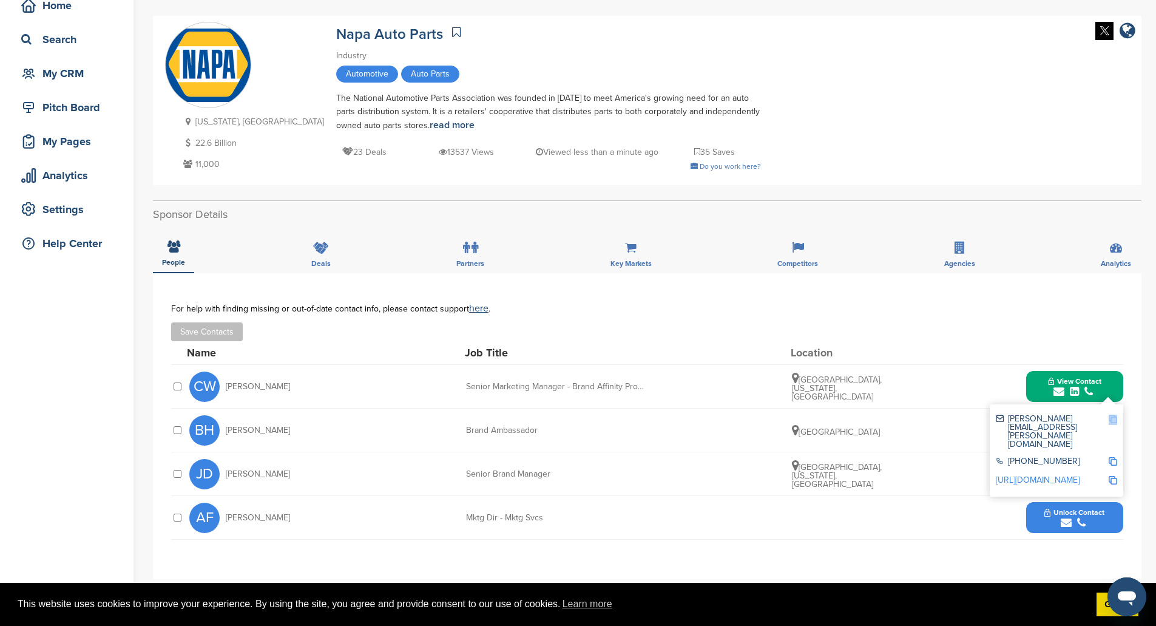
scroll to position [121, 0]
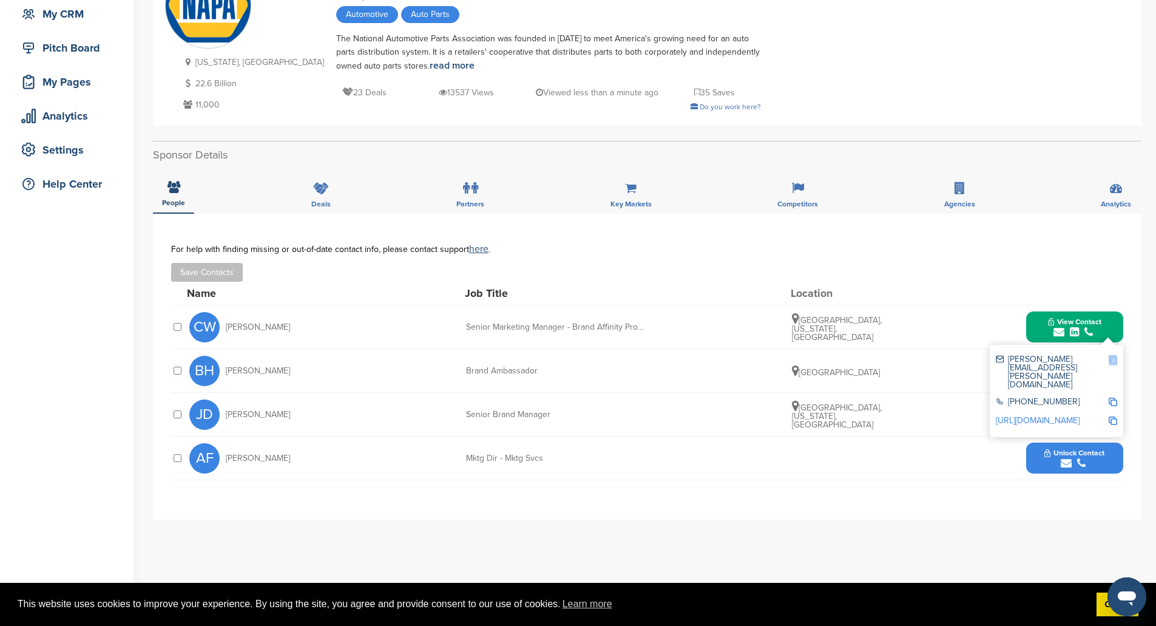
click at [1113, 362] on img at bounding box center [1112, 359] width 8 height 8
copy div
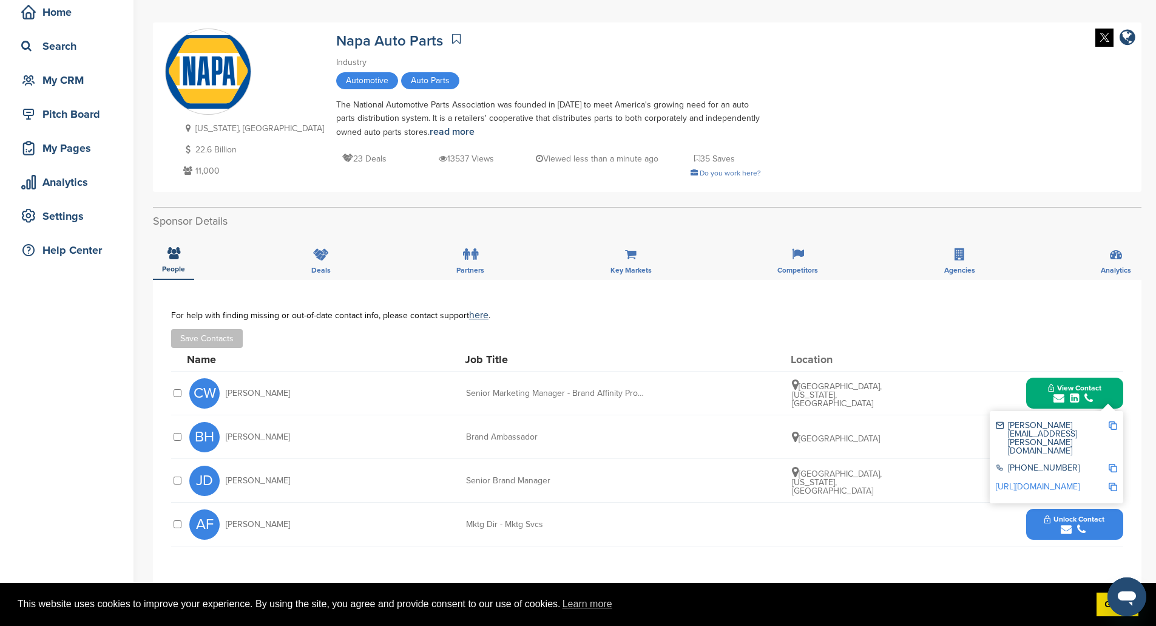
scroll to position [0, 0]
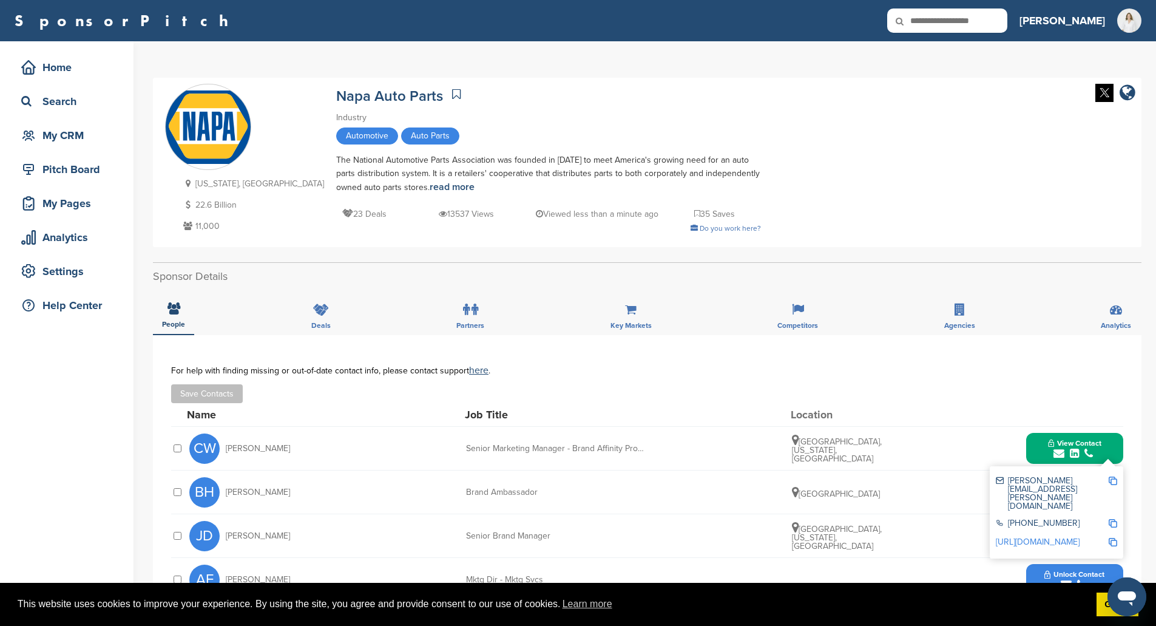
drag, startPoint x: 941, startPoint y: 32, endPoint x: 945, endPoint y: 21, distance: 11.5
click at [941, 32] on input "text" at bounding box center [947, 20] width 120 height 24
type input "******"
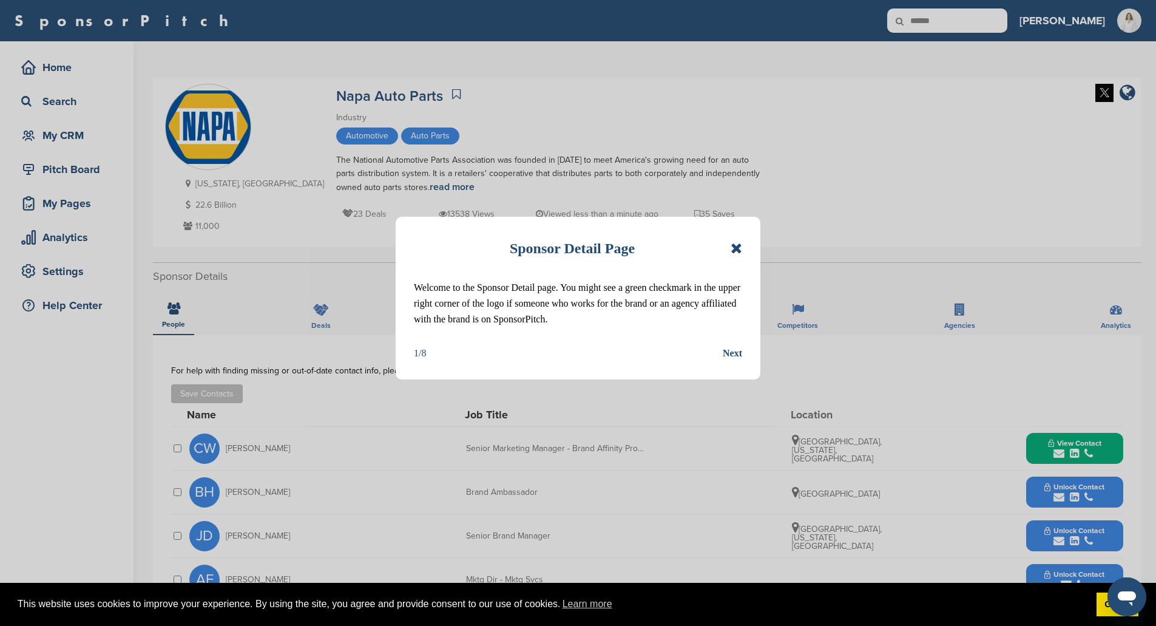
click at [736, 248] on icon at bounding box center [736, 248] width 12 height 15
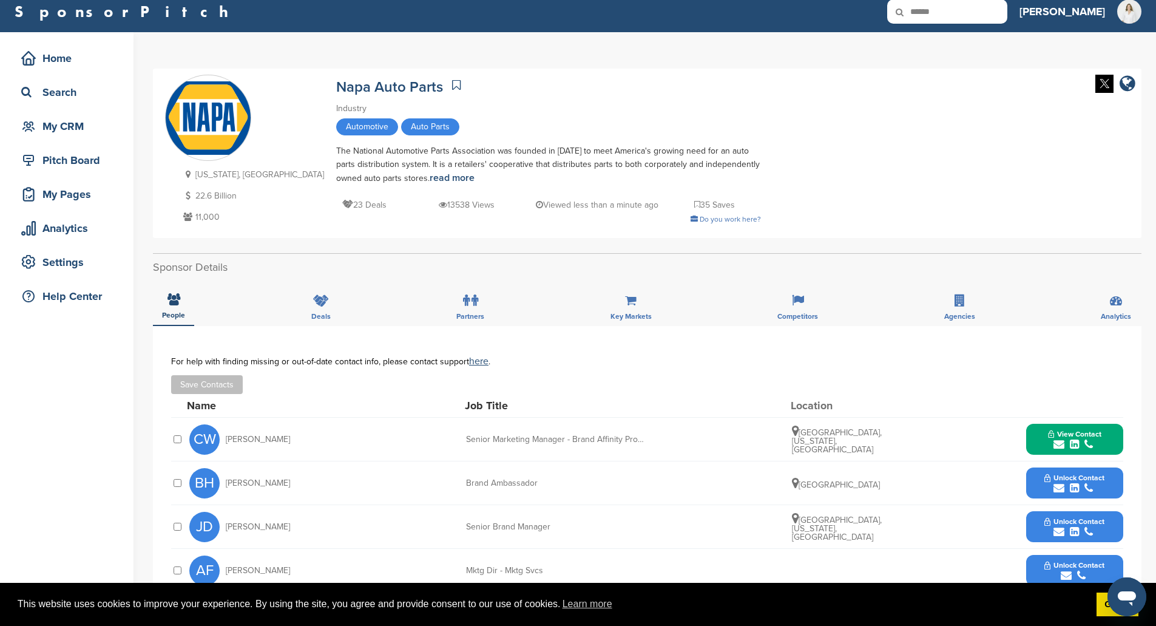
scroll to position [243, 0]
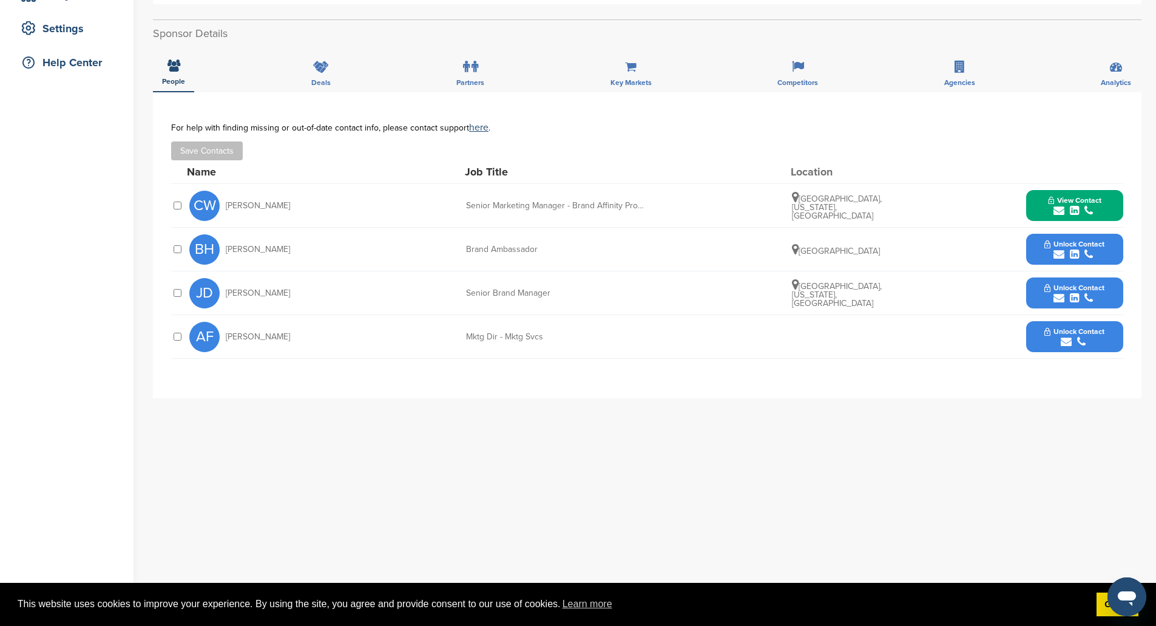
click at [1058, 297] on icon "submit" at bounding box center [1058, 297] width 11 height 11
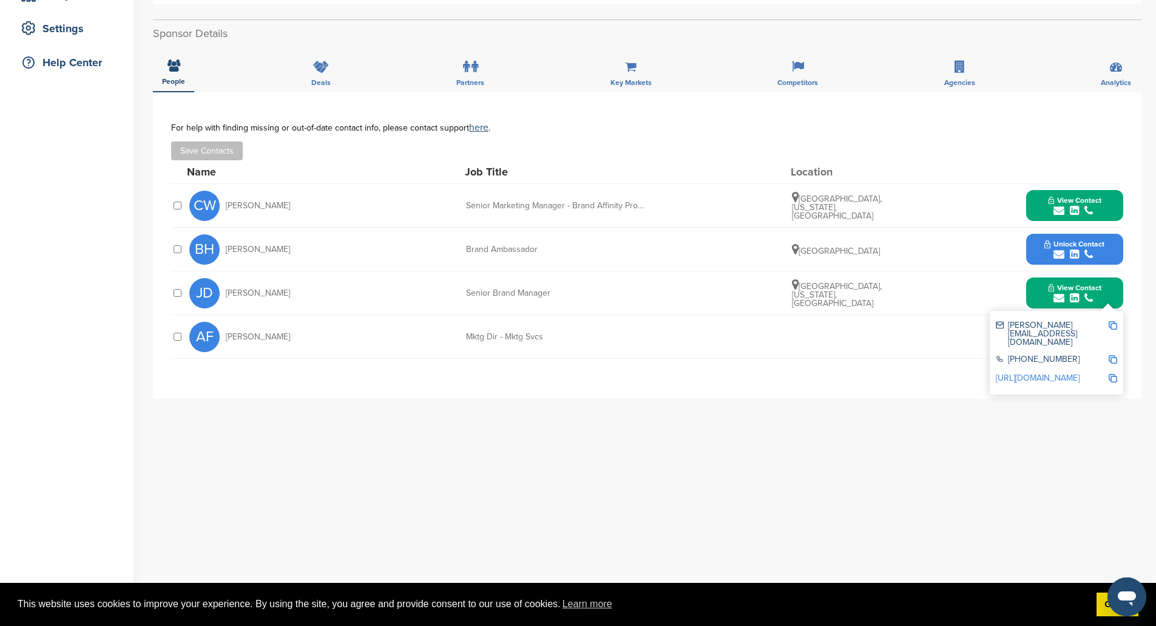
click at [1118, 325] on div "jessica_diaz@genpt.com +1 678-934-5000 http://www.linkedin.com/in/jessicadiazma…" at bounding box center [1056, 353] width 133 height 84
click at [1115, 325] on img at bounding box center [1112, 325] width 8 height 8
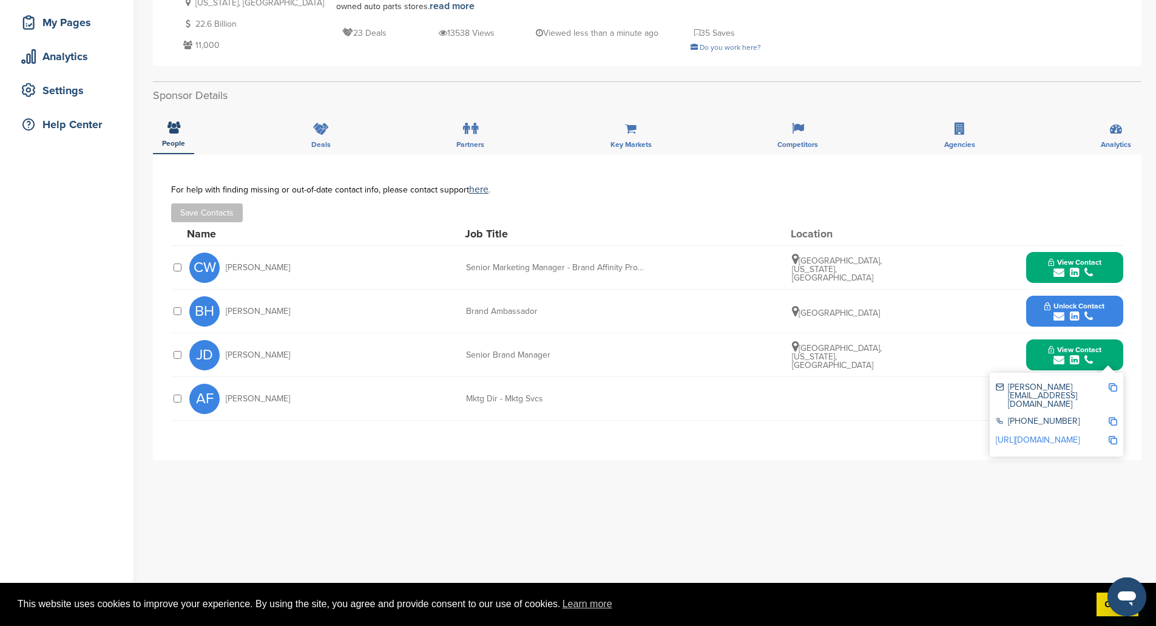
scroll to position [0, 0]
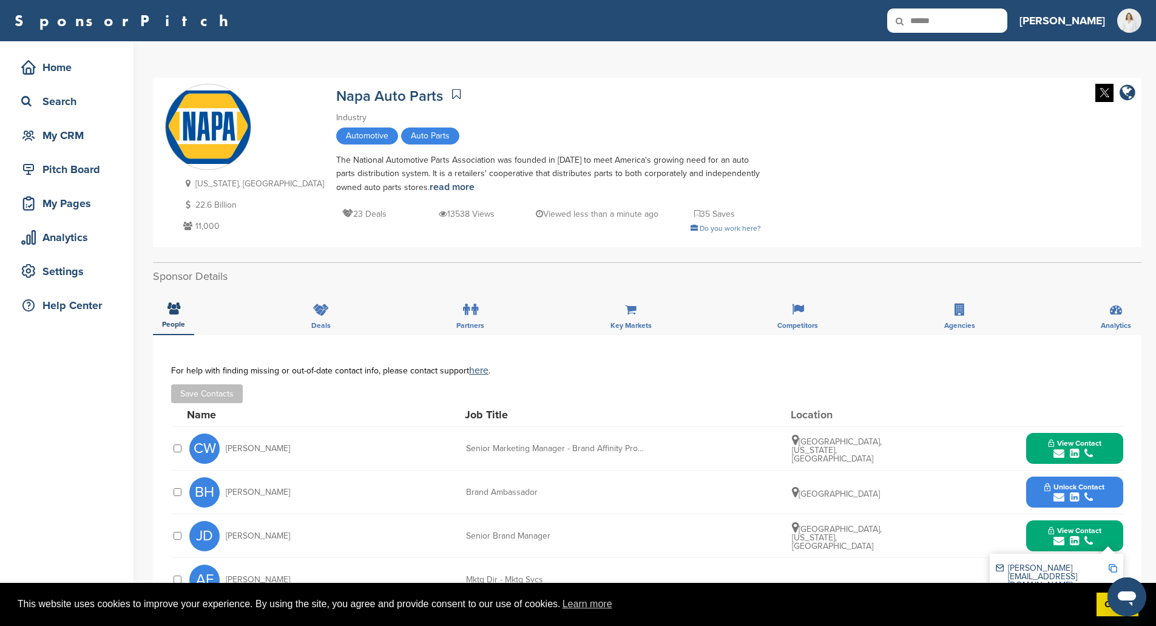
click at [973, 27] on input "******" at bounding box center [947, 20] width 120 height 24
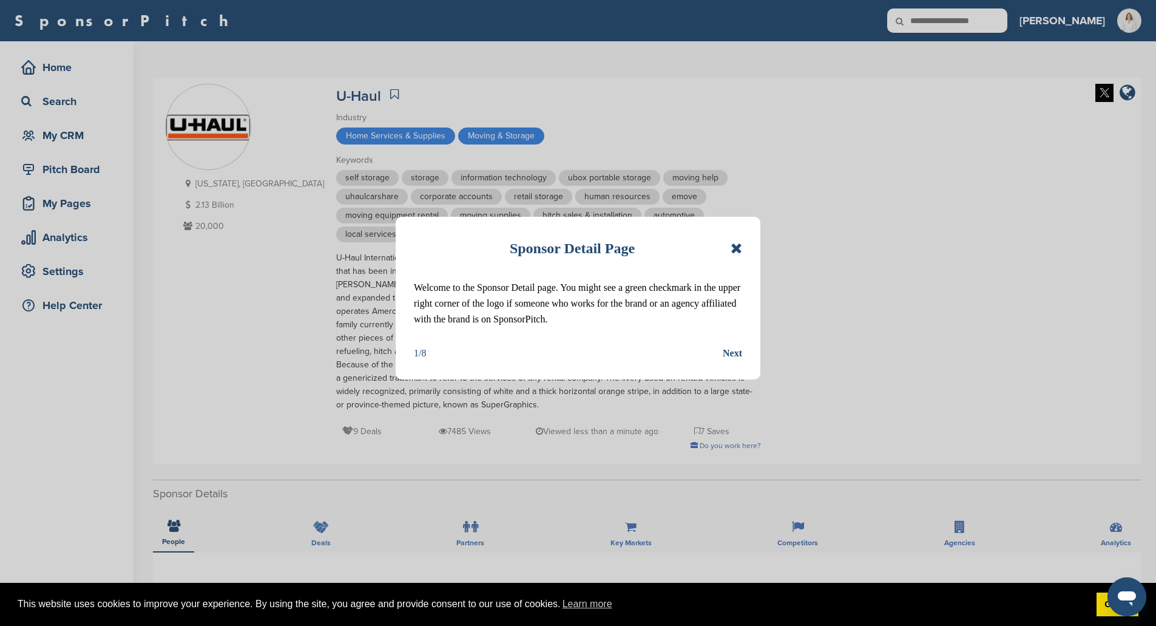
click at [734, 249] on icon at bounding box center [736, 248] width 12 height 15
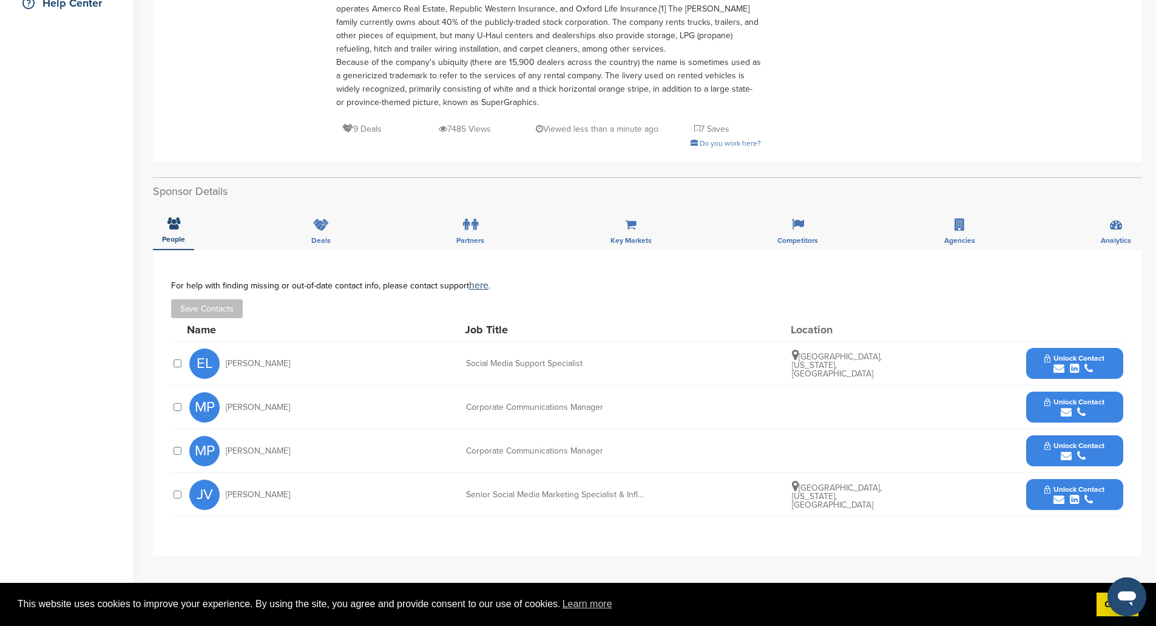
scroll to position [303, 0]
click at [1069, 399] on span "Unlock Contact" at bounding box center [1074, 400] width 60 height 8
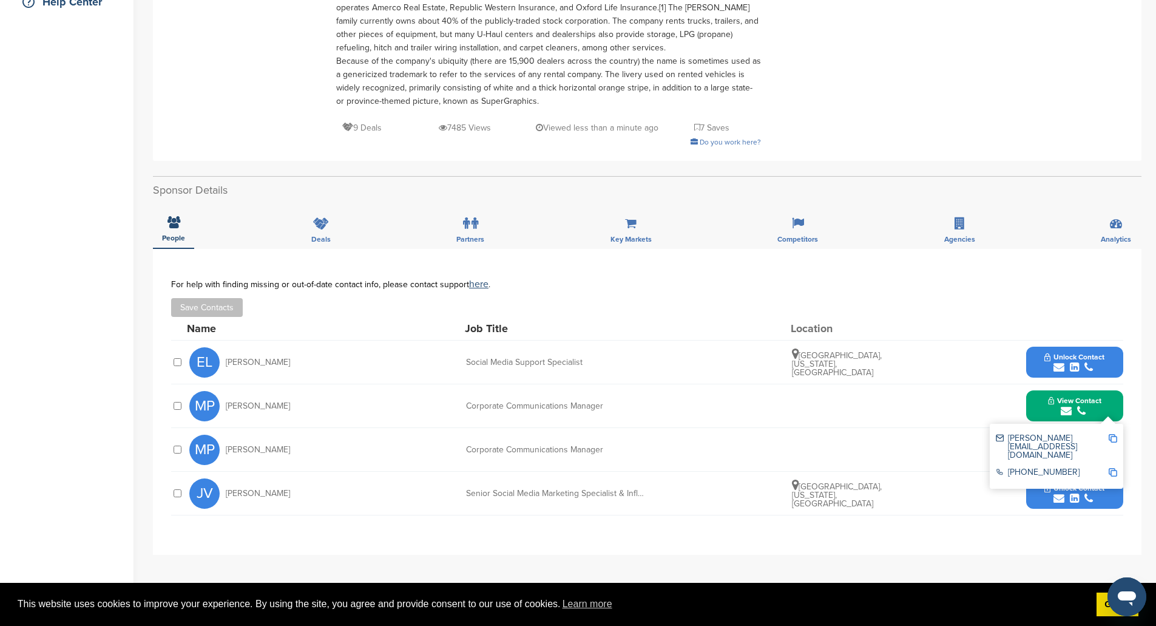
click at [1113, 437] on img at bounding box center [1112, 438] width 8 height 8
click at [858, 228] on div "People Deals Partners Key Markets Competitors Agencies Analytics" at bounding box center [647, 226] width 988 height 45
click at [1063, 491] on span "Unlock Contact" at bounding box center [1074, 488] width 60 height 8
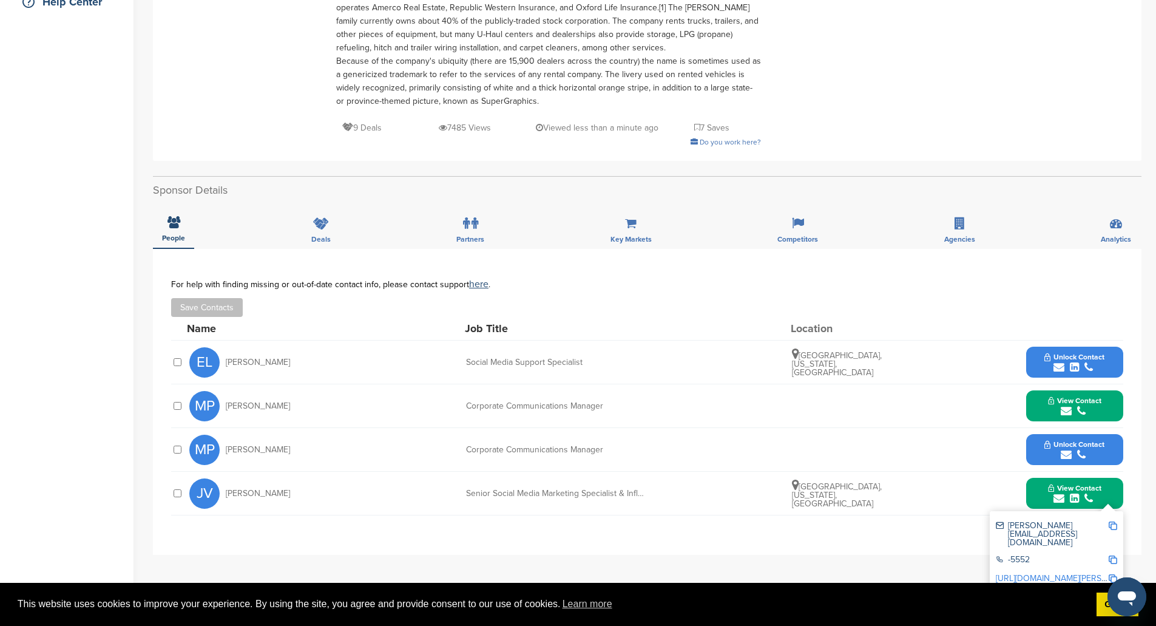
click at [1116, 527] on img at bounding box center [1112, 525] width 8 height 8
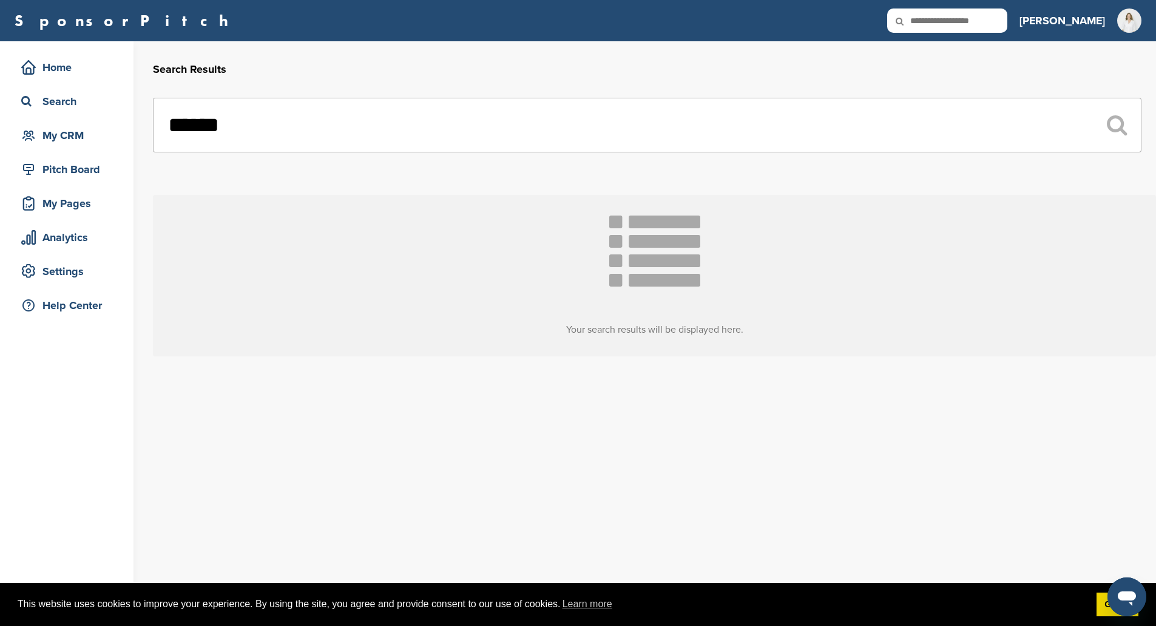
click at [928, 22] on icon at bounding box center [907, 20] width 41 height 25
click at [928, 12] on icon at bounding box center [907, 20] width 41 height 25
click at [928, 21] on icon at bounding box center [907, 20] width 41 height 25
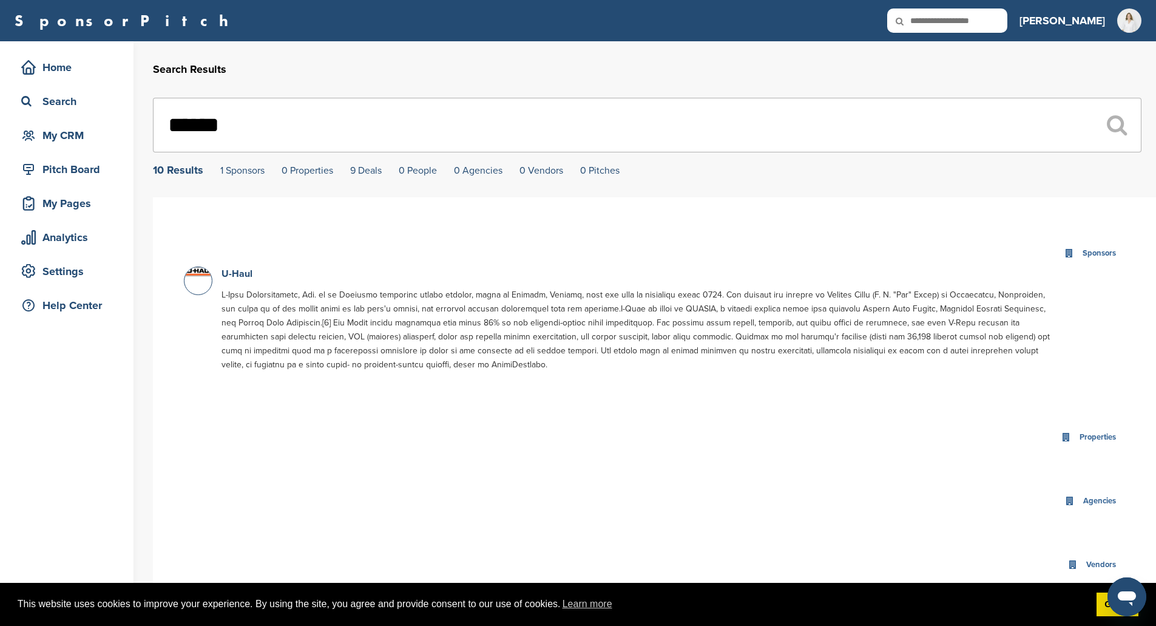
click at [945, 25] on input "text" at bounding box center [947, 20] width 120 height 24
type input "******"
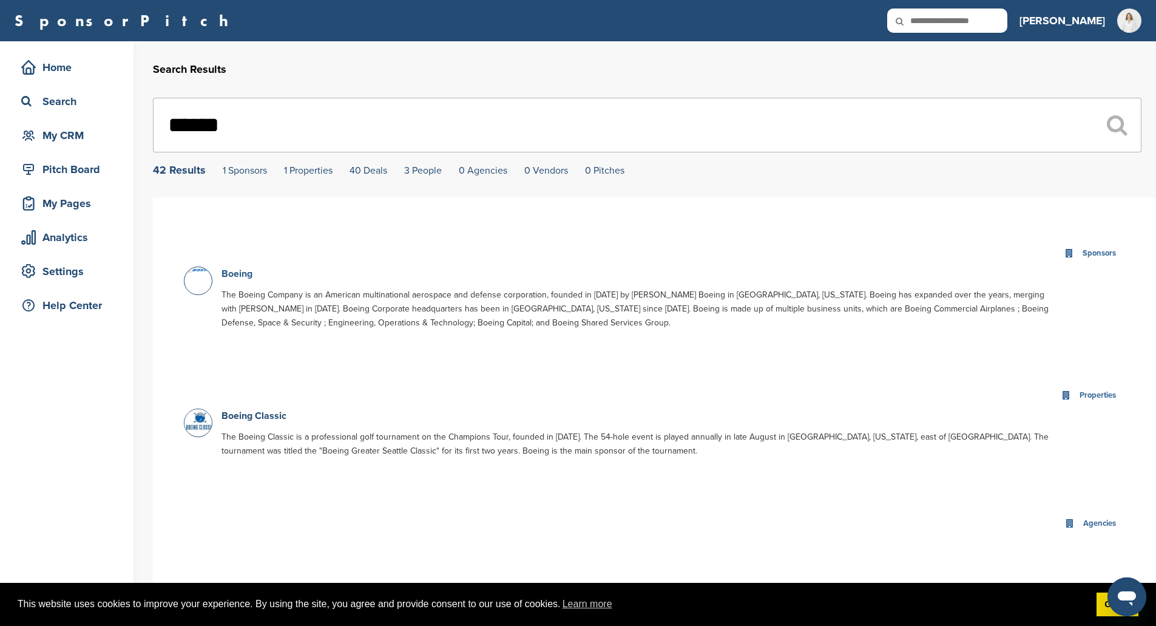
click at [235, 272] on link "Boeing" at bounding box center [236, 274] width 31 height 12
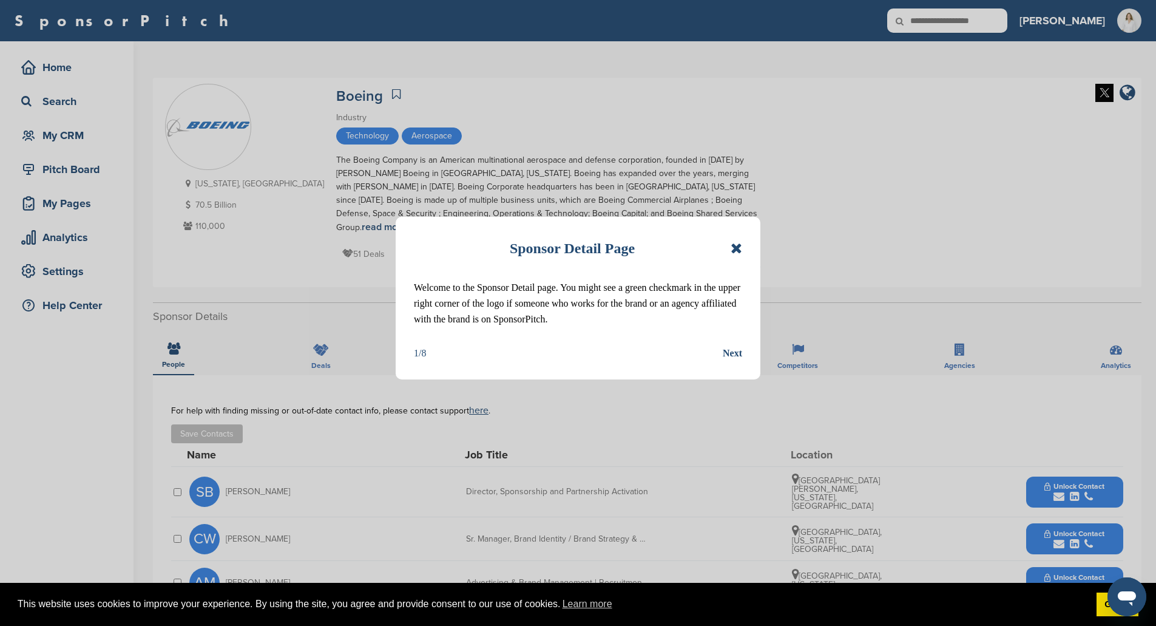
click at [740, 244] on icon at bounding box center [736, 248] width 12 height 15
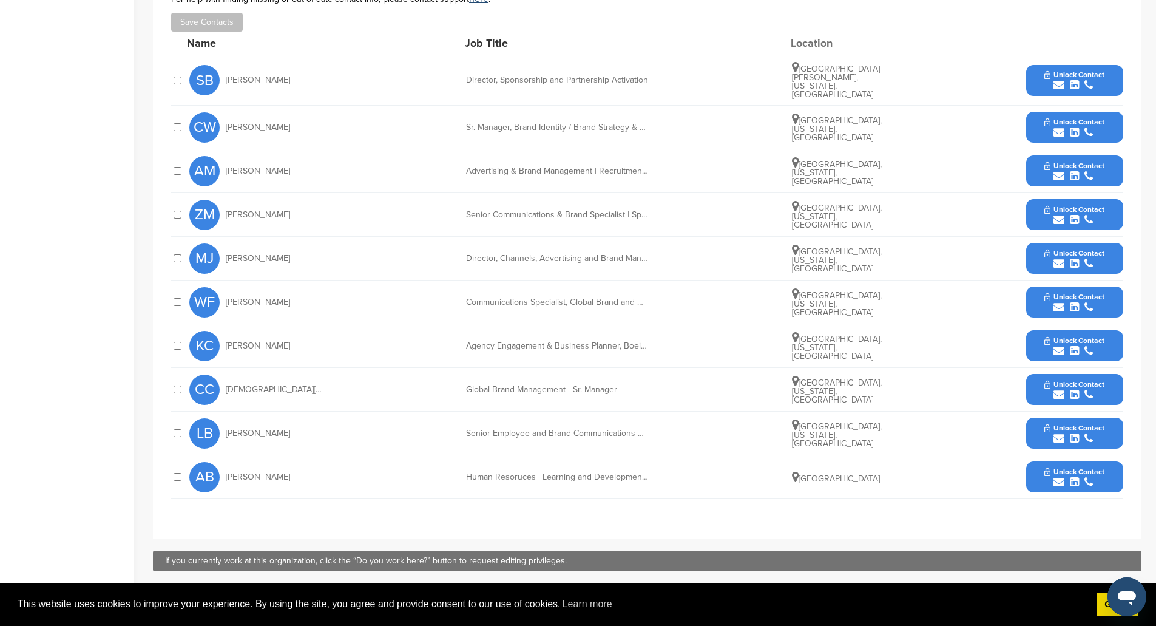
scroll to position [425, 0]
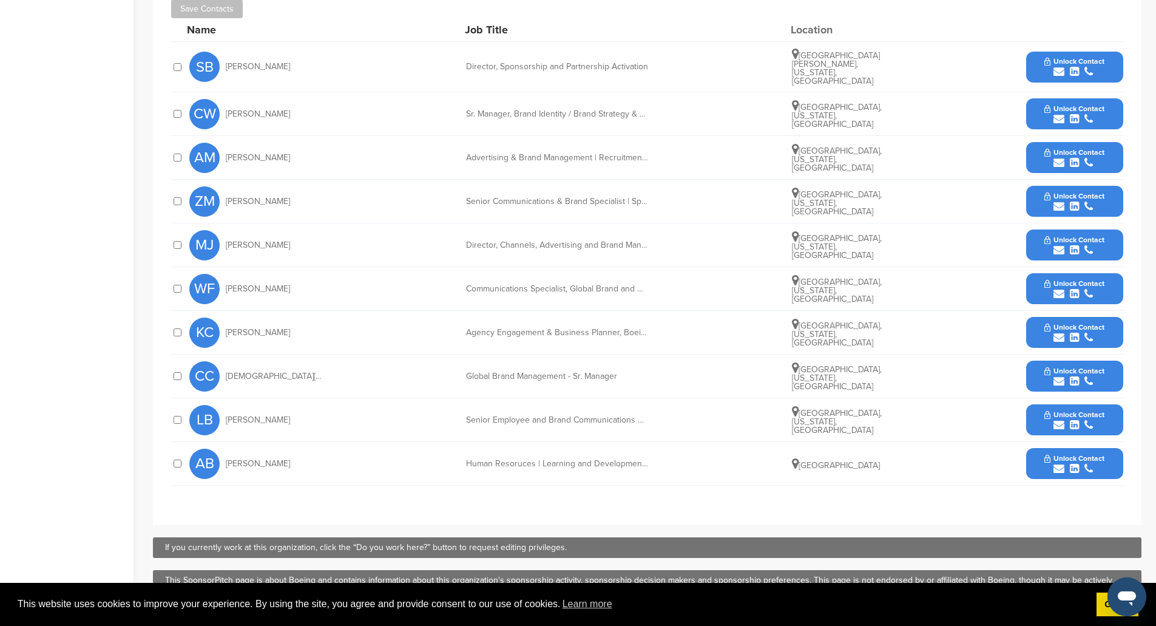
click at [1060, 454] on span "Unlock Contact" at bounding box center [1074, 458] width 60 height 8
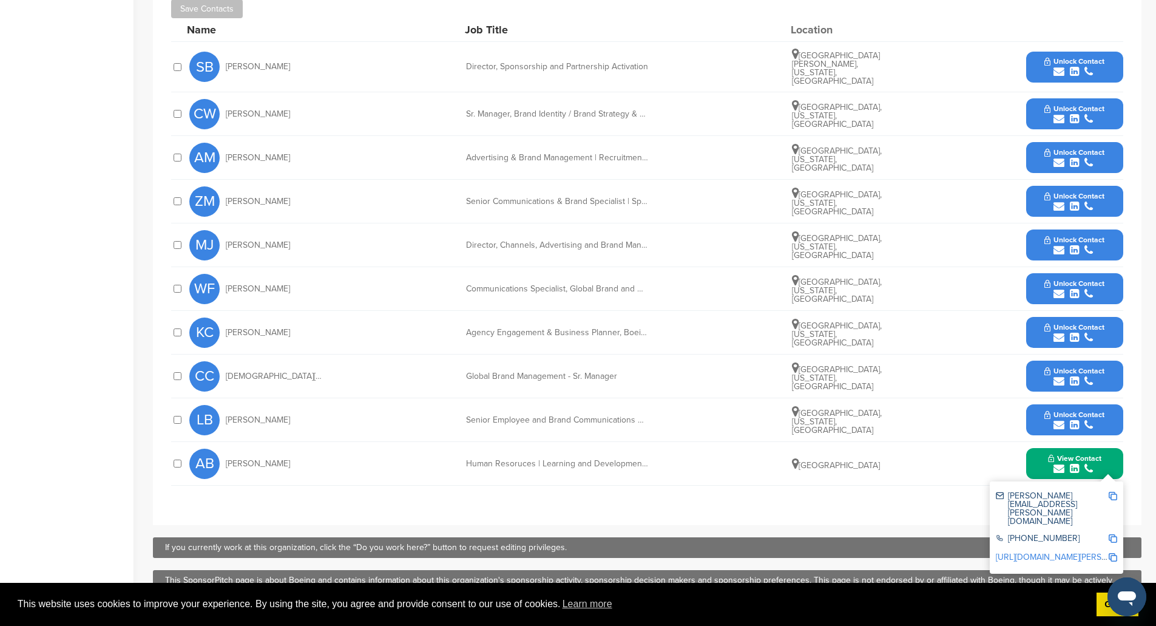
click at [1112, 445] on button "View Contact" at bounding box center [1074, 463] width 83 height 36
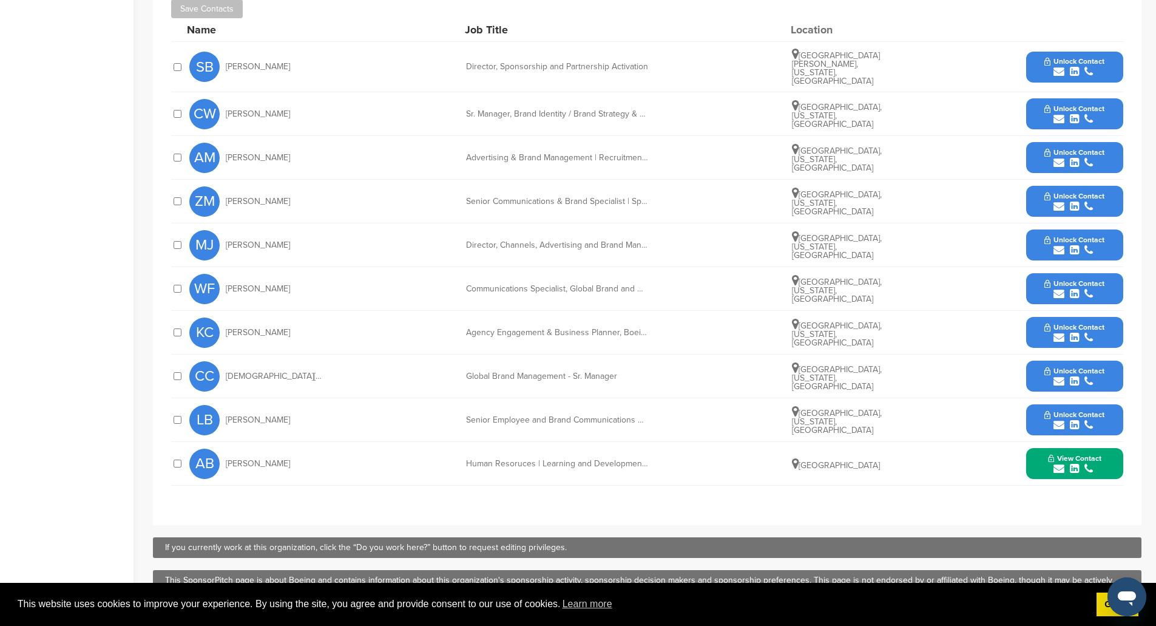
click at [1097, 402] on button "Unlock Contact" at bounding box center [1074, 420] width 89 height 36
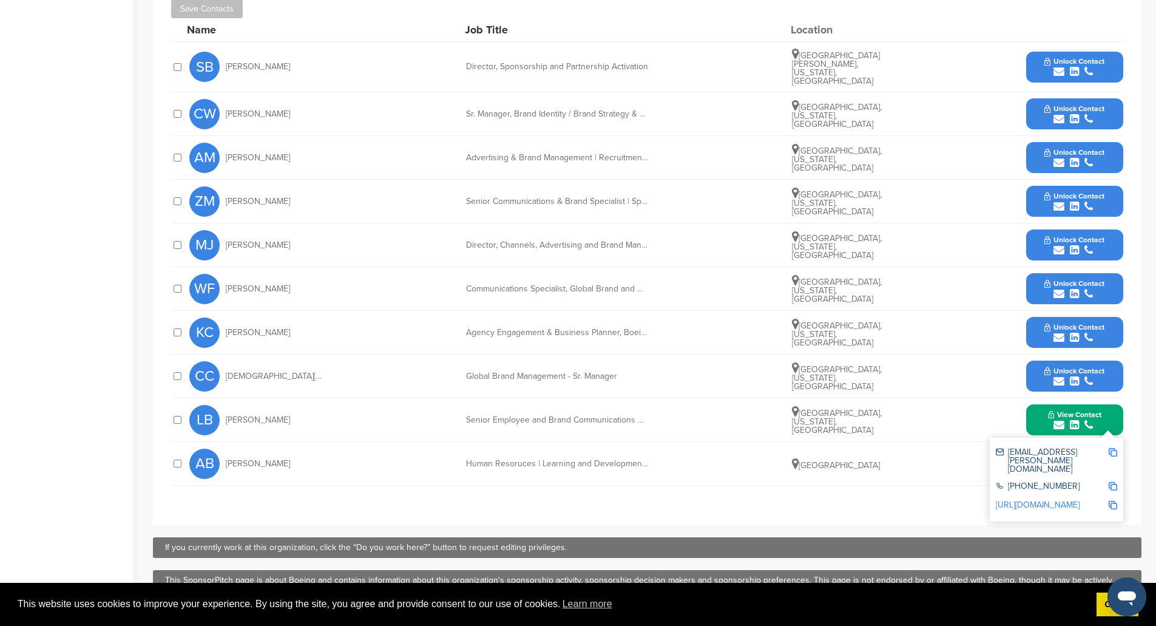
click at [1110, 448] on img at bounding box center [1112, 452] width 8 height 8
